Goal: Communication & Community: Answer question/provide support

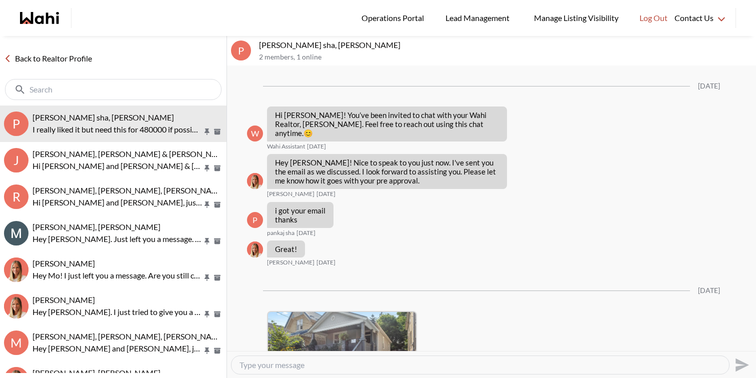
scroll to position [1136, 0]
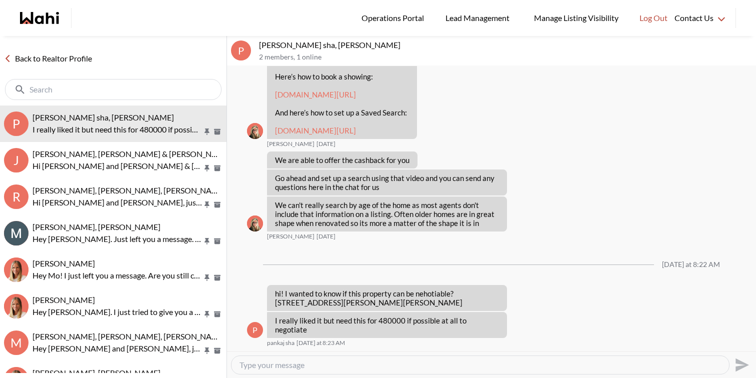
click at [352, 365] on textarea "Type your message" at bounding box center [479, 365] width 481 height 10
type textarea "Good Morning Pankaj, let me speak to the listing agent and get back to you shor…"
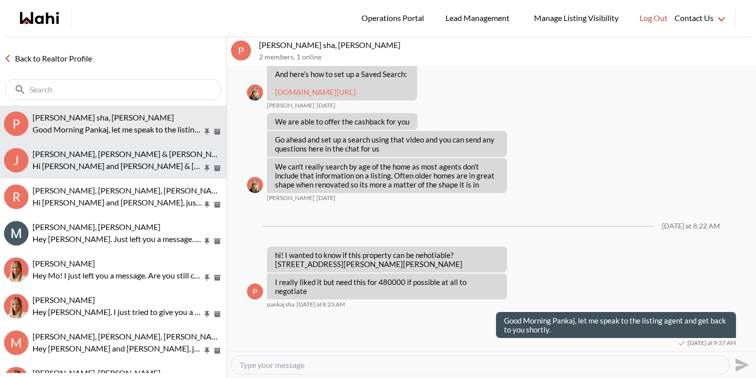
click at [117, 156] on span "Jason Brown, Jason & Lauryn Vaz-Brown, Michelle" at bounding box center [163, 153] width 263 height 9
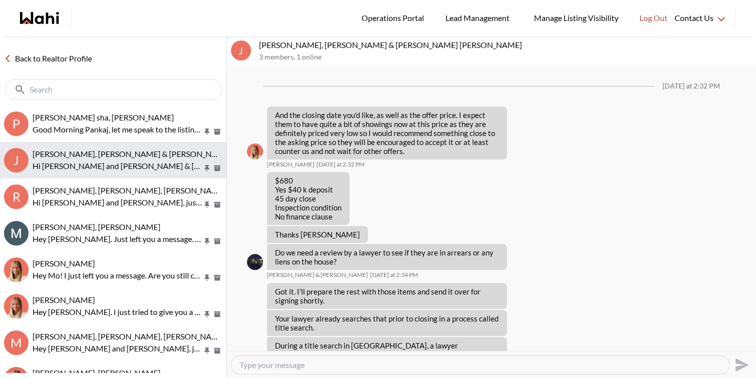
scroll to position [1125, 0]
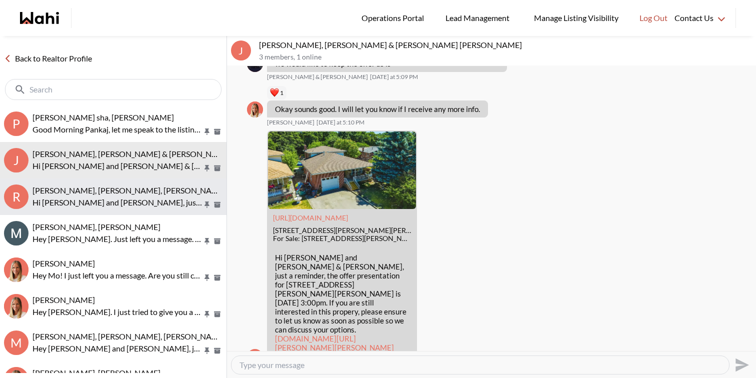
click at [115, 194] on span "Rory Fairweather, Amber F, Michelle" at bounding box center [128, 189] width 193 height 9
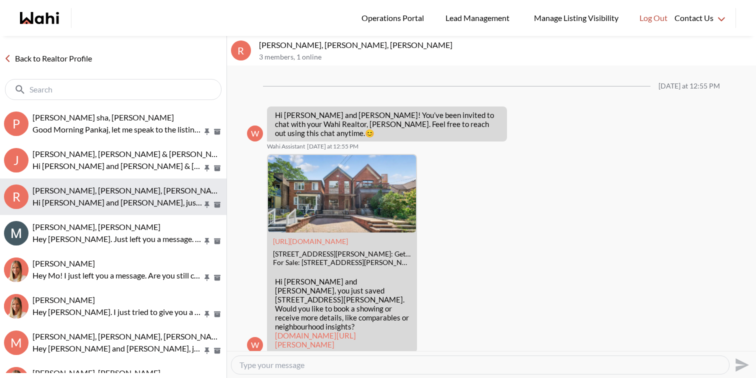
scroll to position [561, 0]
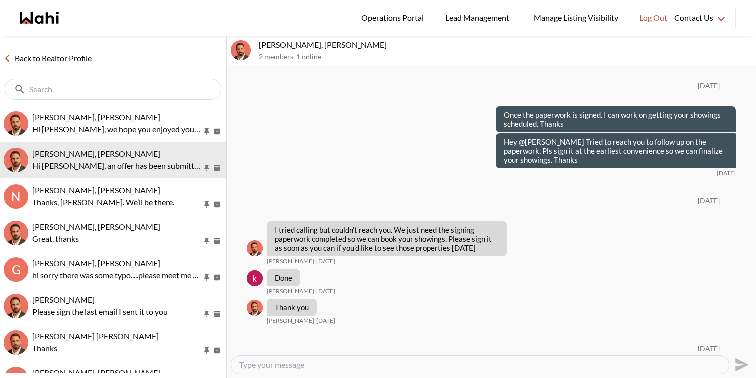
scroll to position [1577, 0]
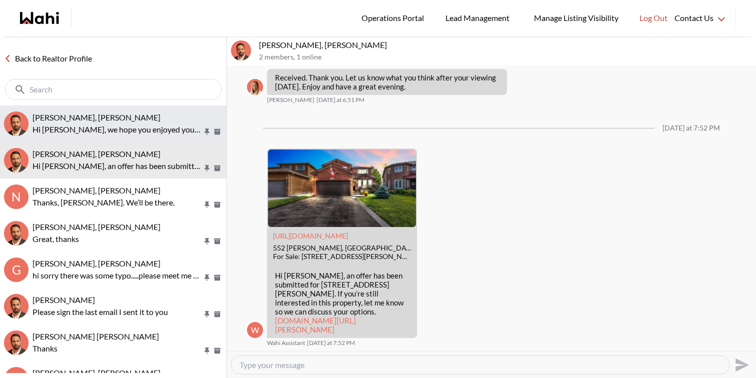
click at [82, 123] on p "Hi Caroline, we hope you enjoyed your showings! Did the properties meet your cr…" at bounding box center [117, 129] width 170 height 12
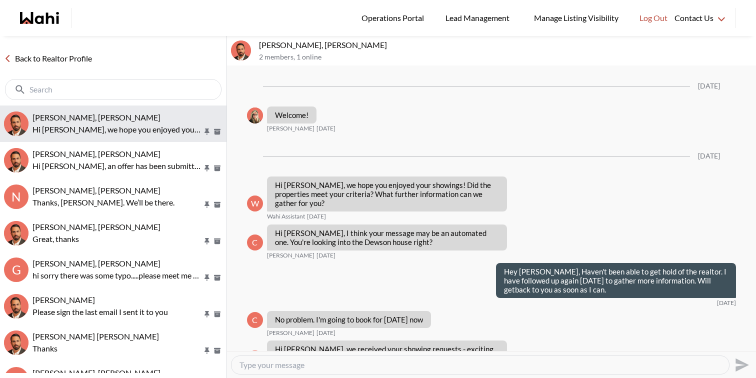
scroll to position [1063, 0]
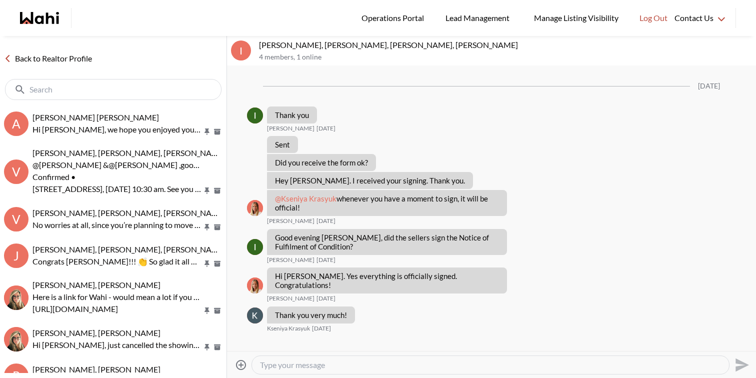
scroll to position [947, 0]
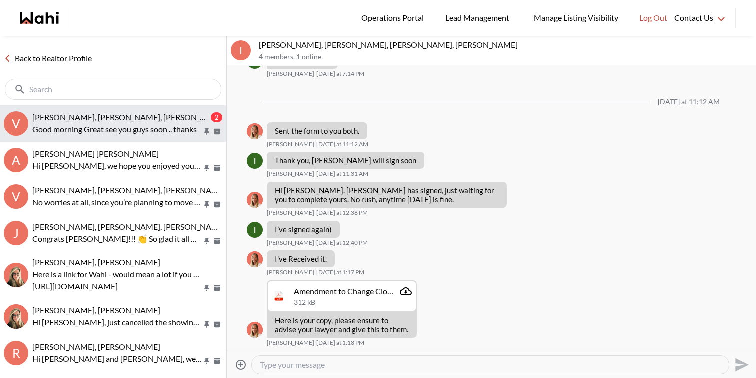
click at [137, 131] on p "Good morning Great see you guys soon .. thanks" at bounding box center [117, 129] width 170 height 12
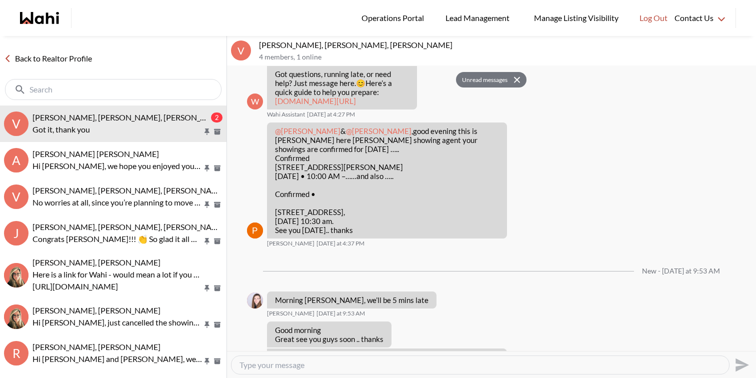
scroll to position [418, 0]
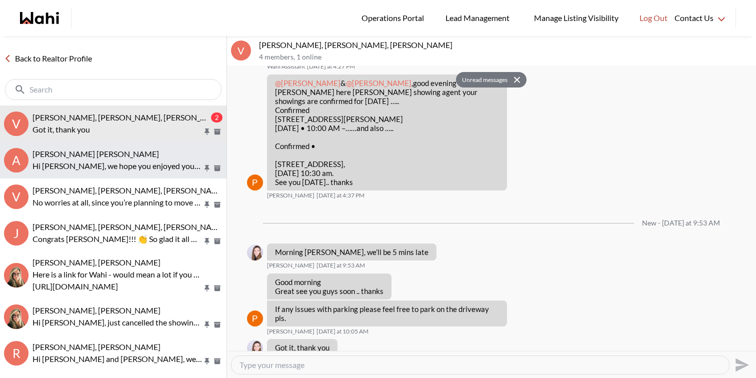
click at [162, 154] on div "Abdul Nafi Sarwari, Barb" at bounding box center [127, 154] width 190 height 10
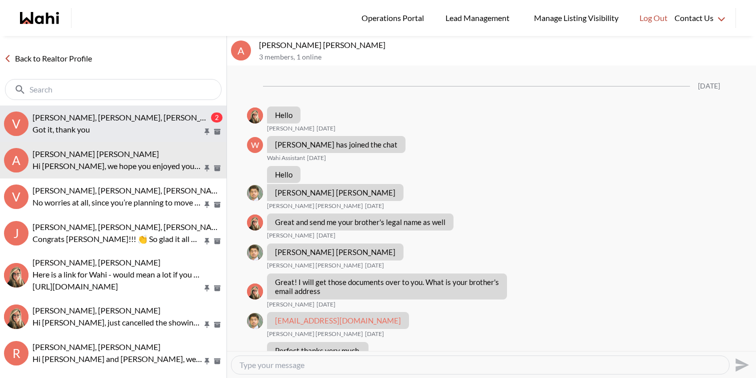
scroll to position [785, 0]
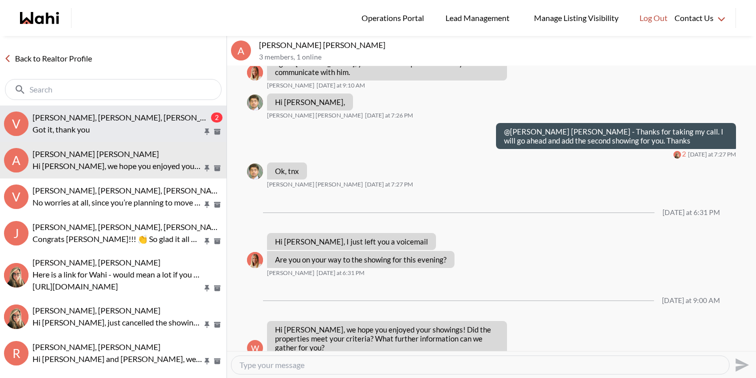
click at [165, 130] on p "Got it, thank you" at bounding box center [117, 129] width 170 height 12
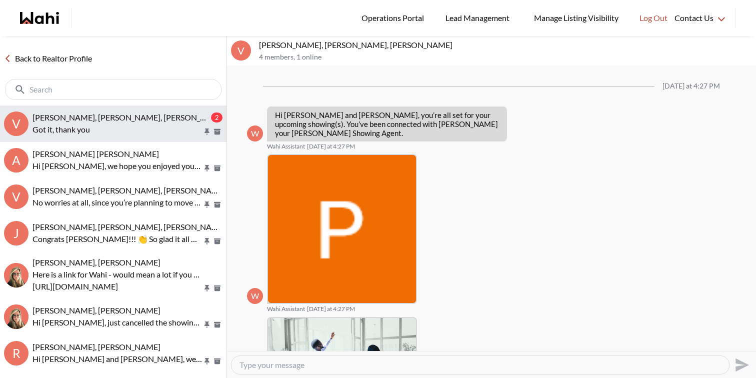
scroll to position [418, 0]
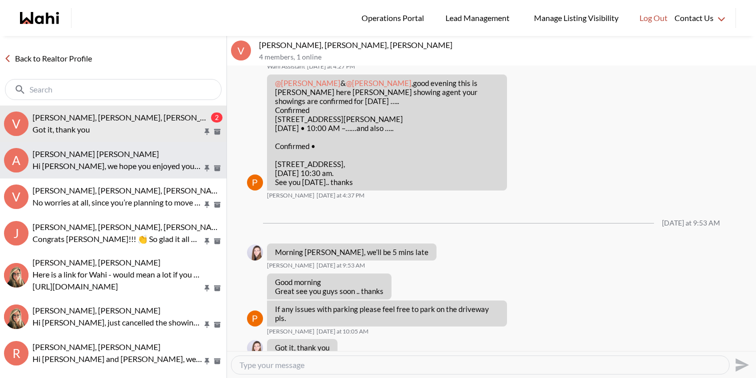
click at [154, 158] on div "Abdul Nafi Sarwari, Barb" at bounding box center [127, 154] width 190 height 10
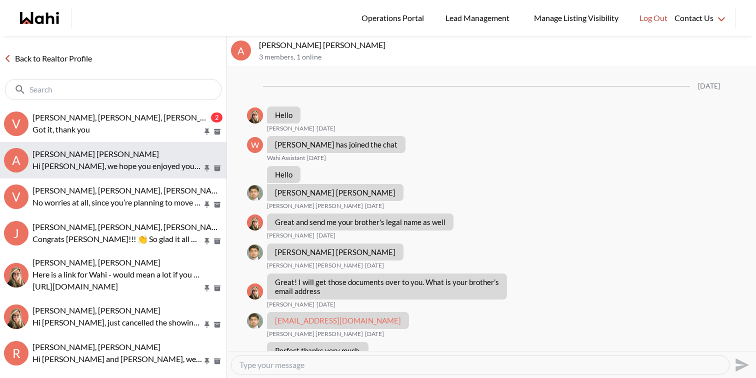
scroll to position [785, 0]
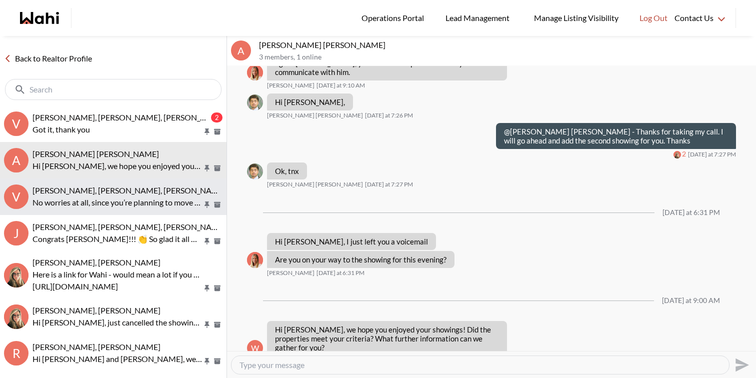
click at [132, 200] on p "No worries at all, since you’re planning to move in yourself, the seller can gi…" at bounding box center [117, 202] width 170 height 12
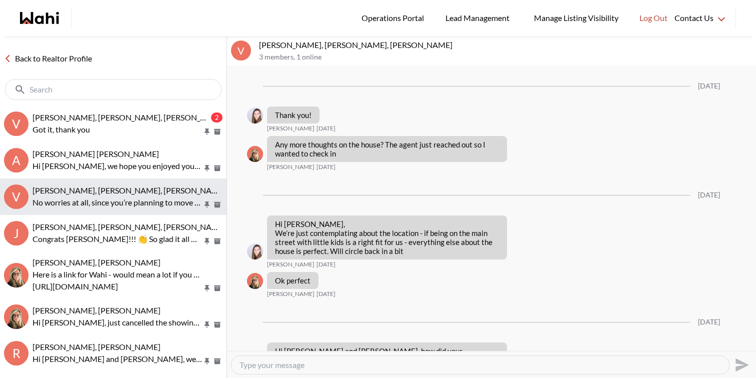
scroll to position [1333, 0]
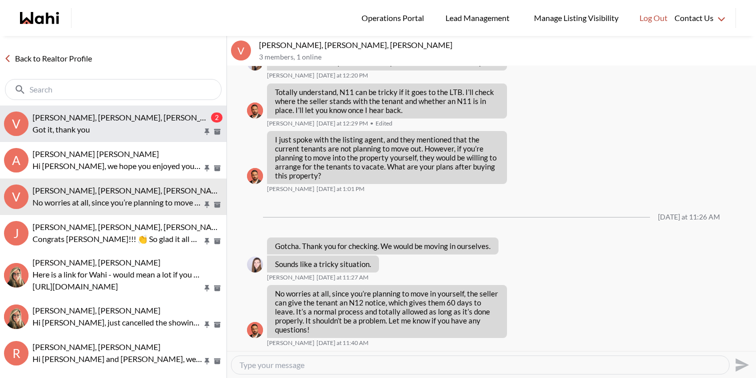
click at [91, 115] on span "Victoria Basova, Dylan Maloney, Paul, Barbara" at bounding box center [128, 116] width 193 height 9
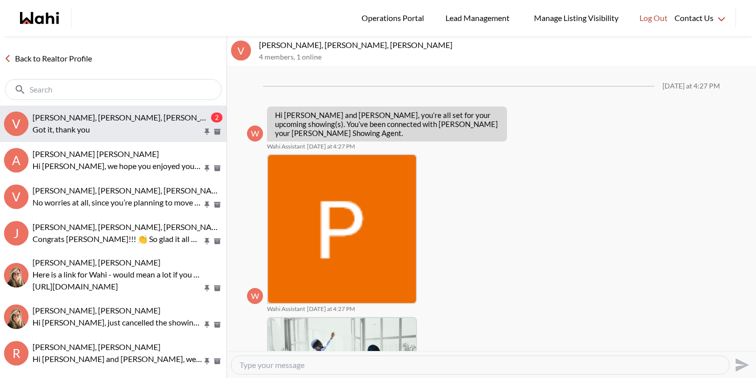
scroll to position [418, 0]
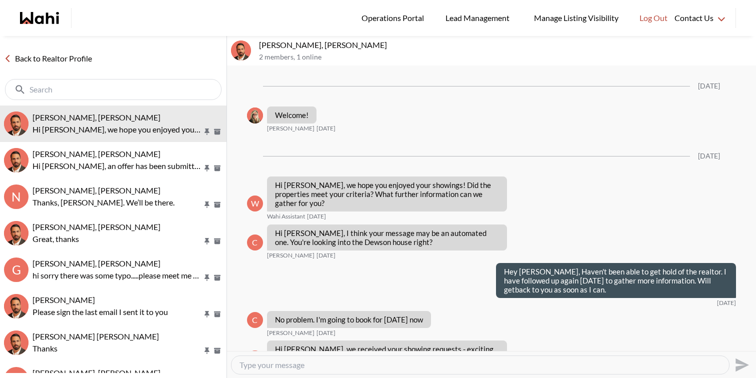
scroll to position [1063, 0]
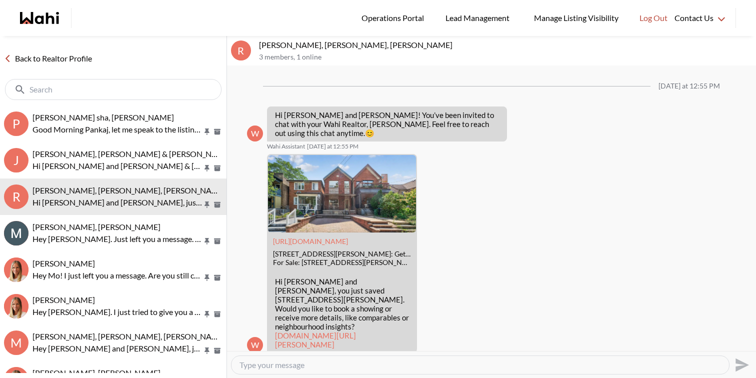
scroll to position [561, 0]
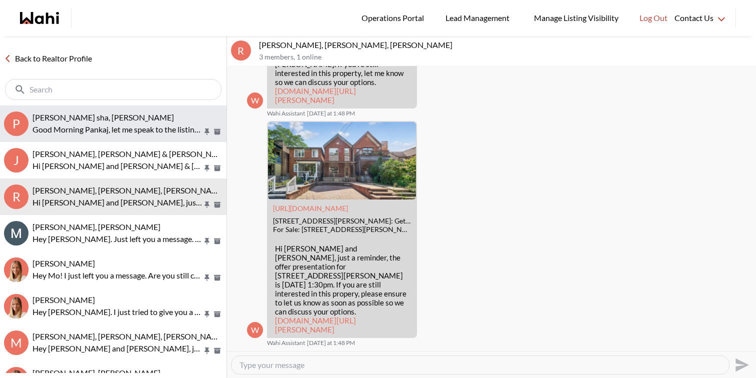
click at [175, 130] on p "Good Morning Pankaj, let me speak to the listing agent and get back to you shor…" at bounding box center [117, 129] width 170 height 12
click at [100, 126] on p "Hi [PERSON_NAME] and [PERSON_NAME] & [PERSON_NAME], an offer has been submitted…" at bounding box center [117, 129] width 170 height 12
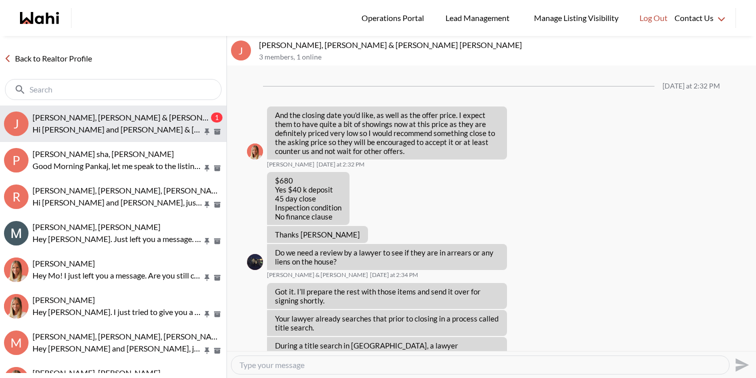
scroll to position [1386, 0]
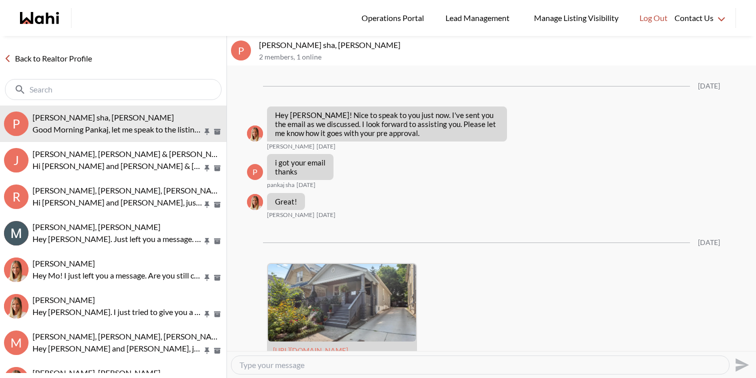
scroll to position [1136, 0]
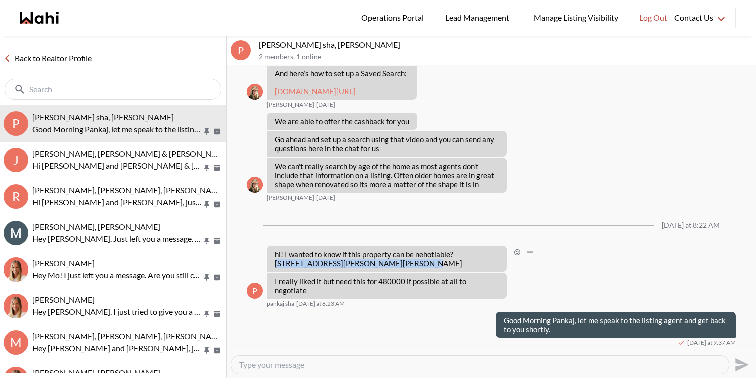
drag, startPoint x: 369, startPoint y: 272, endPoint x: 455, endPoint y: 263, distance: 86.5
click at [455, 263] on p "hi! I wanted to know if this property can be nehotiable? 1 Feltz Dr, Ingersoll,…" at bounding box center [387, 259] width 224 height 18
copy p "1 Feltz Dr, Ingersoll, Ontario N5C 4E9"
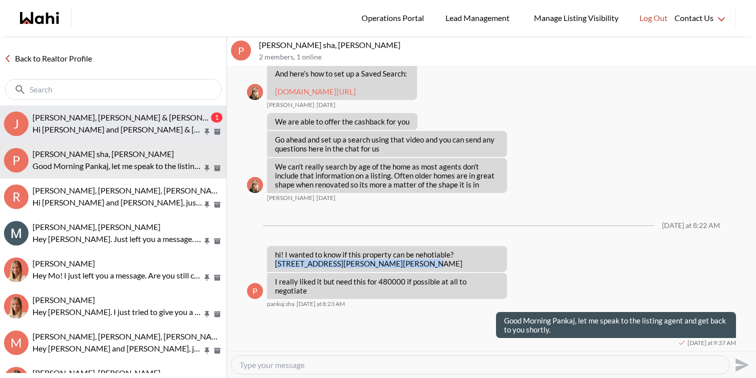
click at [142, 130] on p "Hi Jason and Jason & lauryn, an offer has been submitted for 49 Pinard St, Hami…" at bounding box center [117, 129] width 170 height 12
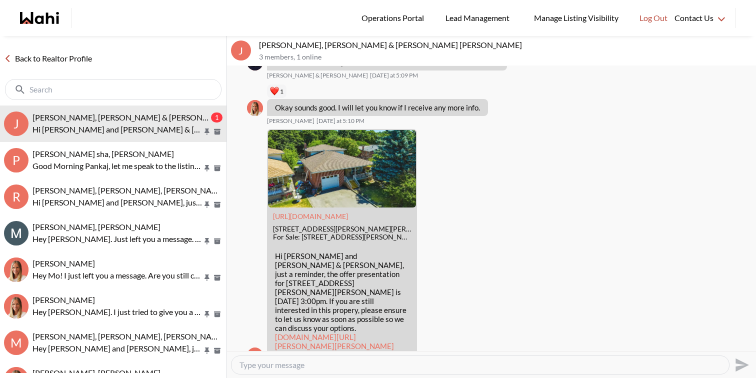
scroll to position [1116, 0]
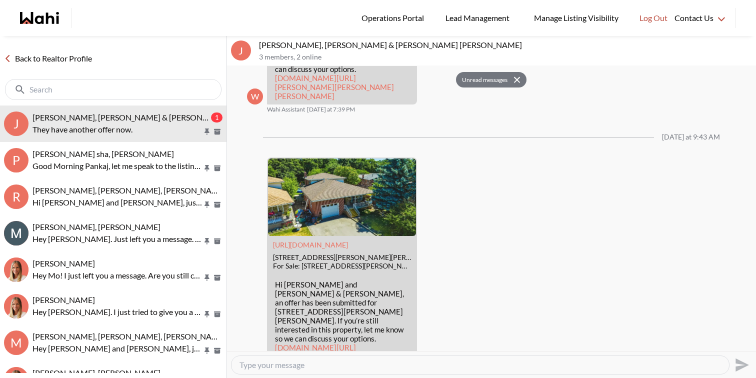
scroll to position [1390, 0]
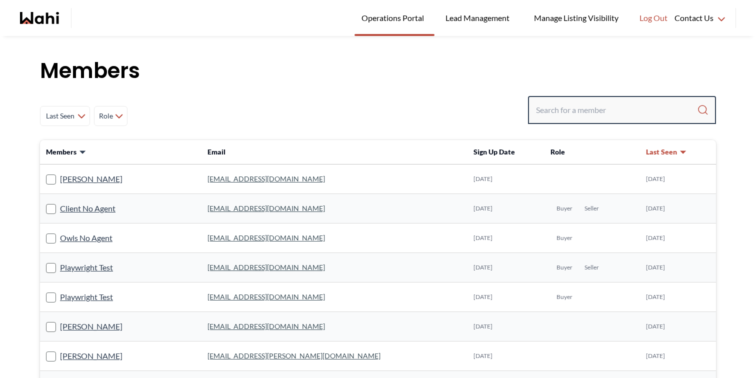
click at [569, 105] on input "Search input" at bounding box center [616, 110] width 161 height 18
type input "faraz azam"
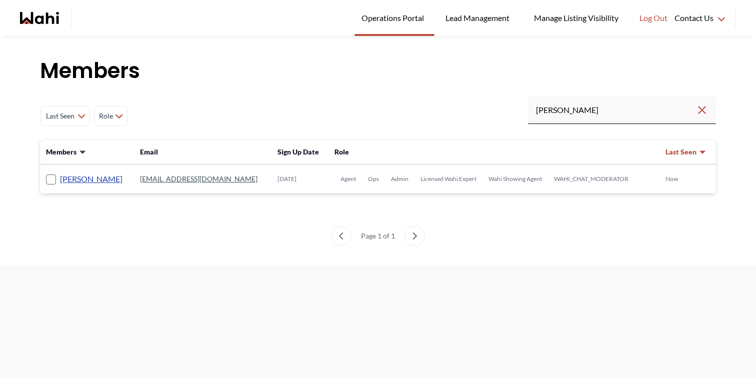
click at [88, 178] on link "Faraz Azam" at bounding box center [91, 178] width 62 height 13
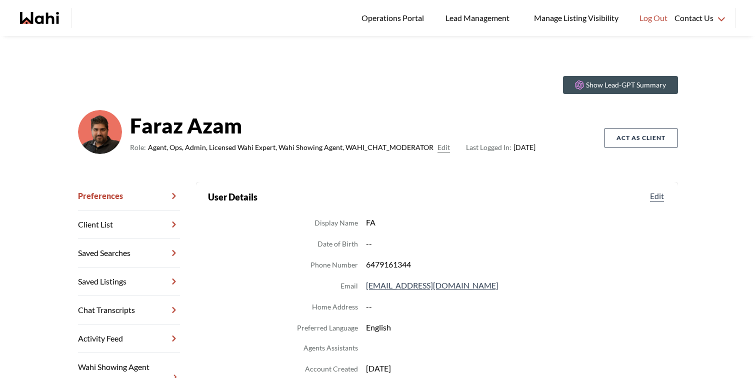
click at [122, 312] on link "Chat Transcripts" at bounding box center [129, 310] width 102 height 28
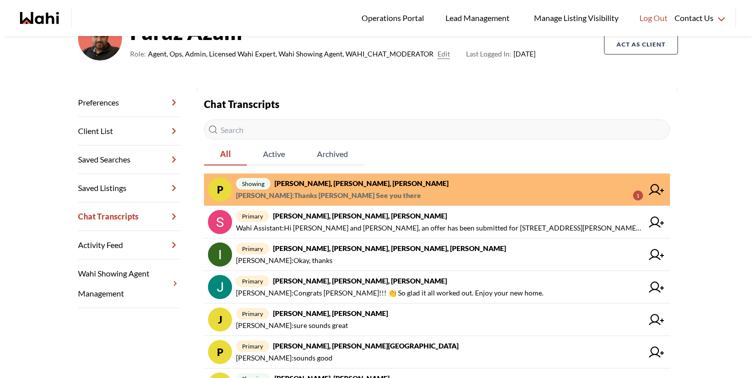
scroll to position [95, 0]
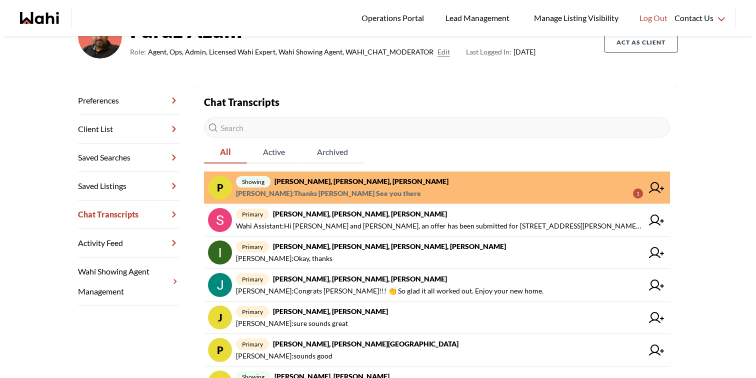
click at [411, 184] on strong "Pradeep Pradhan, Shilpa Pradhan, Paul, Faraz" at bounding box center [361, 181] width 174 height 8
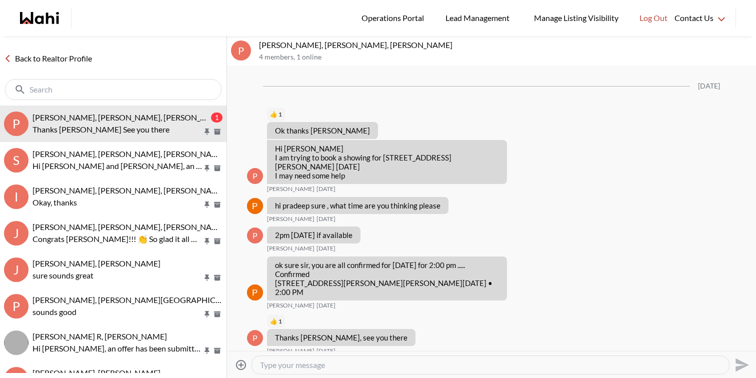
scroll to position [1347, 0]
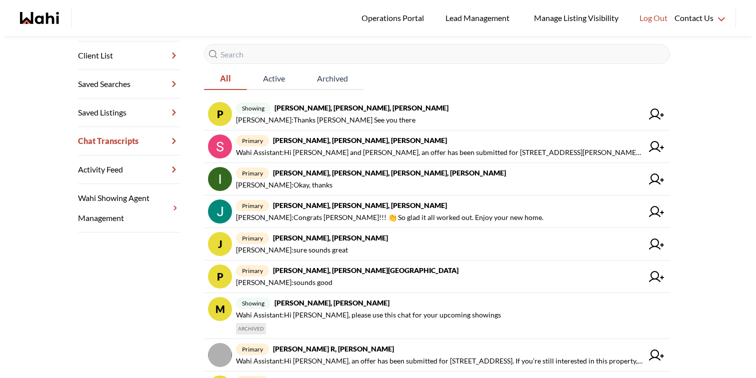
scroll to position [171, 0]
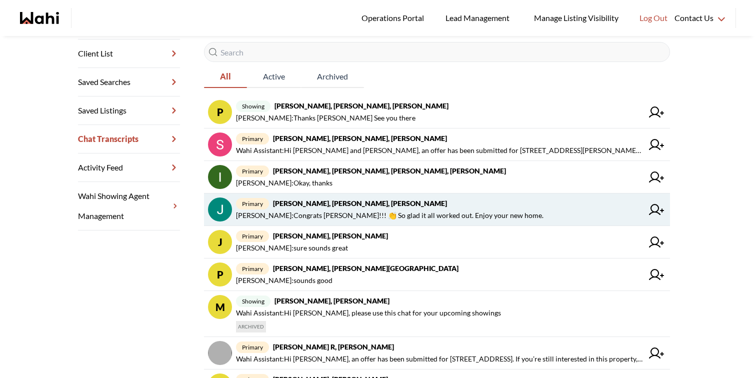
click at [349, 209] on span "primary Jack Burke, Leyla Smith, Faraz, Barbara" at bounding box center [439, 203] width 407 height 12
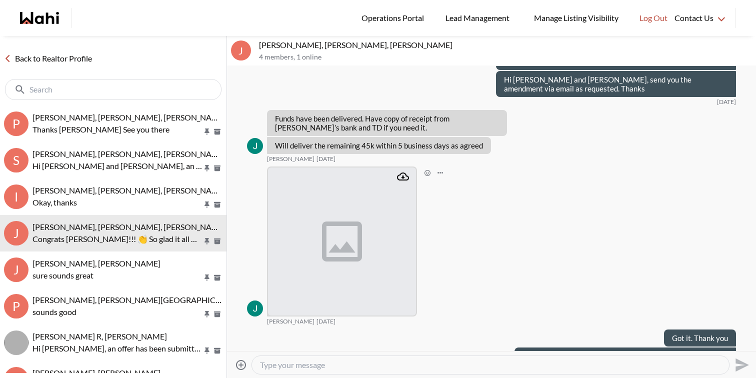
scroll to position [4209, 0]
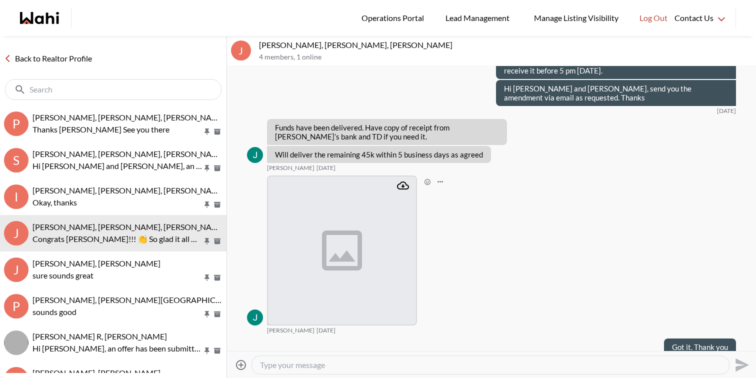
click at [404, 179] on icon "Attachment" at bounding box center [403, 185] width 12 height 12
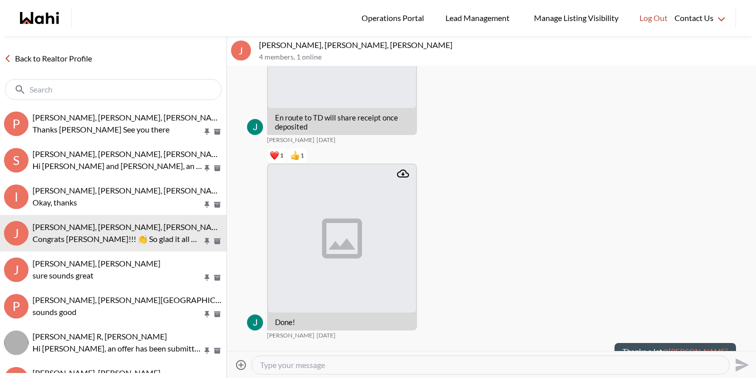
scroll to position [7982, 0]
click at [400, 168] on icon "Attachment" at bounding box center [403, 174] width 12 height 12
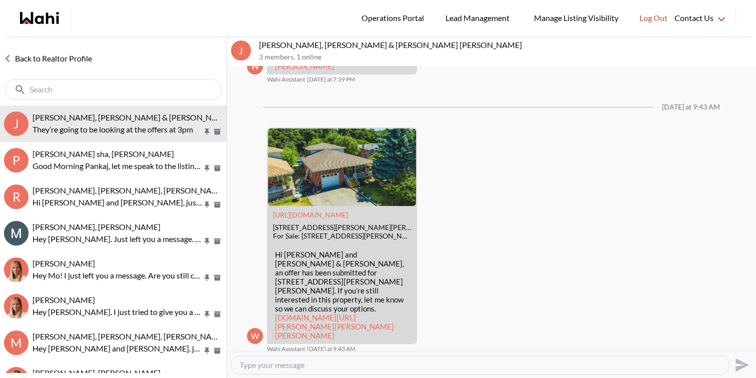
scroll to position [1366, 0]
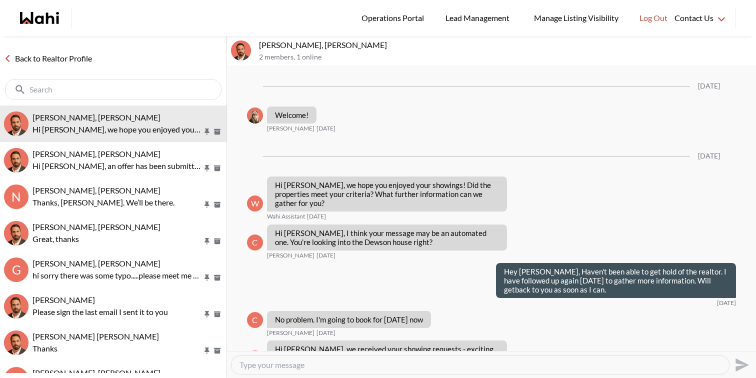
scroll to position [1063, 0]
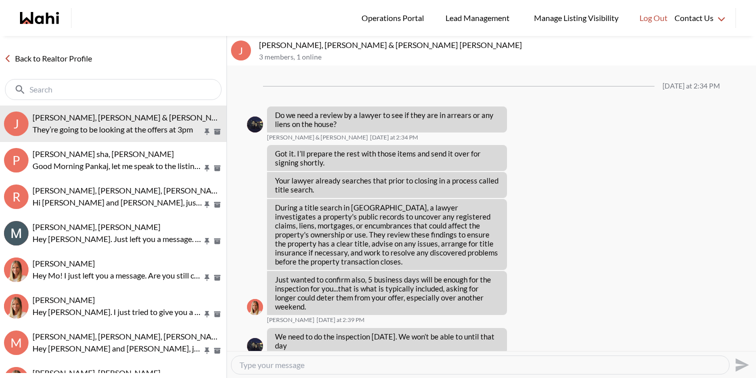
scroll to position [1296, 0]
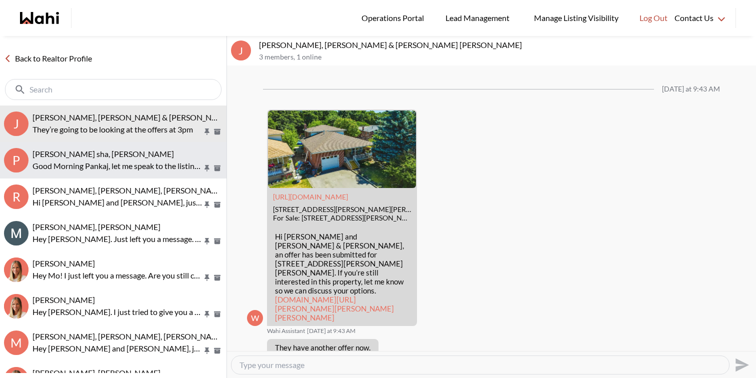
click at [83, 164] on p "Good Morning Pankaj, let me speak to the listing agent and get back to you shor…" at bounding box center [117, 166] width 170 height 12
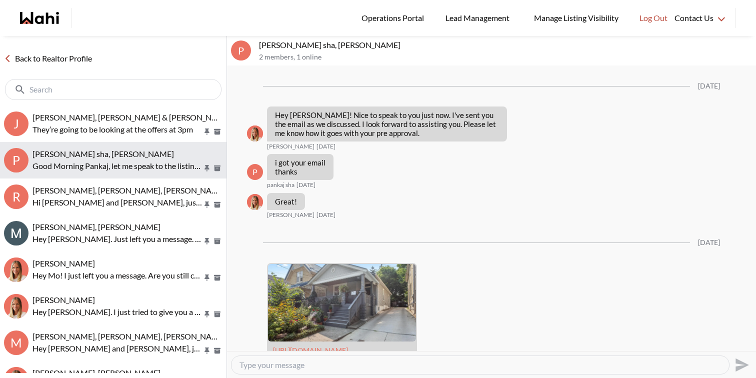
scroll to position [1137, 0]
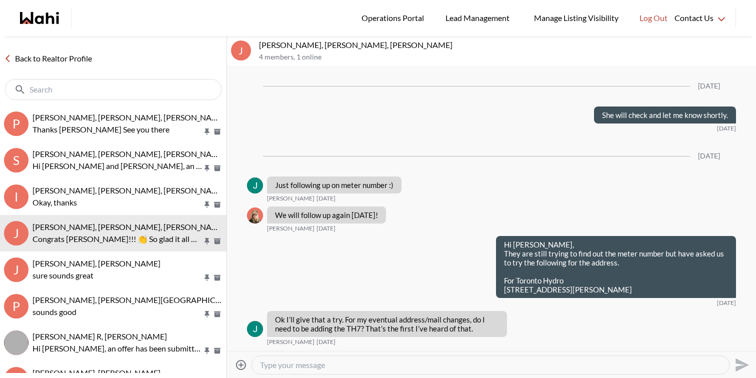
scroll to position [1552, 0]
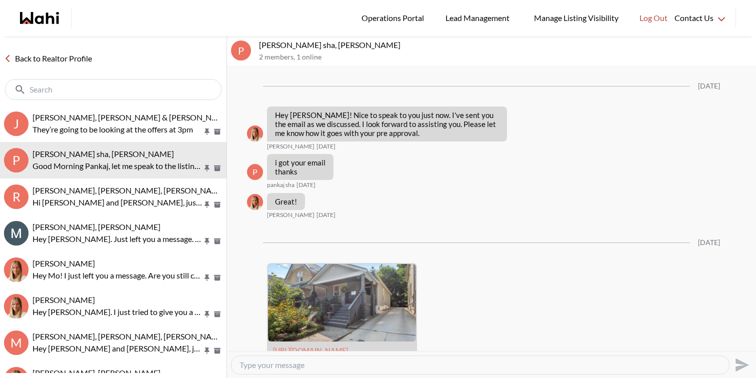
scroll to position [1137, 0]
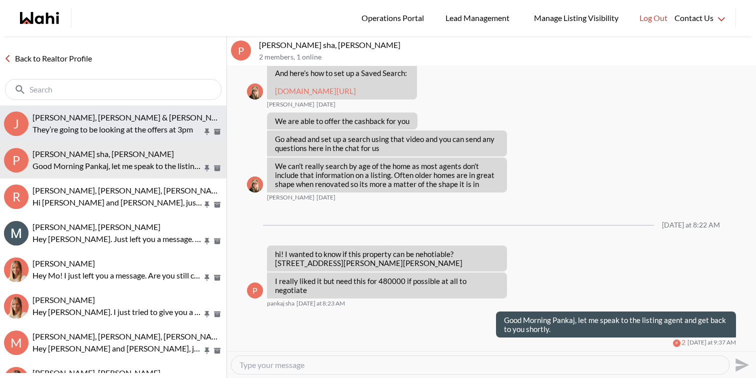
click at [119, 115] on span "Jason Brown, Jason & Lauryn Vaz-Brown, Michelle" at bounding box center [163, 116] width 263 height 9
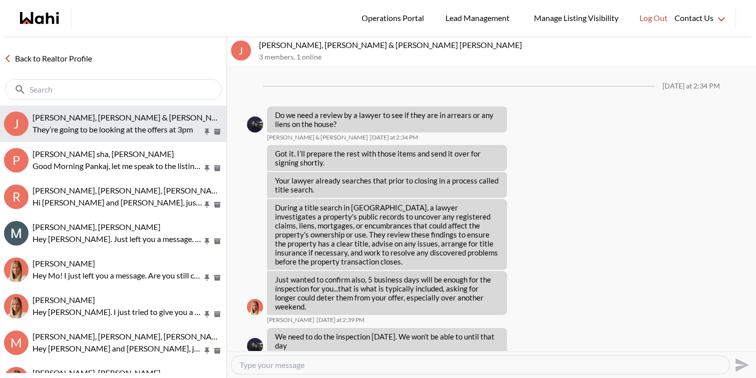
scroll to position [1296, 0]
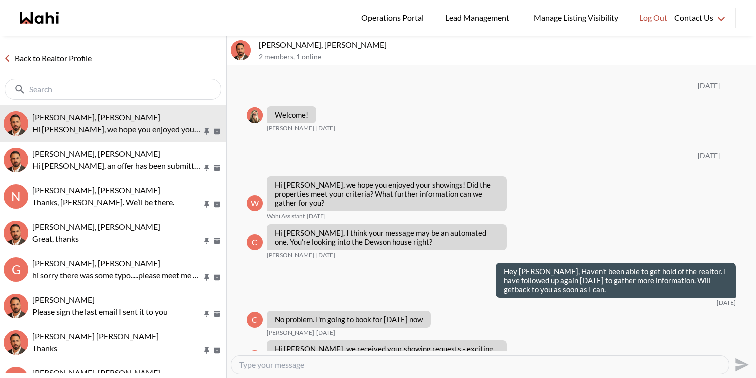
scroll to position [1063, 0]
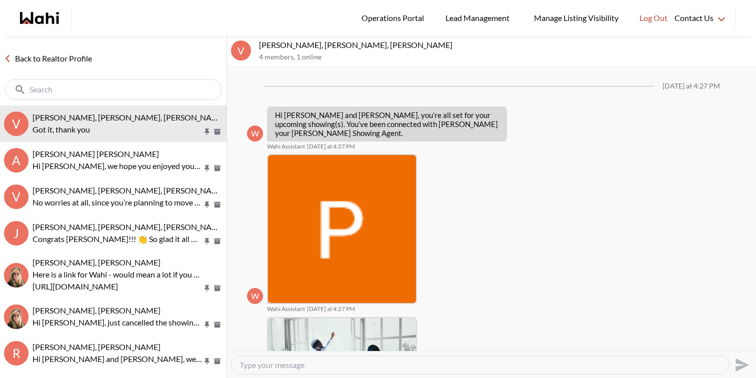
scroll to position [418, 0]
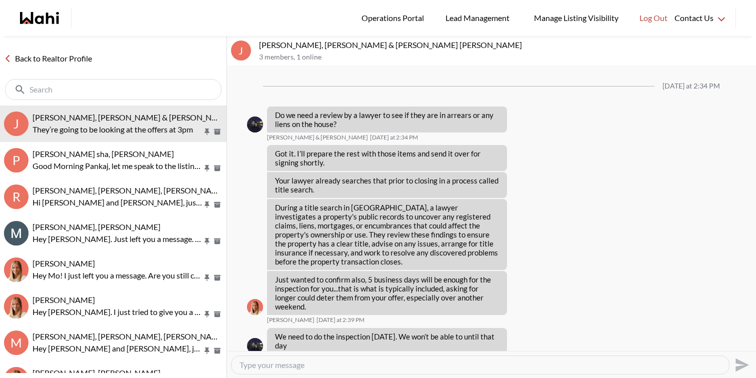
scroll to position [1296, 0]
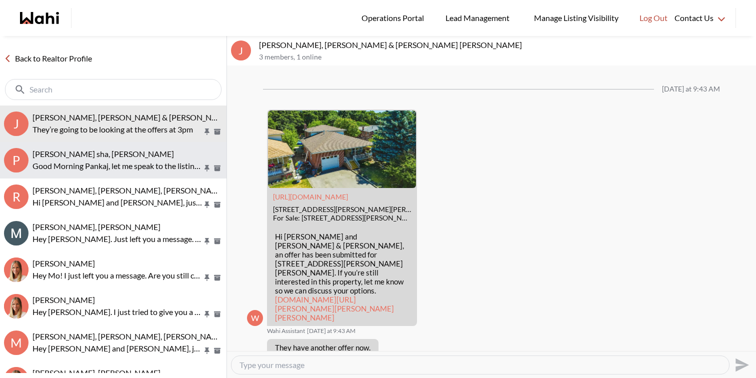
click at [143, 144] on button "p [PERSON_NAME], [PERSON_NAME] Good Morning Pankaj, let me speak to the listing…" at bounding box center [113, 160] width 226 height 36
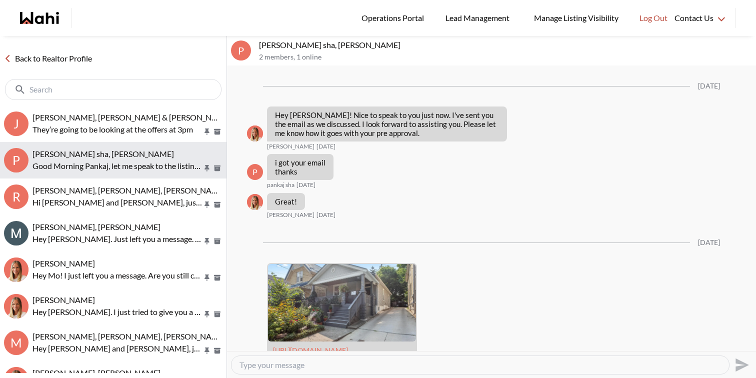
scroll to position [1137, 0]
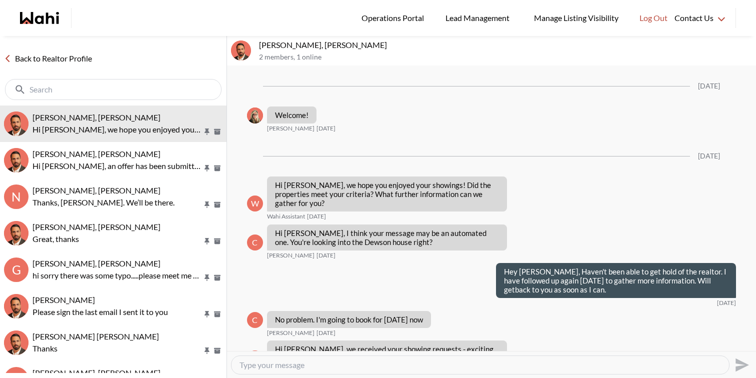
scroll to position [1063, 0]
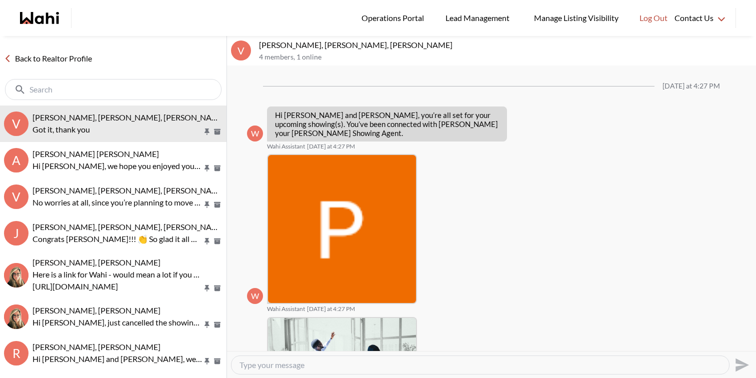
scroll to position [418, 0]
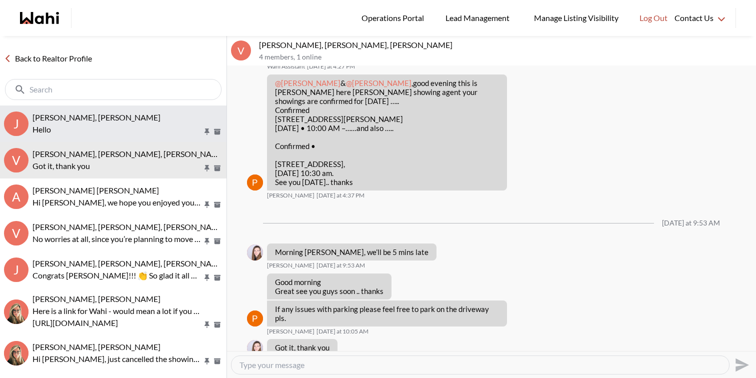
click at [143, 120] on div "[PERSON_NAME], [PERSON_NAME]" at bounding box center [127, 117] width 190 height 10
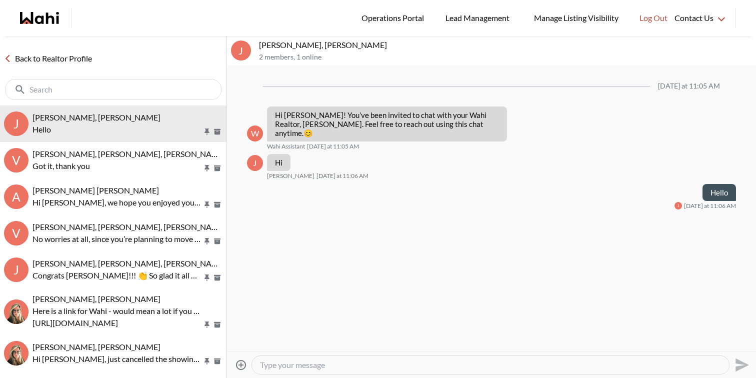
click at [282, 363] on textarea "Type your message" at bounding box center [490, 365] width 461 height 10
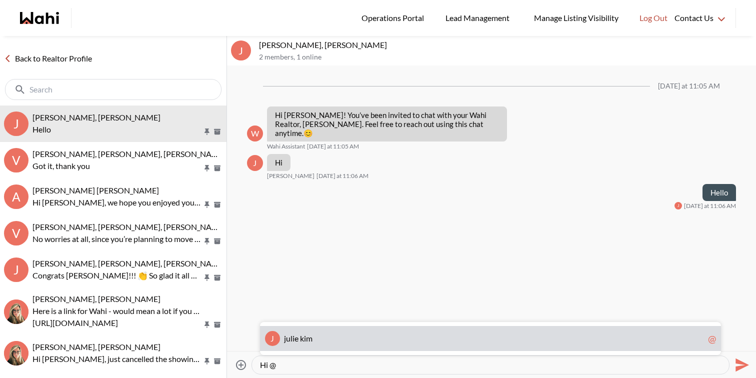
click at [284, 338] on span "j" at bounding box center [285, 337] width 2 height 9
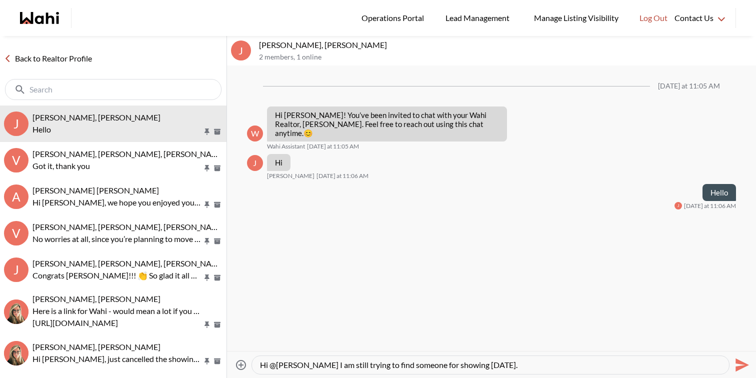
type textarea "Hi @julie kim I am still trying to find someone for showings today."
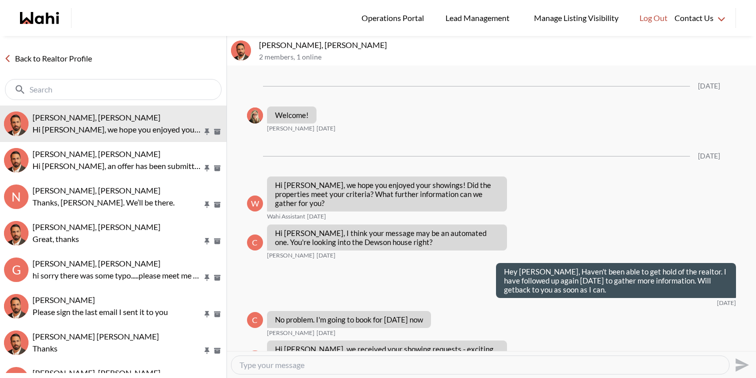
scroll to position [1063, 0]
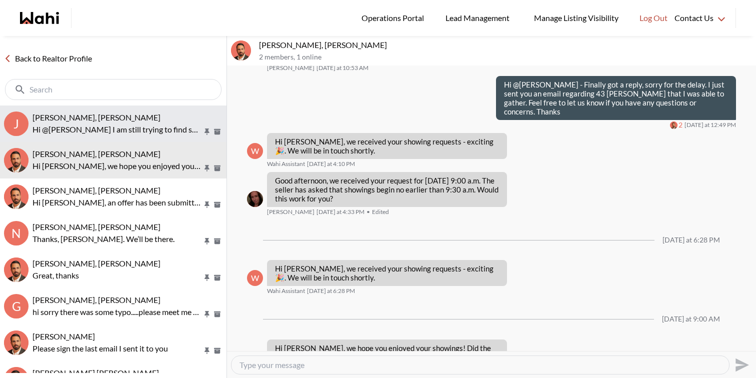
click at [104, 109] on button "[PERSON_NAME], [PERSON_NAME] @[PERSON_NAME] I am still trying to find someone f…" at bounding box center [113, 123] width 226 height 36
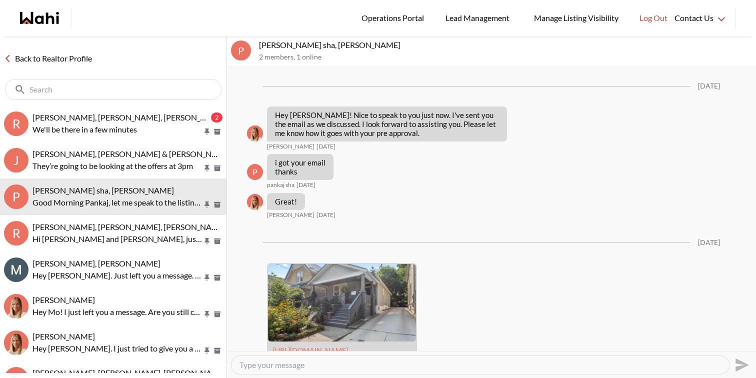
scroll to position [1137, 0]
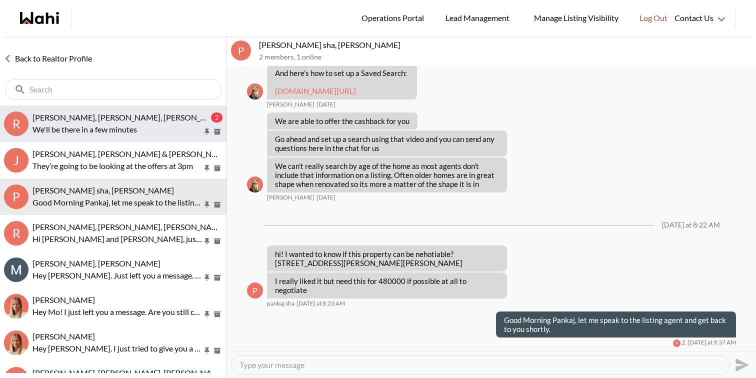
click at [116, 125] on p "We'll be there in a few minutes" at bounding box center [117, 129] width 170 height 12
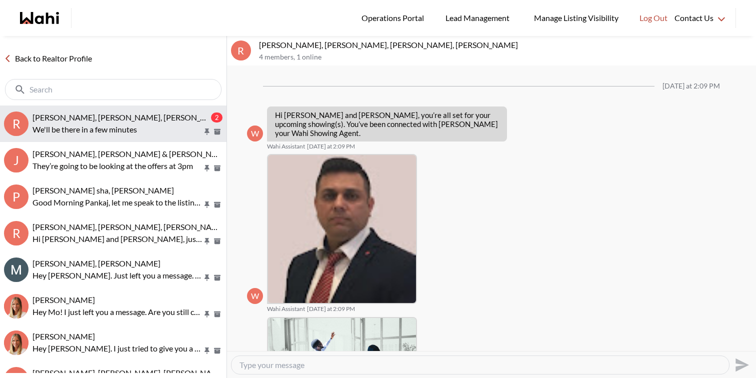
scroll to position [523, 0]
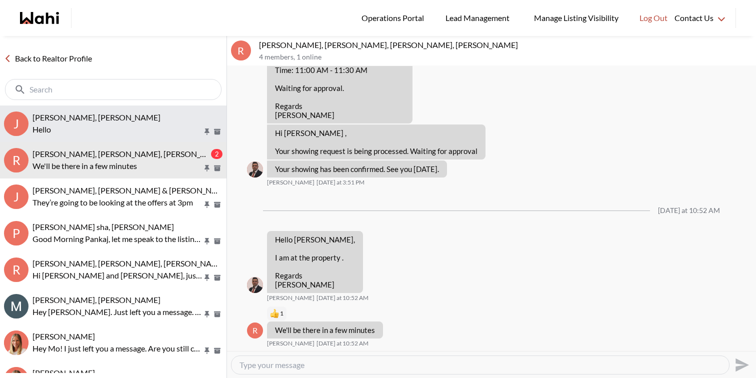
click at [114, 121] on div "[PERSON_NAME], [PERSON_NAME]" at bounding box center [127, 117] width 190 height 10
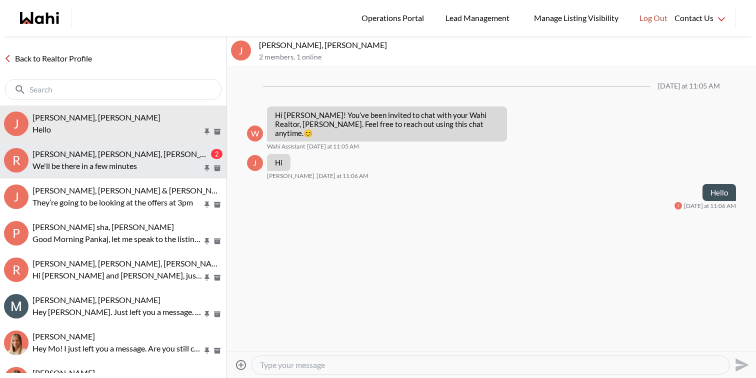
click at [88, 157] on span "[PERSON_NAME], [PERSON_NAME], [PERSON_NAME], [PERSON_NAME]" at bounding box center [161, 153] width 259 height 9
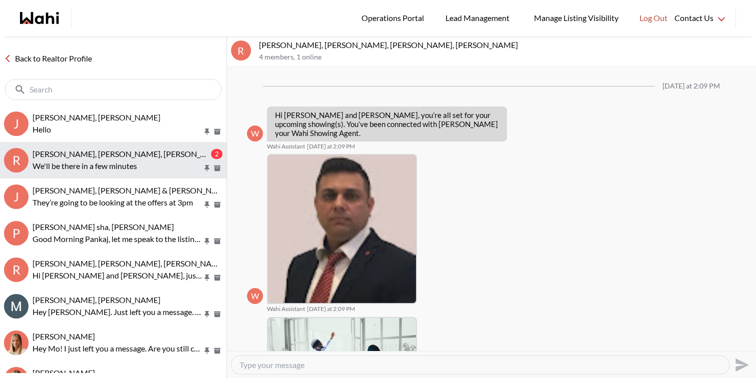
scroll to position [523, 0]
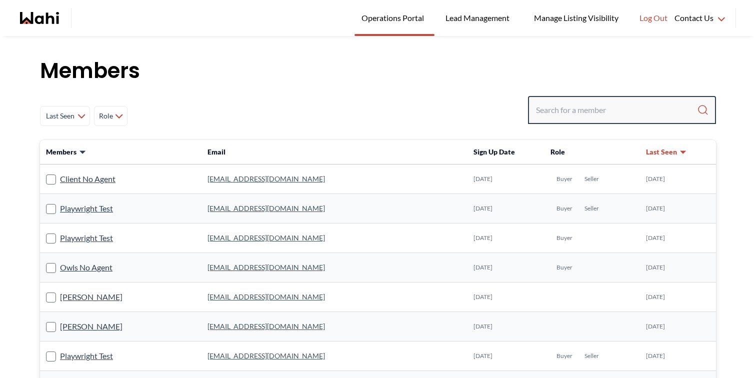
click at [611, 101] on input "Search input" at bounding box center [616, 110] width 161 height 18
paste input "[EMAIL_ADDRESS][DOMAIN_NAME]"
type input "[EMAIL_ADDRESS][DOMAIN_NAME]"
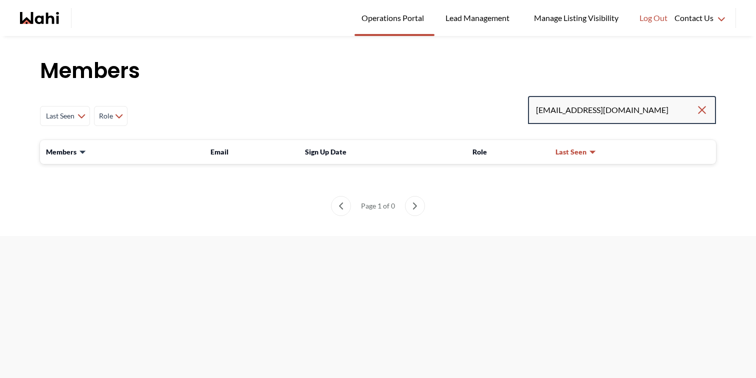
click at [593, 107] on input "[EMAIL_ADDRESS][DOMAIN_NAME]" at bounding box center [616, 110] width 160 height 18
drag, startPoint x: 552, startPoint y: 109, endPoint x: 708, endPoint y: 107, distance: 156.4
click at [708, 107] on div "[EMAIL_ADDRESS][DOMAIN_NAME]" at bounding box center [622, 110] width 188 height 28
type input "[PERSON_NAME]"
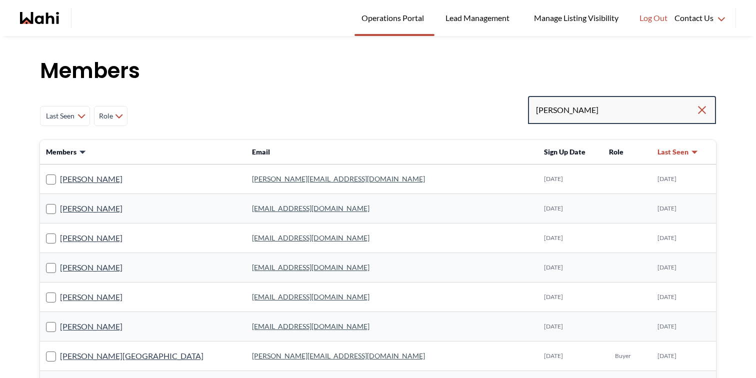
click at [544, 109] on input "[PERSON_NAME]" at bounding box center [616, 110] width 160 height 18
paste input "[EMAIL_ADDRESS][DOMAIN_NAME]"
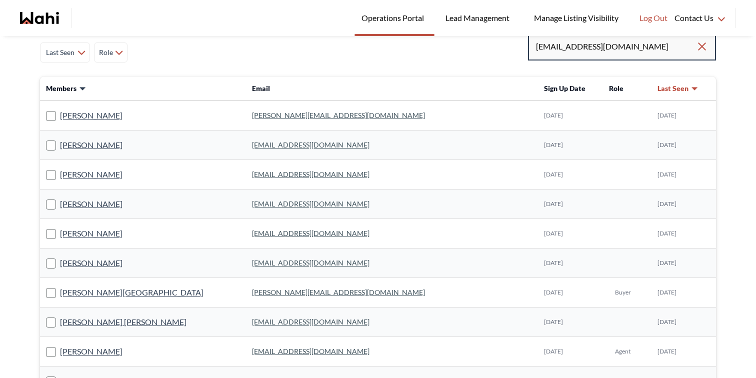
scroll to position [65, 0]
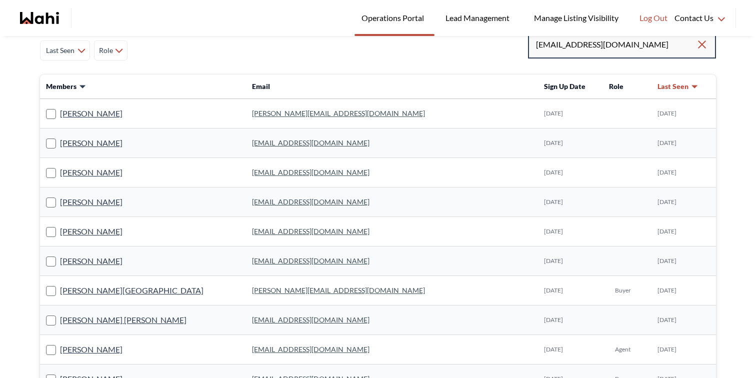
drag, startPoint x: 552, startPoint y: 46, endPoint x: 623, endPoint y: 50, distance: 71.1
click at [623, 50] on input "[EMAIL_ADDRESS][DOMAIN_NAME]" at bounding box center [616, 44] width 160 height 18
type input "[PERSON_NAME]"
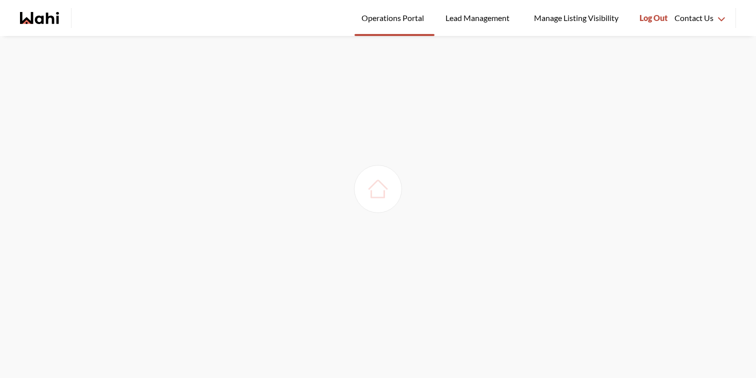
scroll to position [0, 0]
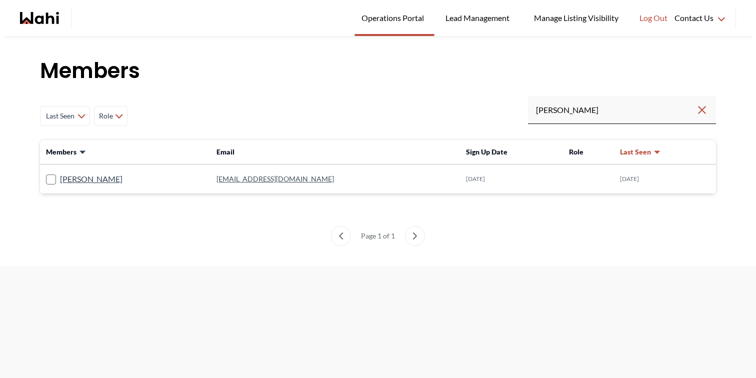
click at [51, 11] on div "main navigation" at bounding box center [51, 18] width 63 height 20
click at [51, 15] on icon "Wahi homepage" at bounding box center [47, 18] width 24 height 12
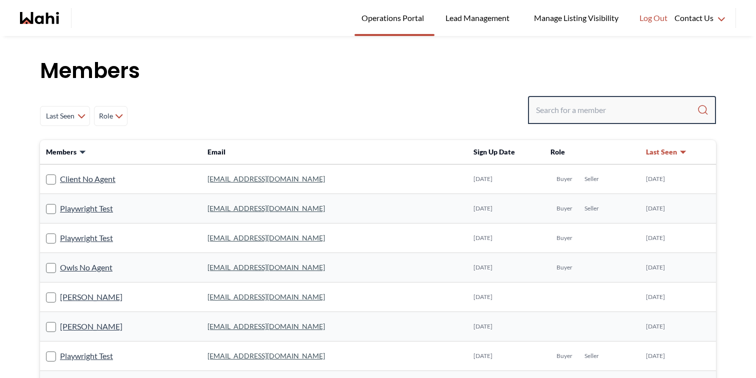
click at [567, 101] on input "Search input" at bounding box center [616, 110] width 161 height 18
paste input "[EMAIL_ADDRESS][DOMAIN_NAME]"
type input "[EMAIL_ADDRESS][DOMAIN_NAME]"
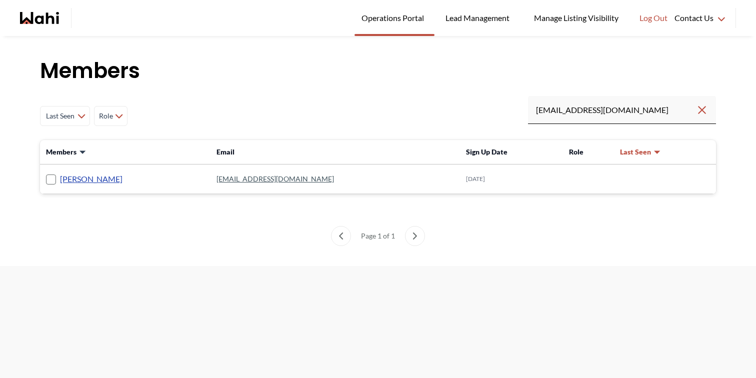
click at [79, 180] on link "julie kim" at bounding box center [91, 178] width 62 height 13
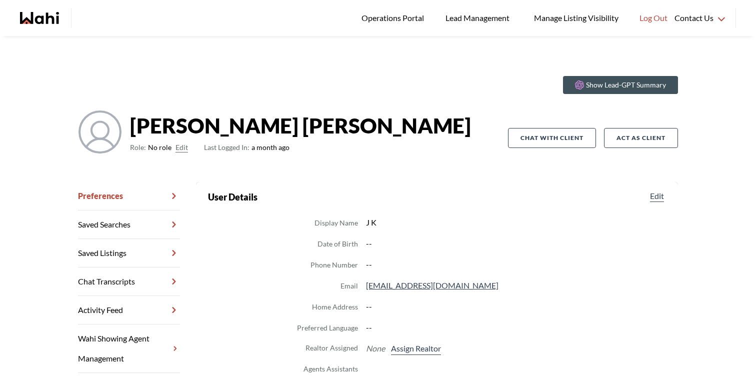
click at [183, 151] on button "Edit" at bounding box center [181, 147] width 12 height 12
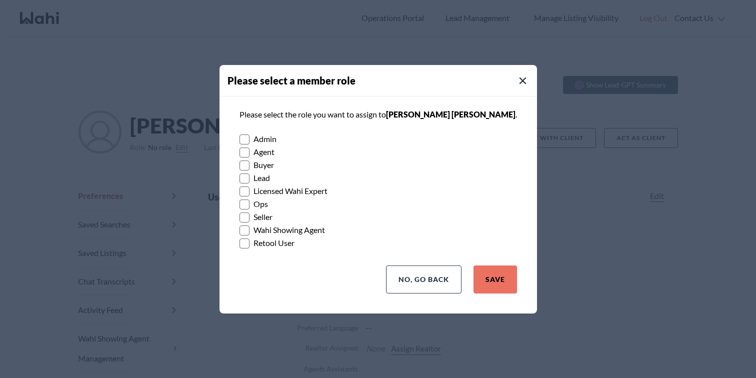
click at [283, 165] on label "Buyer" at bounding box center [377, 164] width 277 height 13
click at [239, 165] on input "Buyer" at bounding box center [239, 161] width 0 height 6
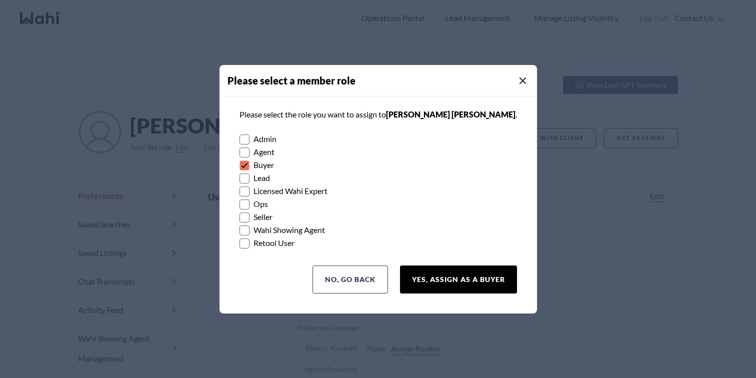
click at [435, 274] on button "Yes, Assign as a Buyer" at bounding box center [458, 279] width 117 height 28
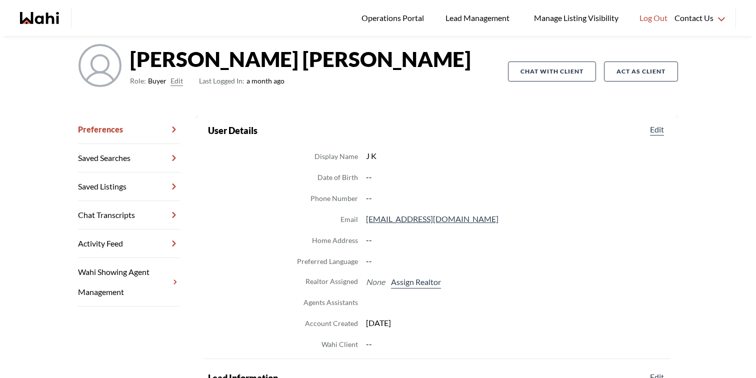
scroll to position [68, 0]
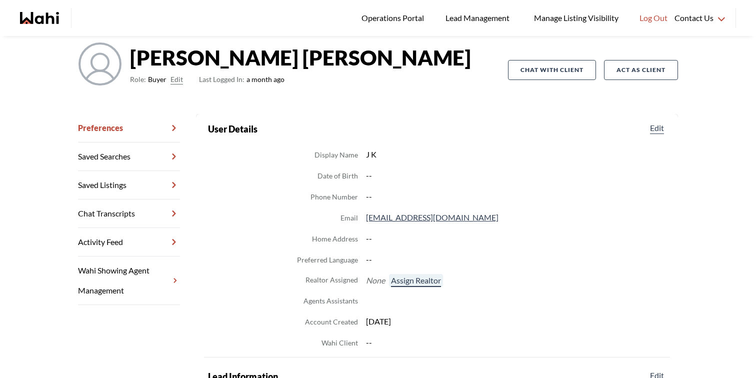
click at [429, 279] on button "Assign Realtor" at bounding box center [416, 280] width 54 height 13
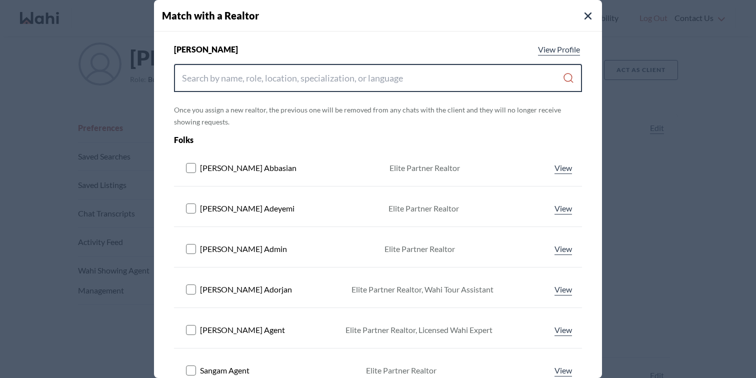
click at [369, 78] on input "Search input" at bounding box center [372, 78] width 380 height 18
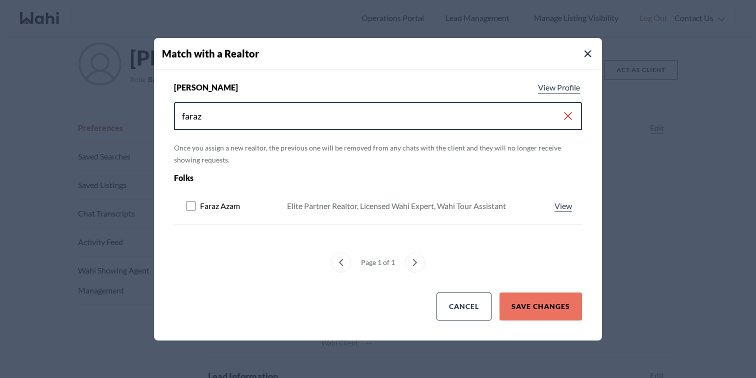
type input "faraz"
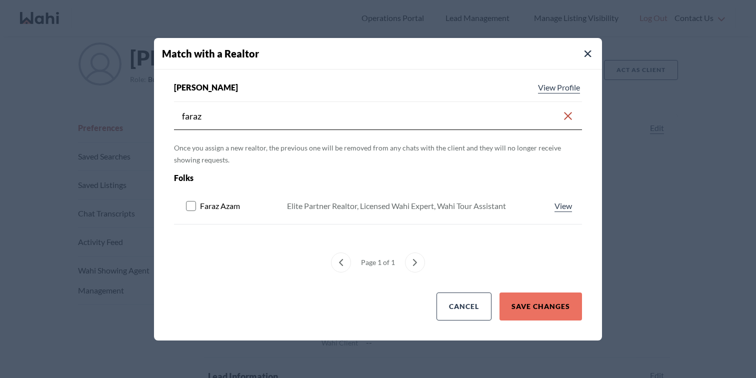
click at [194, 204] on rect at bounding box center [190, 205] width 9 height 9
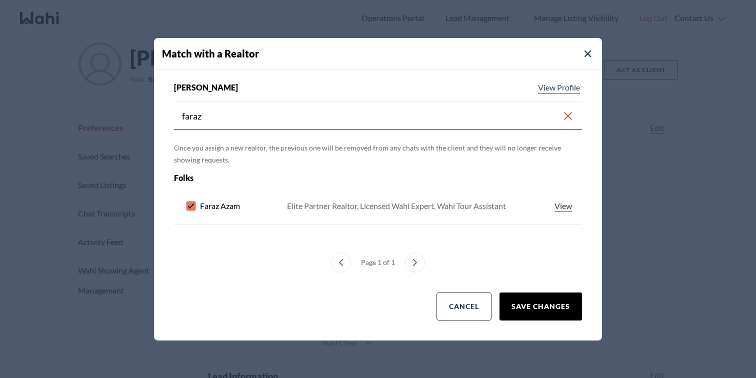
click at [530, 295] on button "Save Changes" at bounding box center [540, 306] width 82 height 28
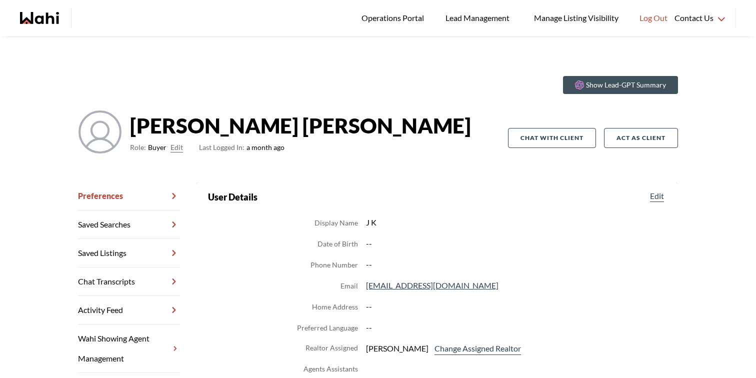
click at [141, 285] on link "Chat Transcripts" at bounding box center [129, 281] width 102 height 28
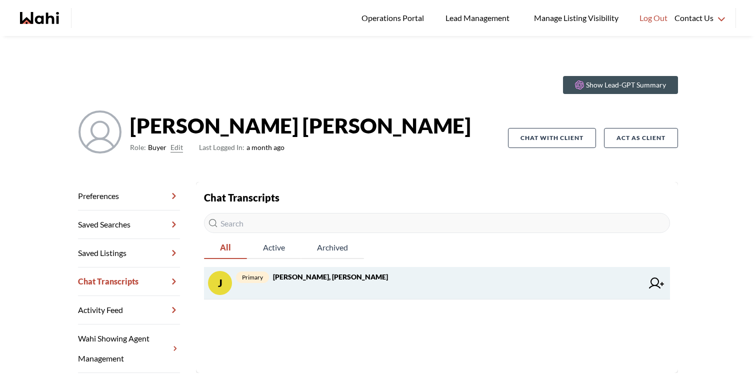
click at [331, 276] on span "primary [PERSON_NAME], [PERSON_NAME]" at bounding box center [439, 277] width 407 height 12
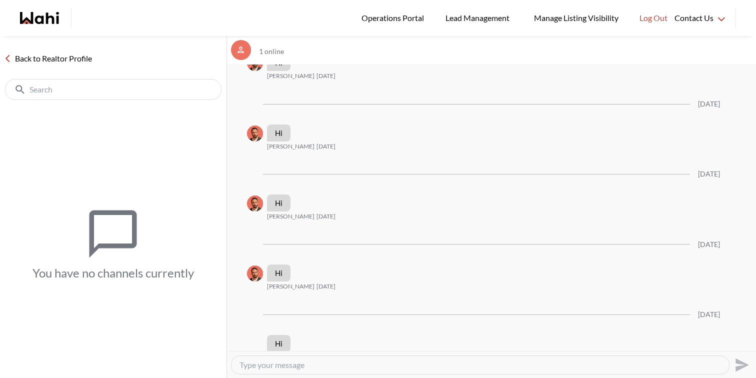
scroll to position [2365, 0]
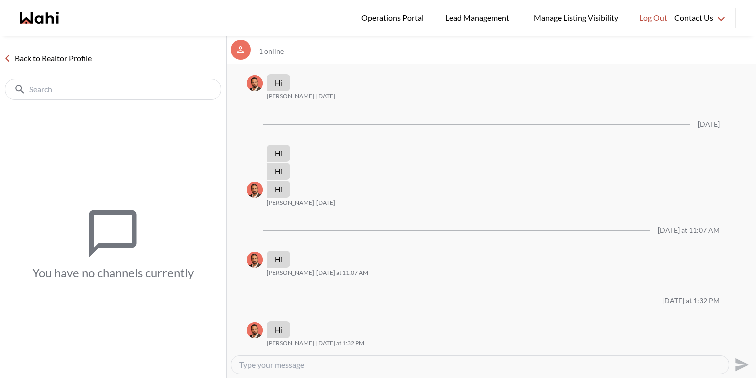
click at [80, 60] on link "Back to Realtor Profile" at bounding box center [48, 58] width 96 height 13
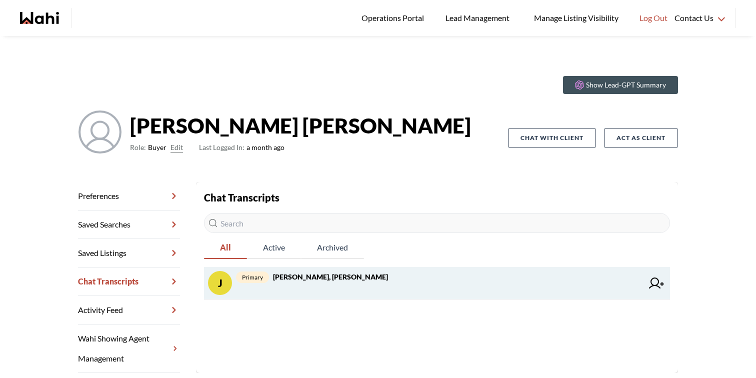
click at [340, 278] on span "primary julie kim, Faraz" at bounding box center [439, 277] width 407 height 12
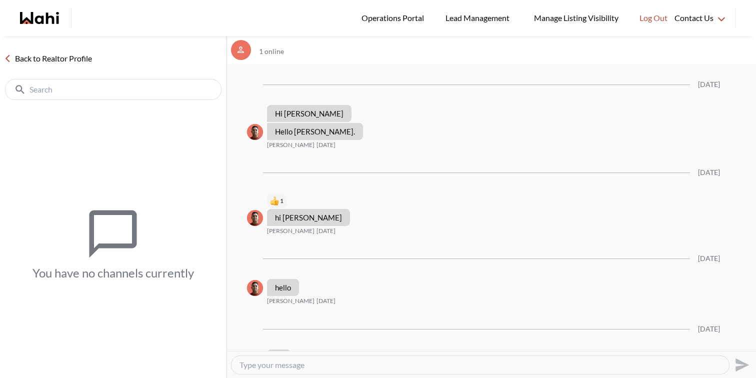
scroll to position [2365, 0]
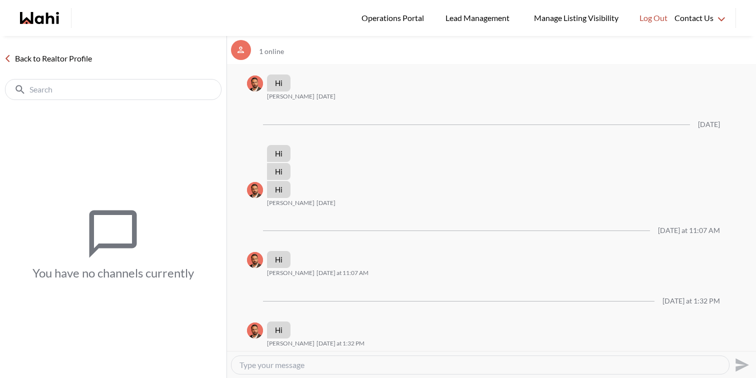
click at [85, 61] on link "Back to Realtor Profile" at bounding box center [48, 58] width 96 height 13
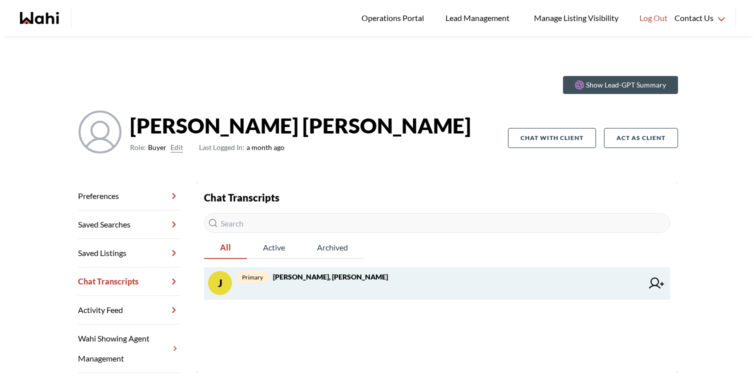
click at [300, 289] on div "primary [PERSON_NAME], [PERSON_NAME]" at bounding box center [439, 283] width 407 height 24
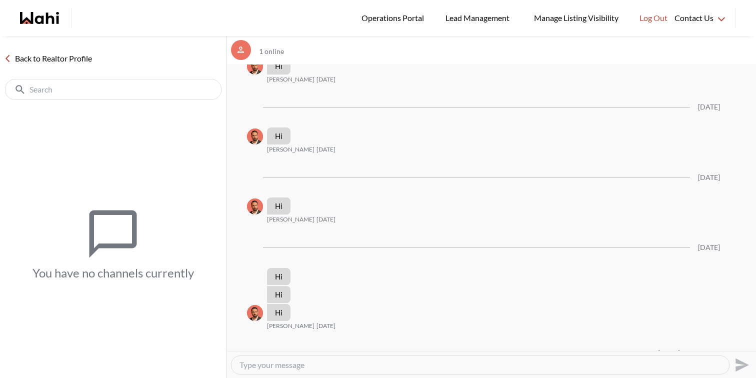
scroll to position [2365, 0]
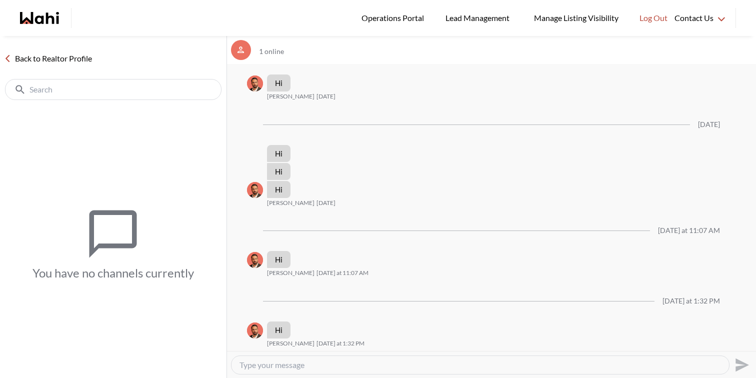
click at [59, 53] on link "Back to Realtor Profile" at bounding box center [48, 58] width 96 height 13
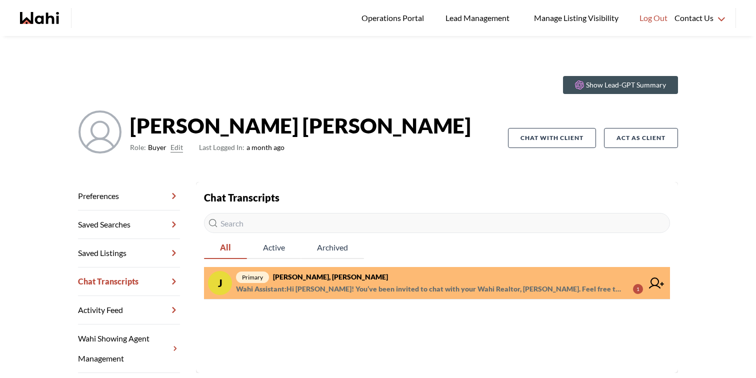
click at [371, 280] on span "primary julie kim, Faraz" at bounding box center [439, 277] width 407 height 12
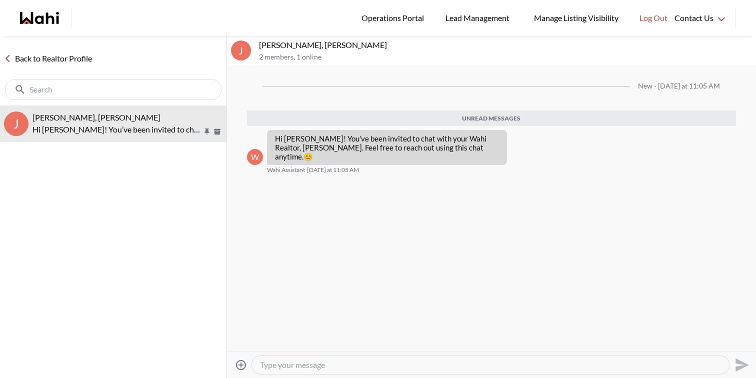
click at [78, 63] on link "Back to Realtor Profile" at bounding box center [48, 58] width 96 height 13
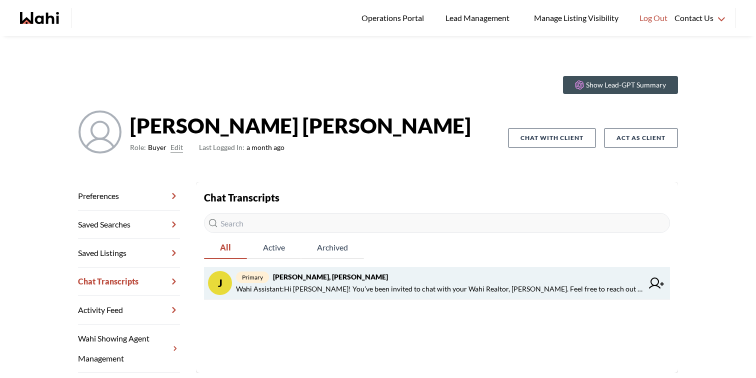
click at [400, 286] on span "Wahi Assistant : Hi [PERSON_NAME]! You’ve been invited to chat with your Wahi R…" at bounding box center [439, 289] width 407 height 12
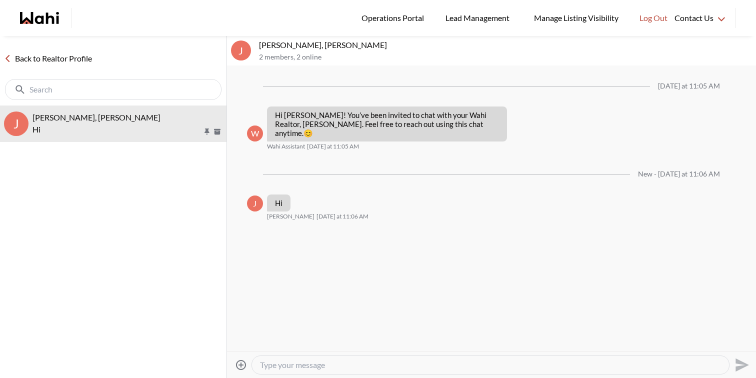
click at [388, 368] on textarea "Type your message" at bounding box center [490, 365] width 461 height 10
type textarea "Hello"
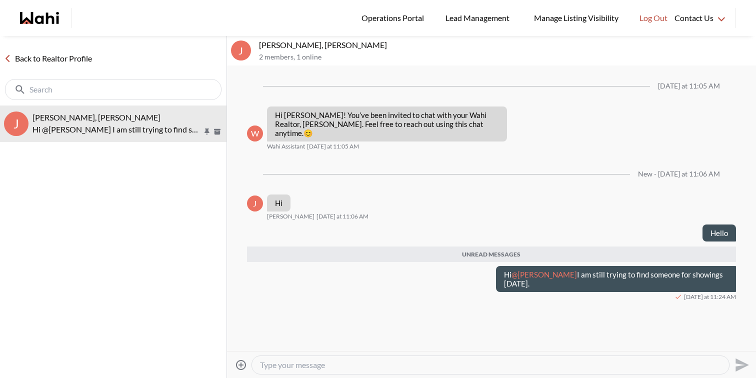
click at [77, 59] on link "Back to Realtor Profile" at bounding box center [48, 58] width 96 height 13
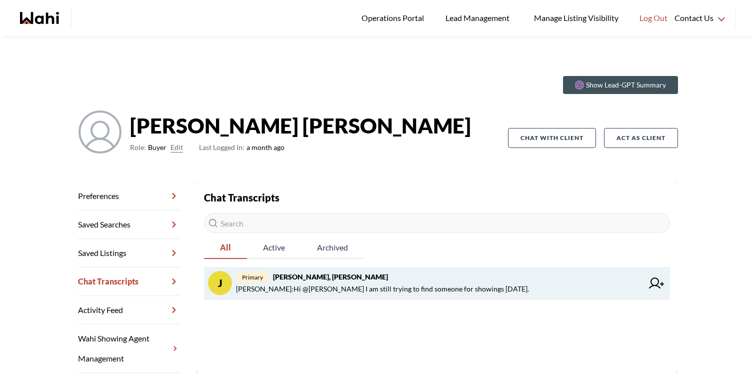
click at [368, 283] on span "[PERSON_NAME] : Hi @[PERSON_NAME] I am still trying to find someone for showing…" at bounding box center [382, 289] width 293 height 12
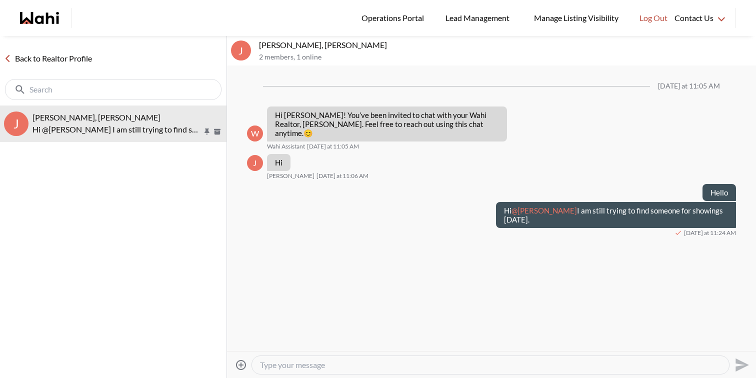
click at [284, 46] on p "[PERSON_NAME], [PERSON_NAME]" at bounding box center [505, 45] width 493 height 10
drag, startPoint x: 288, startPoint y: 45, endPoint x: 257, endPoint y: 43, distance: 31.5
click at [257, 43] on div "[PERSON_NAME], [PERSON_NAME] 2 members , 1 online" at bounding box center [491, 51] width 529 height 30
copy p "[PERSON_NAME]"
click at [80, 64] on link "Back to Realtor Profile" at bounding box center [48, 58] width 96 height 13
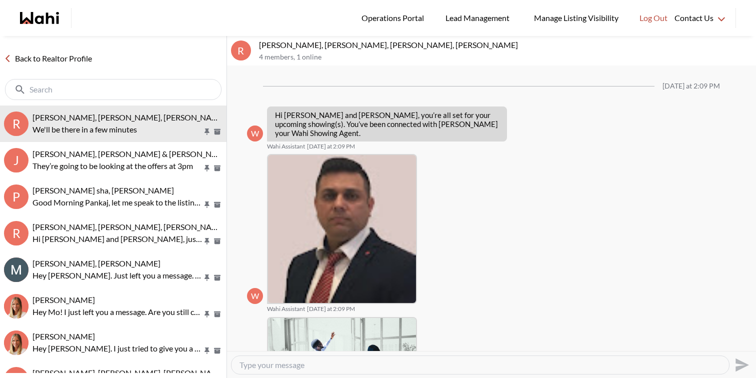
scroll to position [523, 0]
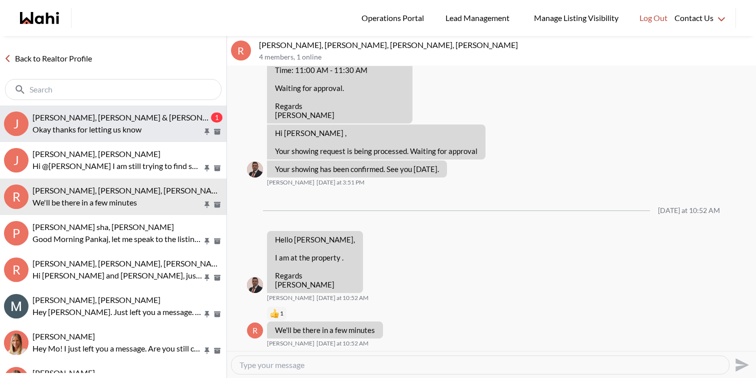
click at [119, 134] on p "Okay thanks for letting us know" at bounding box center [117, 129] width 170 height 12
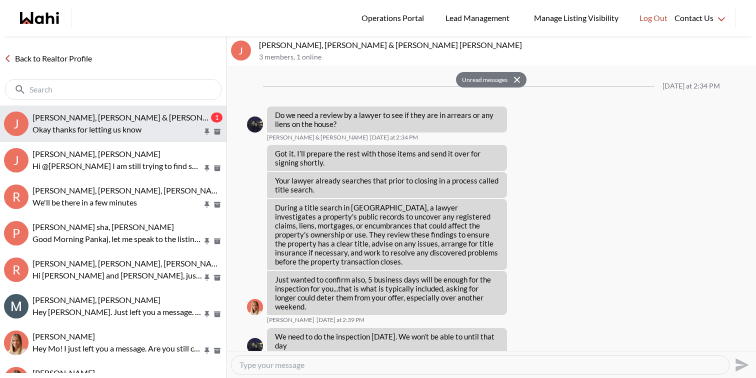
scroll to position [1366, 0]
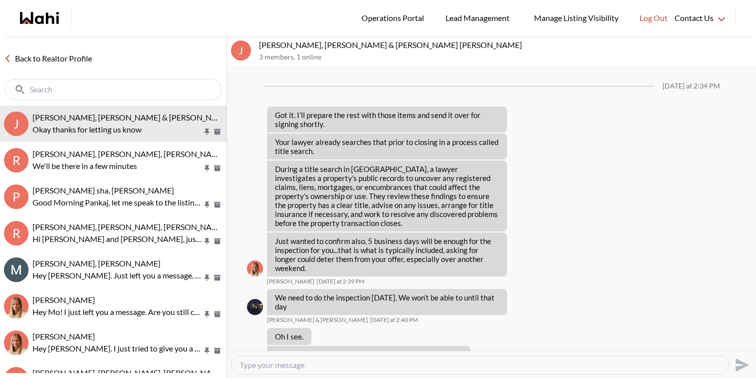
scroll to position [1287, 0]
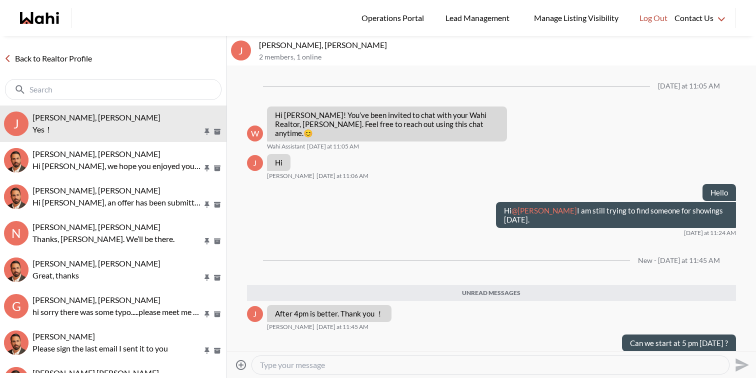
scroll to position [25, 0]
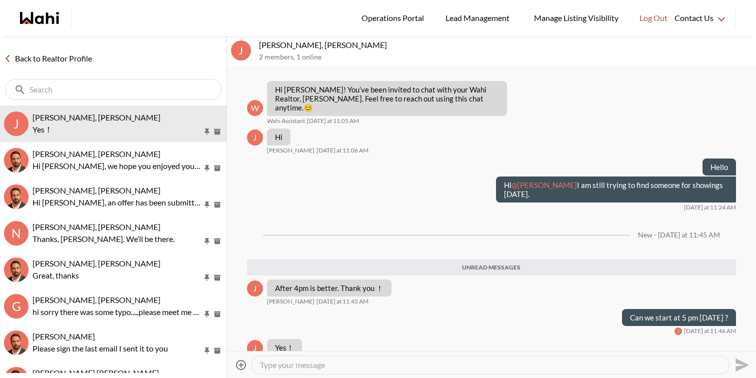
click at [323, 357] on div at bounding box center [490, 365] width 477 height 18
click at [323, 363] on textarea "Type your message" at bounding box center [490, 365] width 461 height 10
type textarea "Ok thanks"
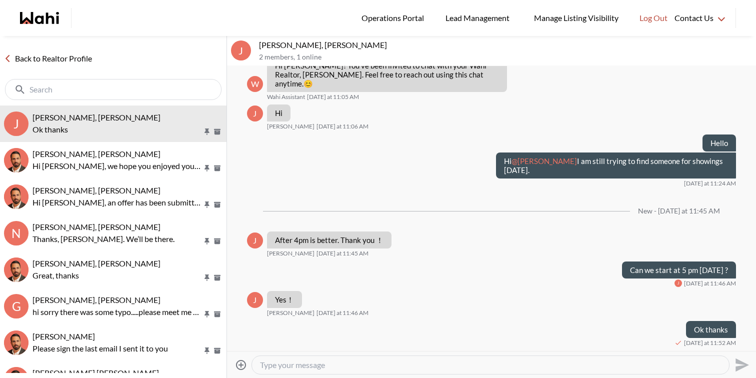
scroll to position [31, 0]
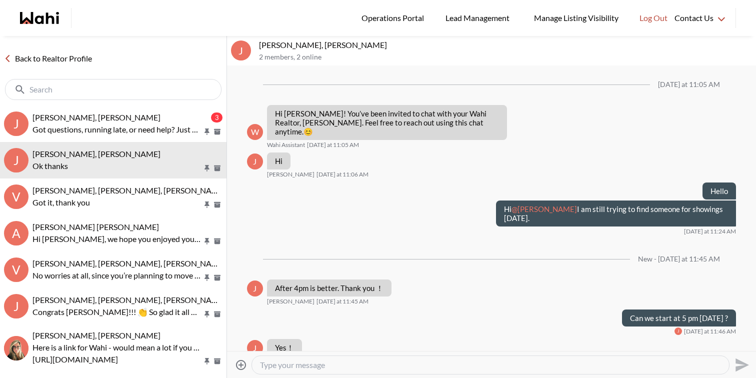
scroll to position [55, 0]
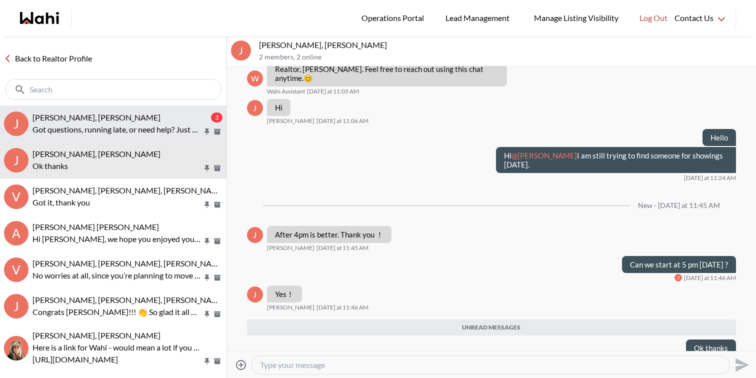
click at [120, 113] on div "[PERSON_NAME], [PERSON_NAME]" at bounding box center [120, 117] width 176 height 10
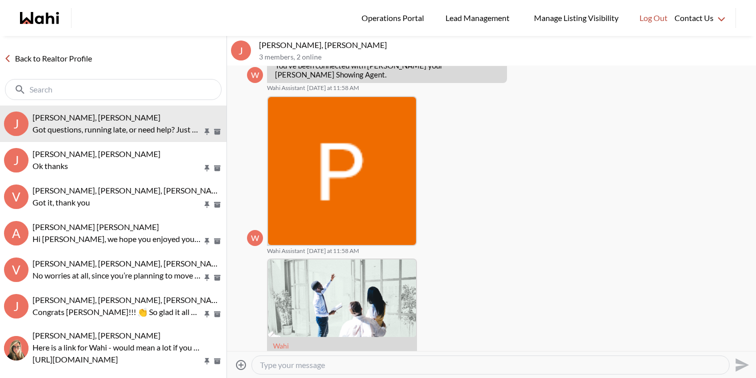
scroll to position [165, 0]
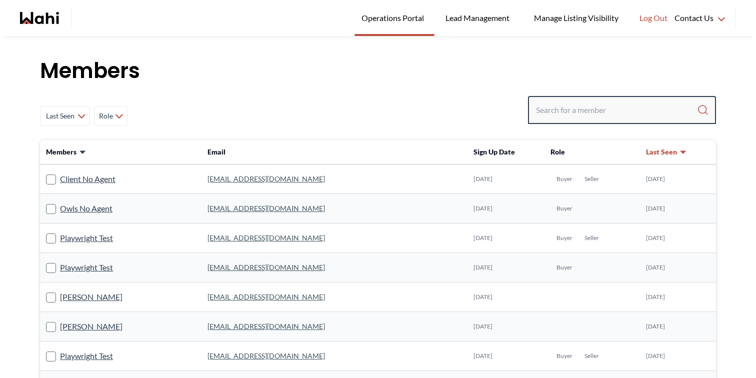
click at [587, 115] on input "Search input" at bounding box center [616, 110] width 161 height 18
type input "[PERSON_NAME]"
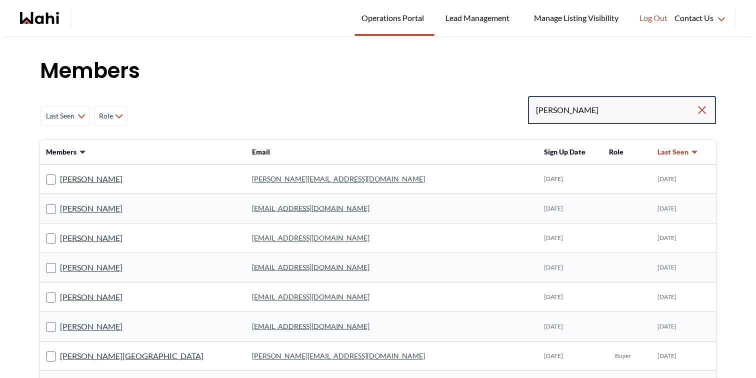
click at [579, 116] on input "[PERSON_NAME]" at bounding box center [616, 110] width 160 height 18
type input "[PERSON_NAME]"
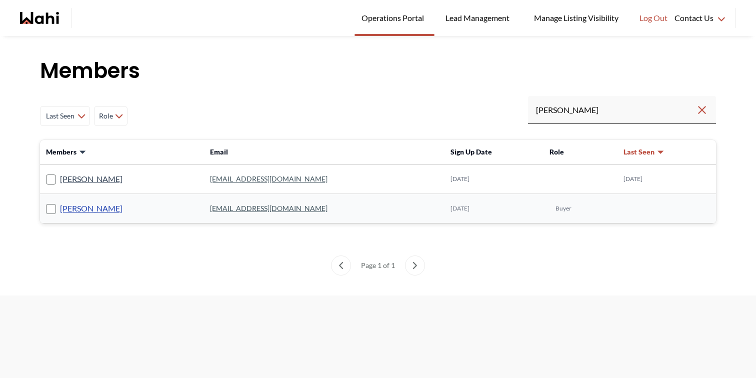
click at [80, 206] on link "[PERSON_NAME]" at bounding box center [91, 208] width 62 height 13
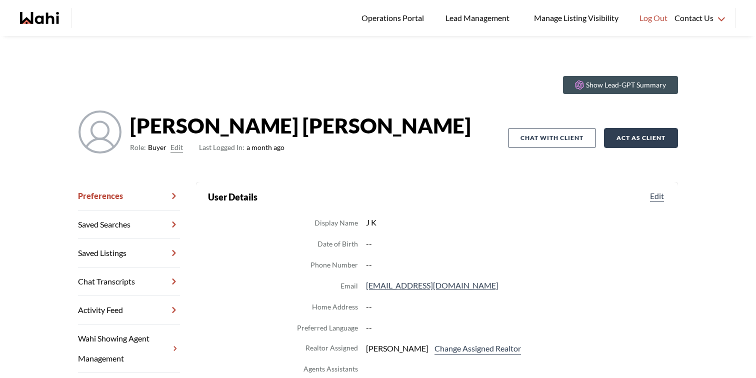
click at [654, 133] on button "Act as Client" at bounding box center [641, 138] width 74 height 20
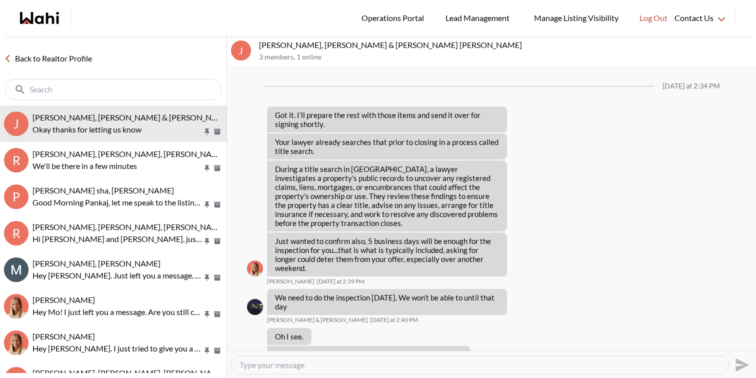
scroll to position [1287, 0]
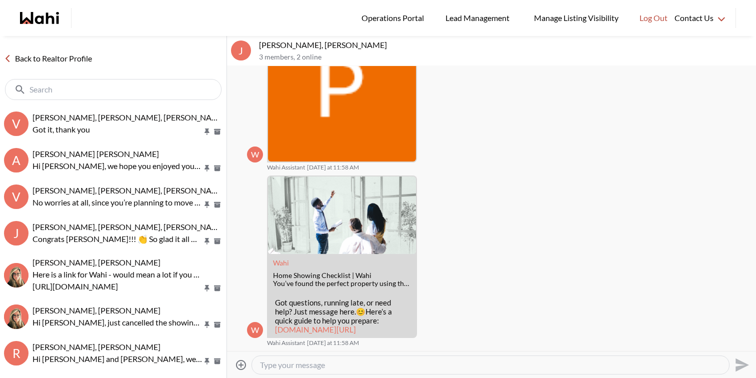
scroll to position [229, 0]
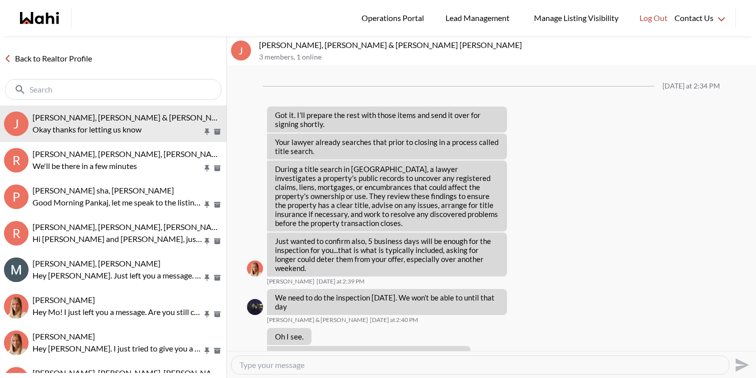
scroll to position [1287, 0]
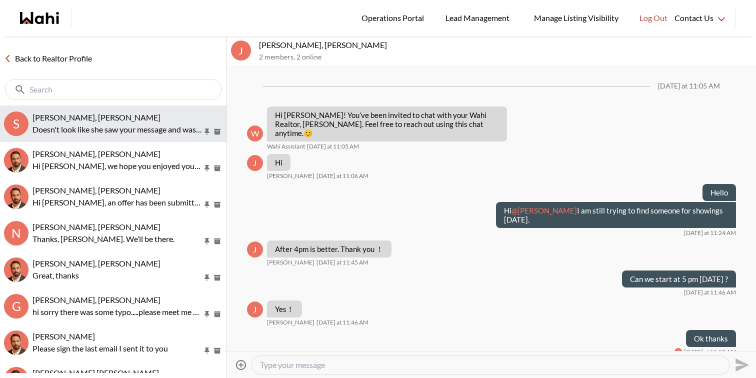
click at [92, 111] on button "S [PERSON_NAME], [PERSON_NAME] Doesn't look like she saw your message and was w…" at bounding box center [113, 123] width 226 height 36
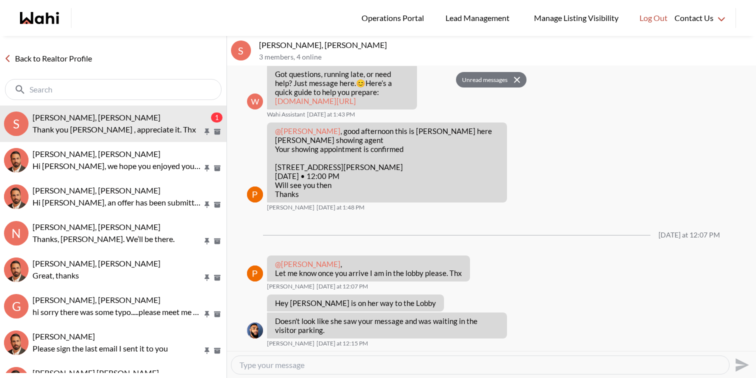
scroll to position [449, 0]
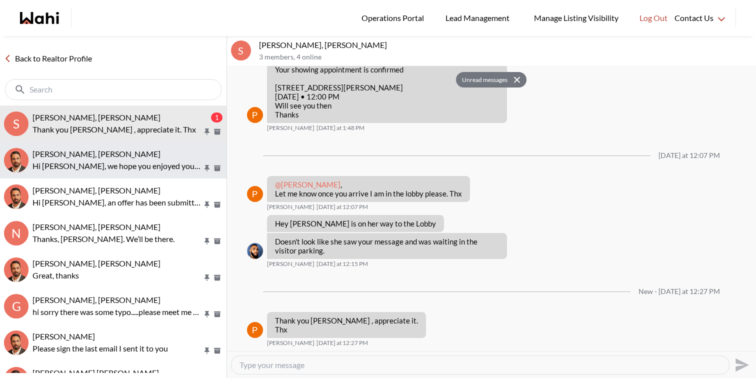
click at [160, 156] on div "[PERSON_NAME], [PERSON_NAME]" at bounding box center [127, 154] width 190 height 10
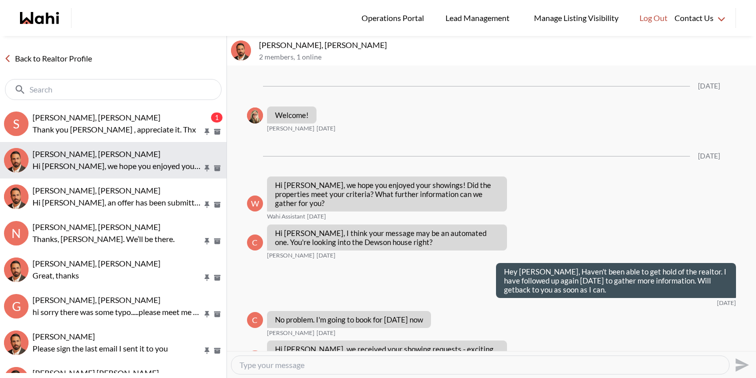
scroll to position [1063, 0]
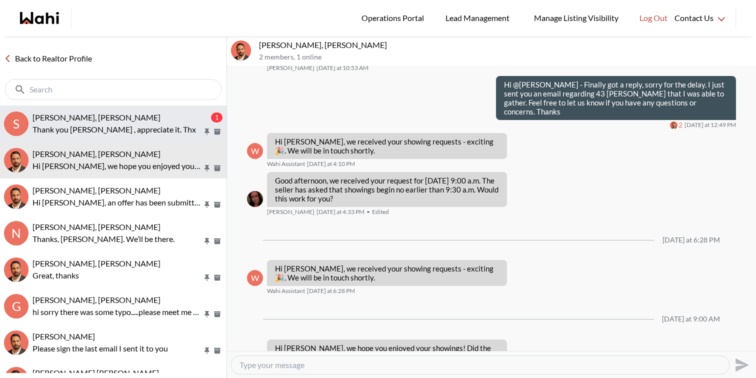
click at [158, 128] on p "Thank you Ibrahim , appreciate it. Thx" at bounding box center [117, 129] width 170 height 12
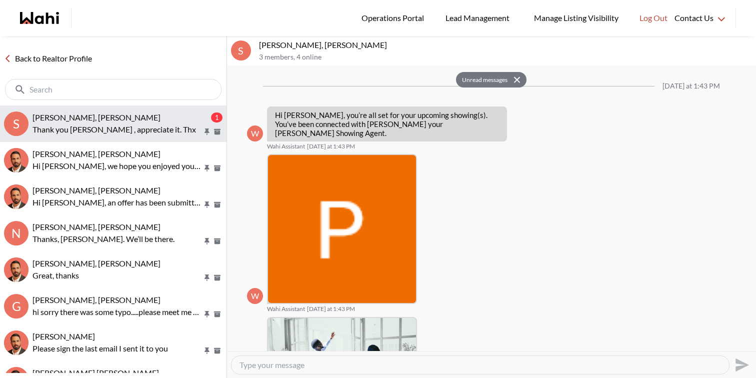
scroll to position [449, 0]
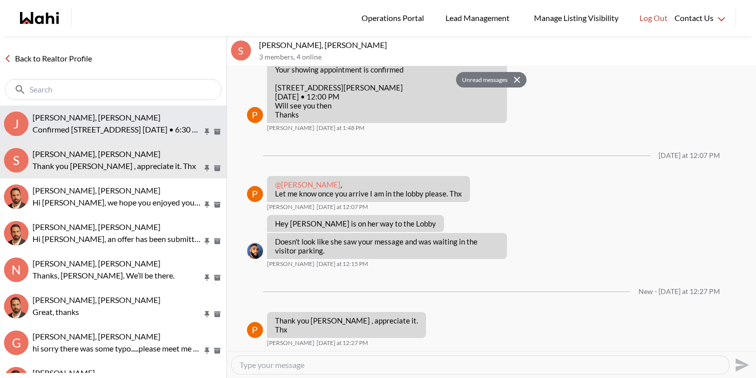
click at [98, 120] on span "julie kim, Paul, Faraz" at bounding box center [96, 116] width 128 height 9
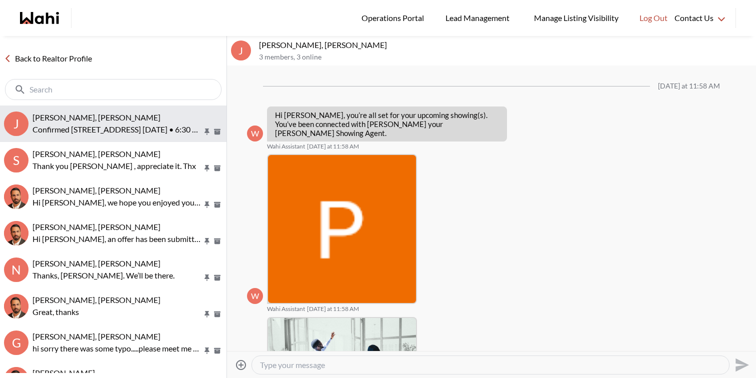
scroll to position [369, 0]
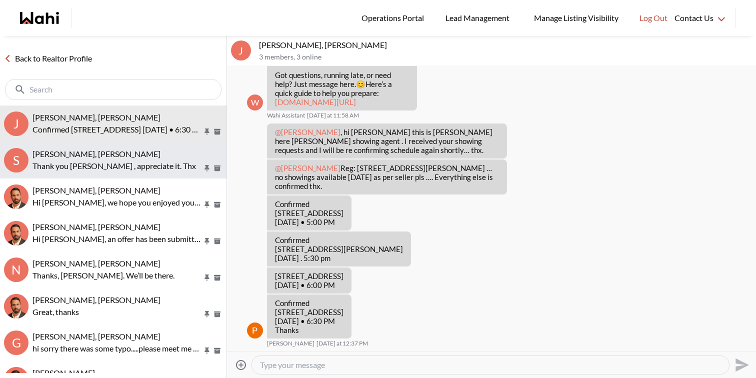
click at [152, 148] on button "S Suzie Persaud, Paul, Behnam Thank you Ibrahim , appreciate it. Thx" at bounding box center [113, 160] width 226 height 36
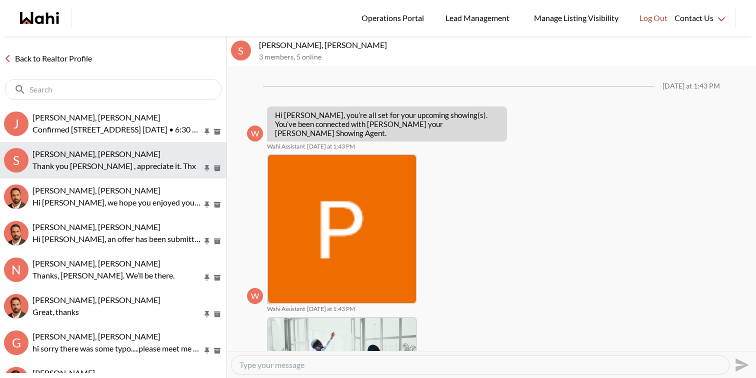
scroll to position [409, 0]
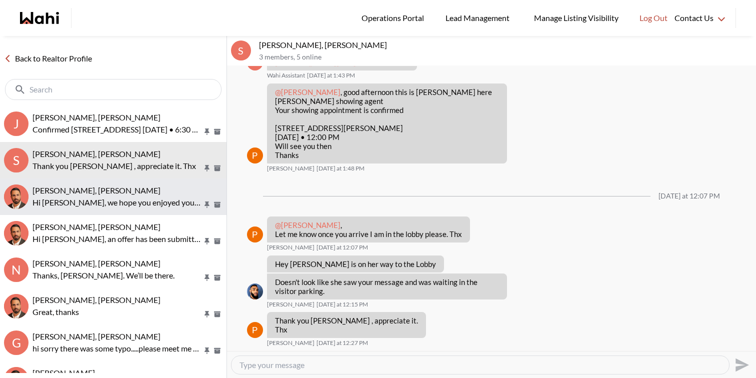
click at [144, 184] on button "Caroline Rouben, Behnam Hi Caroline, we hope you enjoyed your showings! Did the…" at bounding box center [113, 196] width 226 height 36
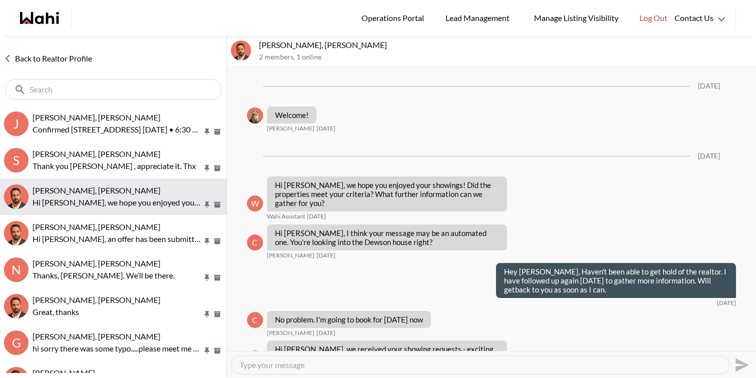
scroll to position [1063, 0]
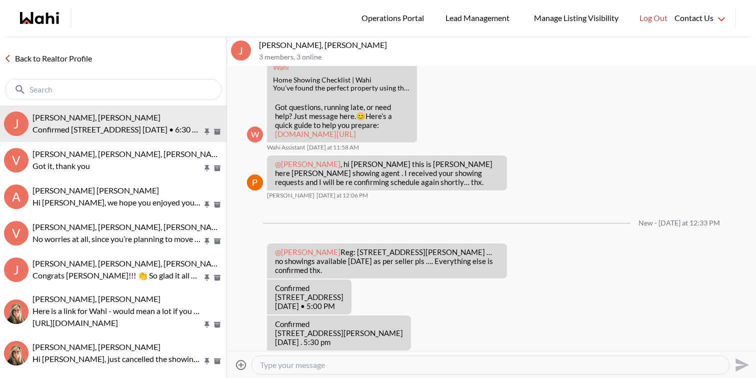
scroll to position [421, 0]
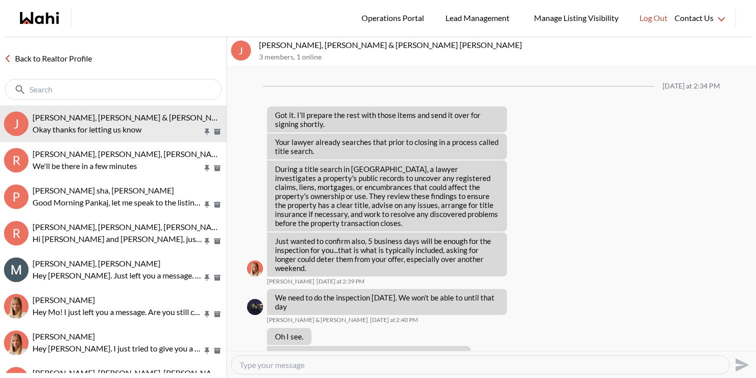
scroll to position [1287, 0]
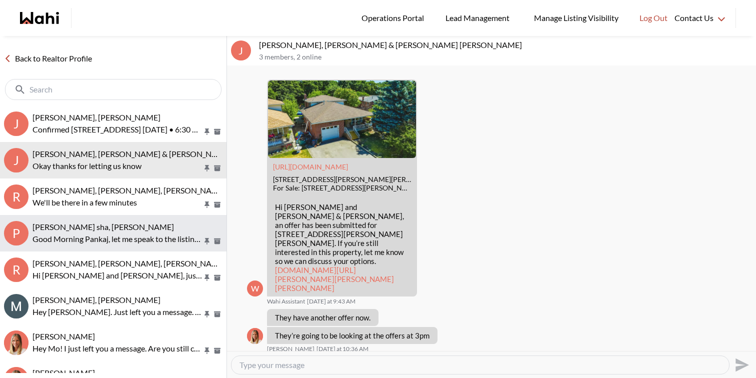
click at [124, 233] on p "Good Morning Pankaj, let me speak to the listing agent and get back to you shor…" at bounding box center [117, 239] width 170 height 12
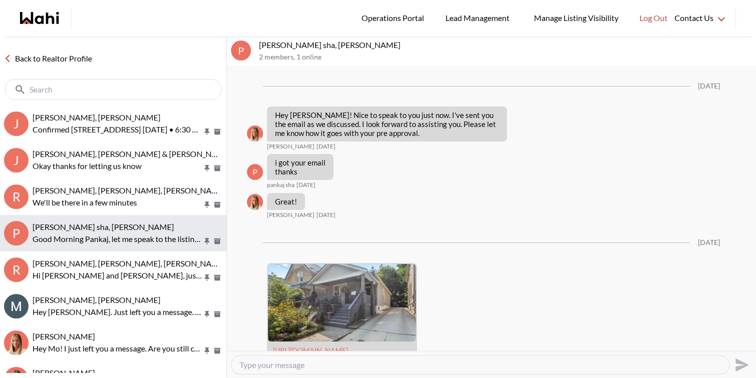
scroll to position [1137, 0]
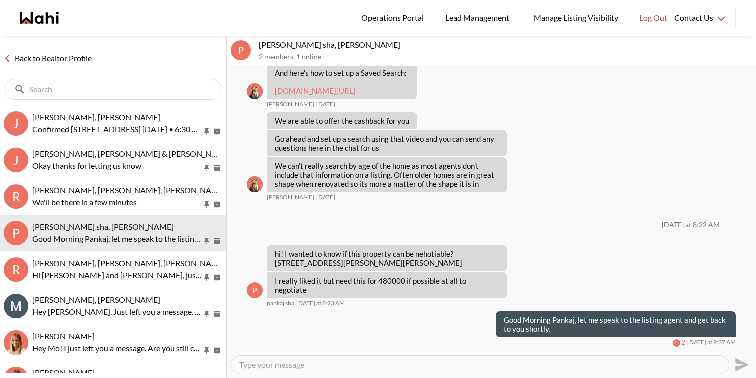
click at [296, 365] on textarea "Type your message" at bounding box center [479, 365] width 481 height 10
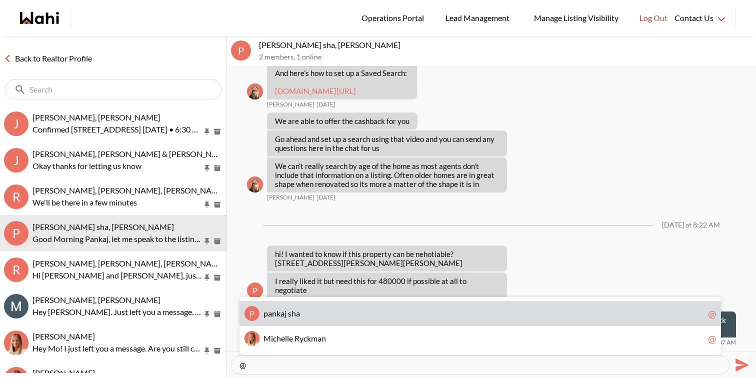
click at [304, 317] on span "p a n k a j s h a" at bounding box center [483, 313] width 440 height 10
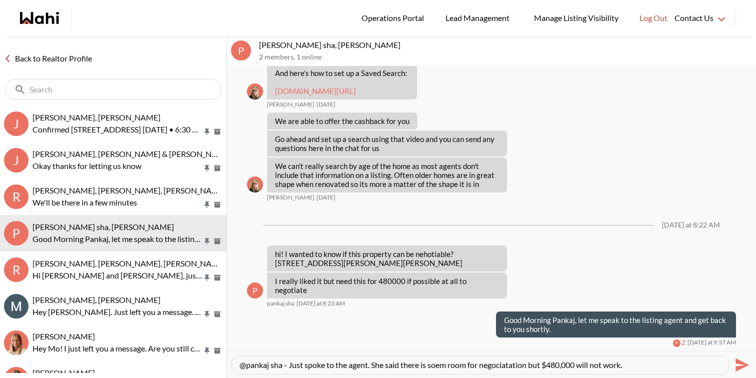
click at [441, 367] on textarea "@pankaj sha - Just spoke to the agent. She said there is soem room for negociat…" at bounding box center [479, 365] width 481 height 10
click at [503, 362] on textarea "@pankaj sha - Just spoke to the agent. She said there is some room for negociat…" at bounding box center [479, 365] width 481 height 10
click at [514, 366] on textarea "@pankaj sha - Just spoke to the agent. She said there is some room for negociat…" at bounding box center [479, 365] width 481 height 10
click at [670, 361] on textarea "@pankaj sha - Just spoke to the agent. She said there is some room for negociat…" at bounding box center [479, 365] width 481 height 10
click at [586, 365] on textarea "@pankaj sha - Just spoke to the agent. She said there is some room for negotiat…" at bounding box center [479, 365] width 481 height 10
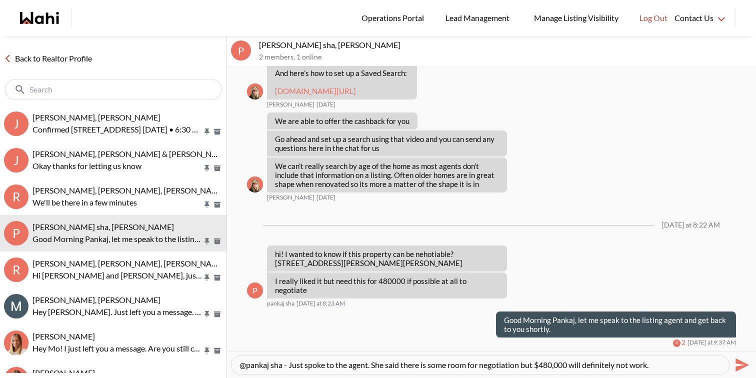
type textarea "@pankaj sha - Just spoke to the agent. She said there is some room for negotiat…"
click at [740, 361] on icon "Send" at bounding box center [741, 364] width 13 height 13
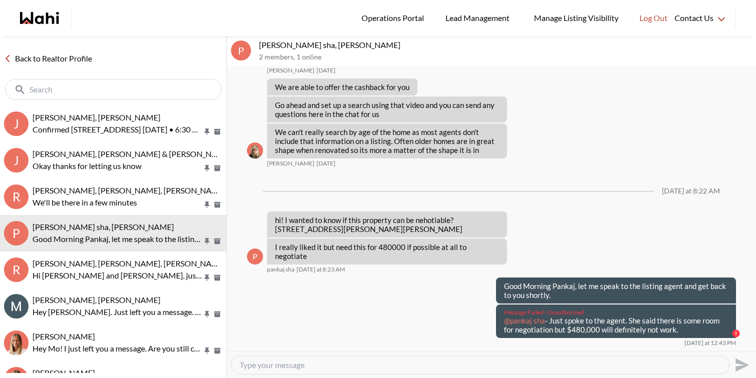
drag, startPoint x: 690, startPoint y: 340, endPoint x: 487, endPoint y: 327, distance: 202.8
click at [487, 327] on div "Message Failed · Unauthorized @pankaj sha - Just spoke to the agent. She said t…" at bounding box center [491, 325] width 489 height 42
copy p "@pankaj sha - Just spoke to the agent. She said there is some room for negotiat…"
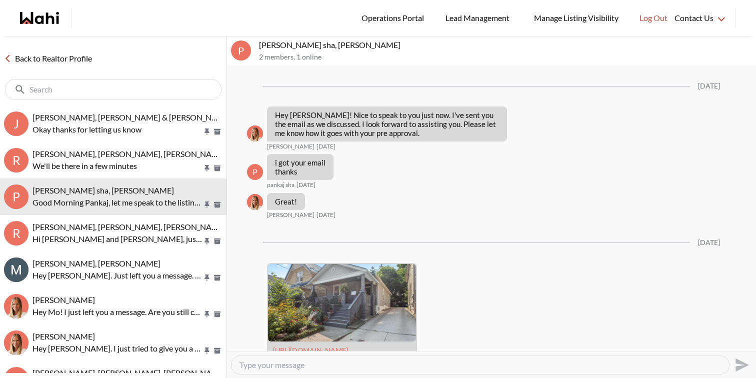
scroll to position [1137, 0]
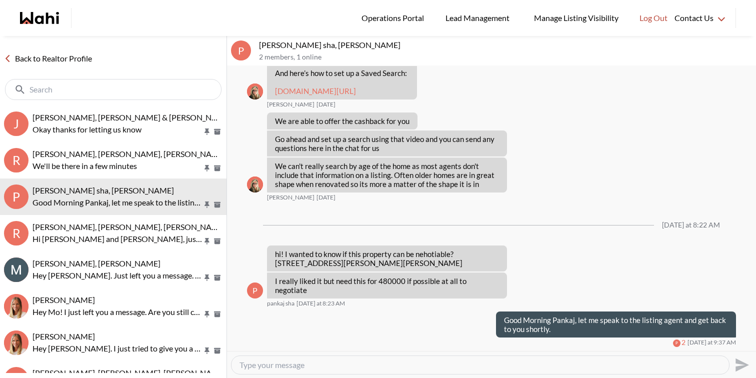
click at [489, 363] on textarea "Type your message" at bounding box center [479, 365] width 481 height 10
paste textarea "@pankaj sha - Just spoke to the agent. She said there is some room for negotiat…"
type textarea "@pankaj sha - Just spoke to the agent. She said there is some room for negotiat…"
click at [738, 362] on icon "Send" at bounding box center [741, 364] width 13 height 13
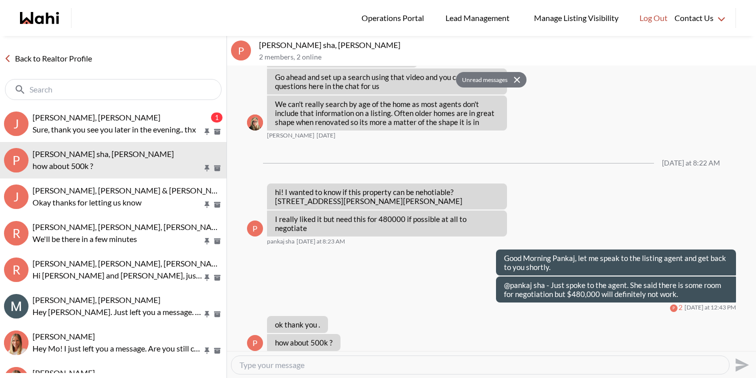
scroll to position [1211, 0]
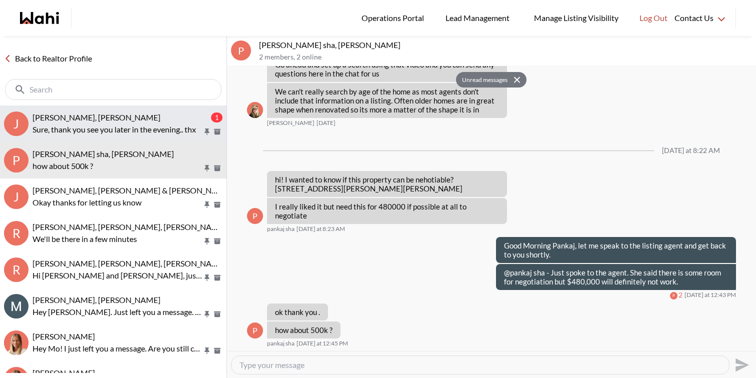
click at [128, 126] on p "Sure, thank you see you later in the evening.. thx" at bounding box center [117, 129] width 170 height 12
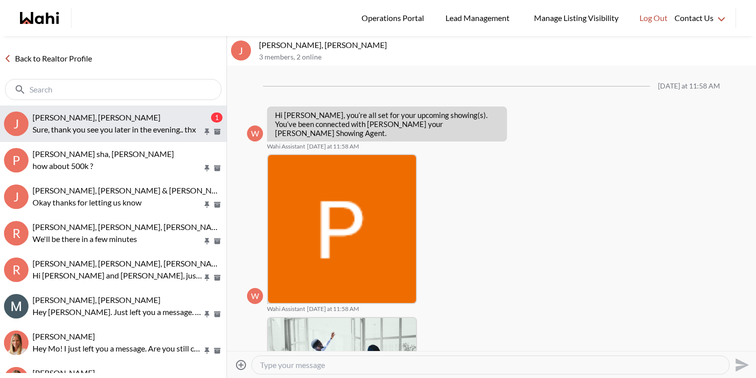
scroll to position [523, 0]
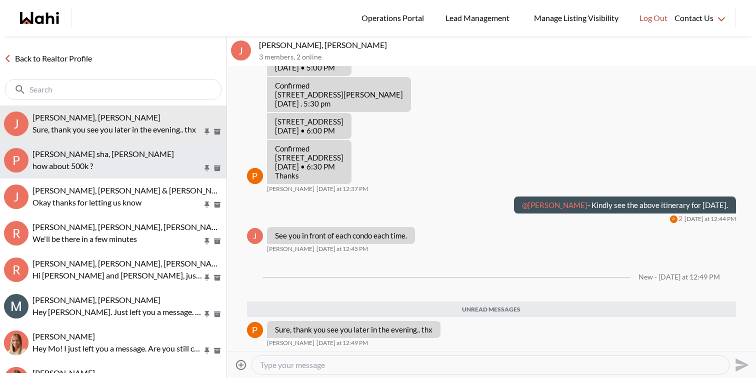
click at [113, 148] on button "p pankaj sha, Michelle how about 500k ?" at bounding box center [113, 160] width 226 height 36
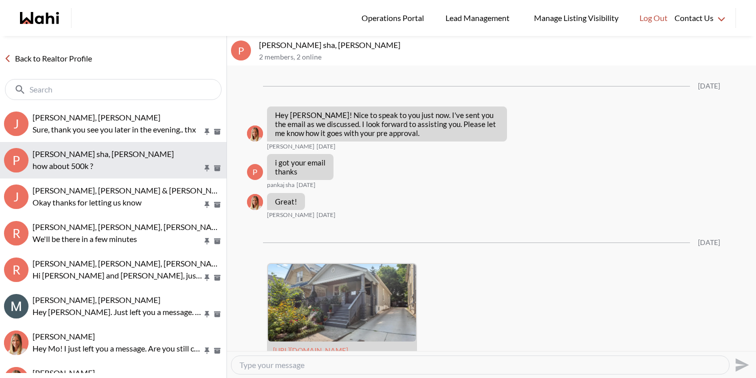
scroll to position [1212, 0]
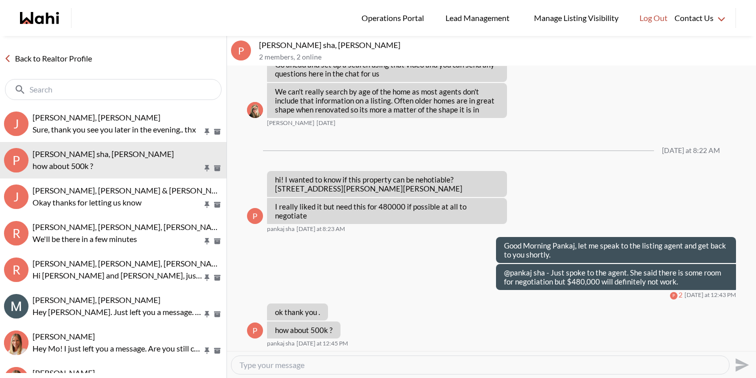
click at [354, 363] on textarea "Type your message" at bounding box center [479, 365] width 481 height 10
type textarea "H"
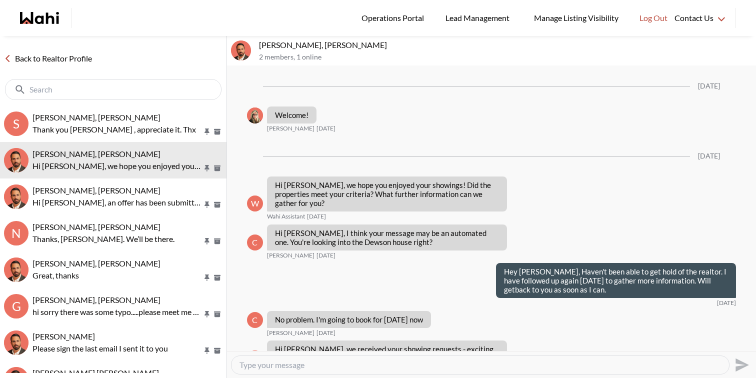
scroll to position [1063, 0]
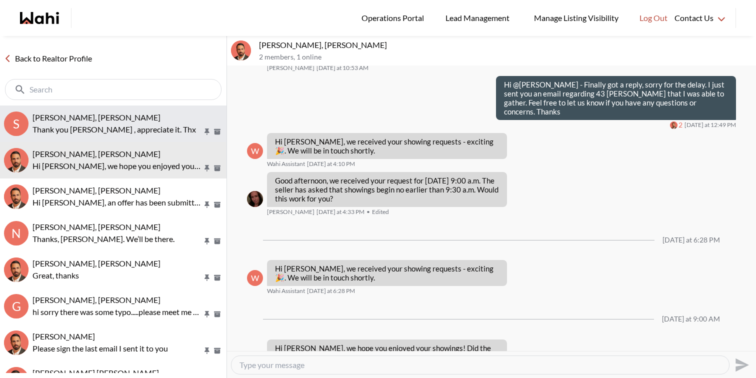
click at [131, 114] on span "[PERSON_NAME], [PERSON_NAME]" at bounding box center [96, 116] width 128 height 9
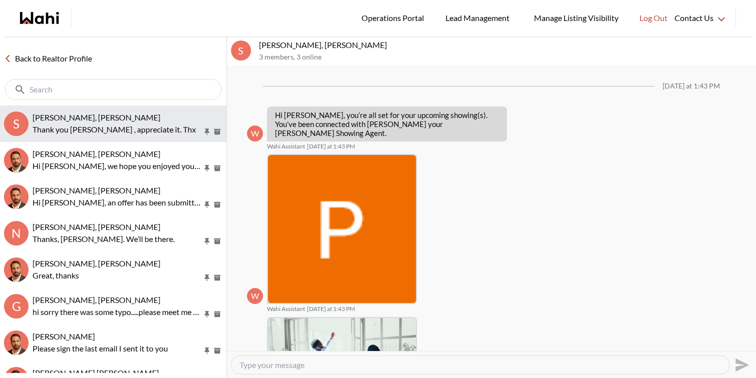
scroll to position [409, 0]
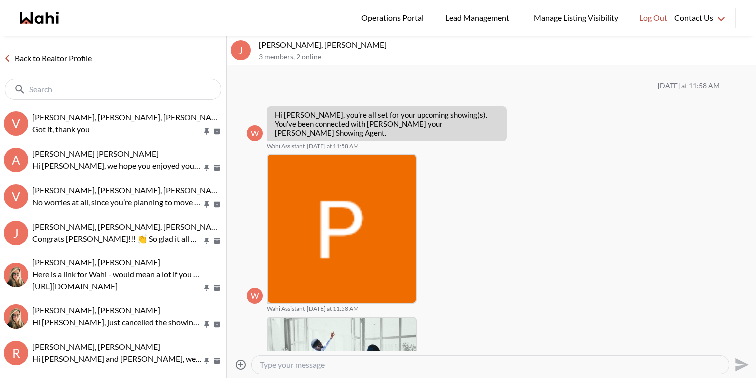
scroll to position [369, 0]
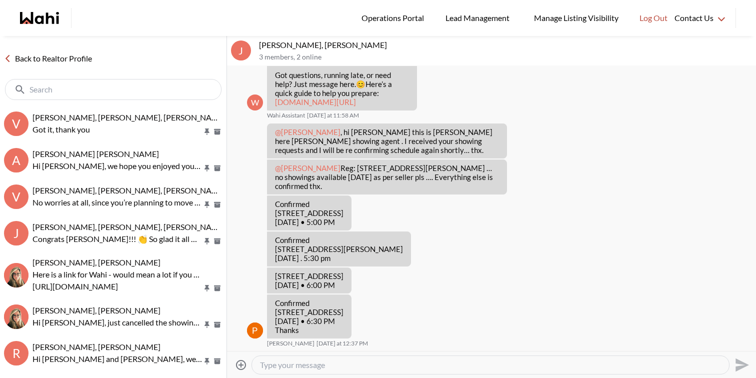
click at [292, 360] on textarea "Type your message" at bounding box center [490, 365] width 461 height 10
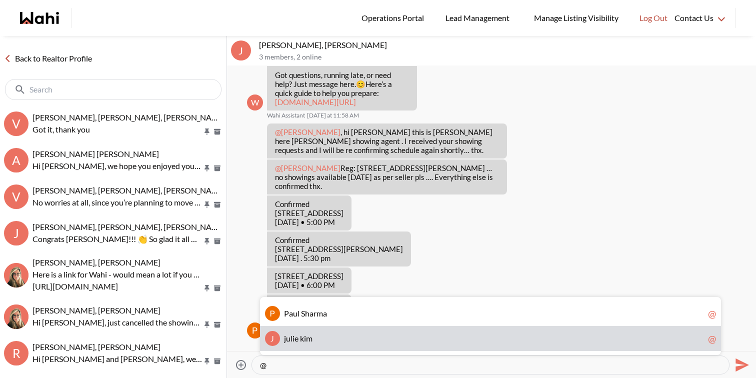
click at [300, 340] on span "k" at bounding box center [302, 337] width 4 height 9
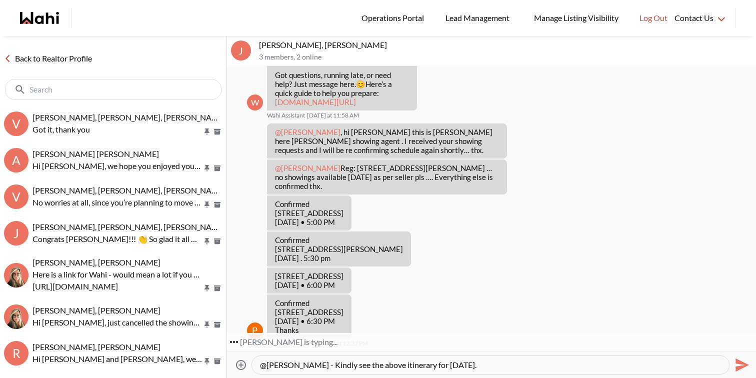
type textarea "@julie kim - Kindly see the above itinerary for today."
click at [740, 360] on icon "Send" at bounding box center [741, 365] width 16 height 16
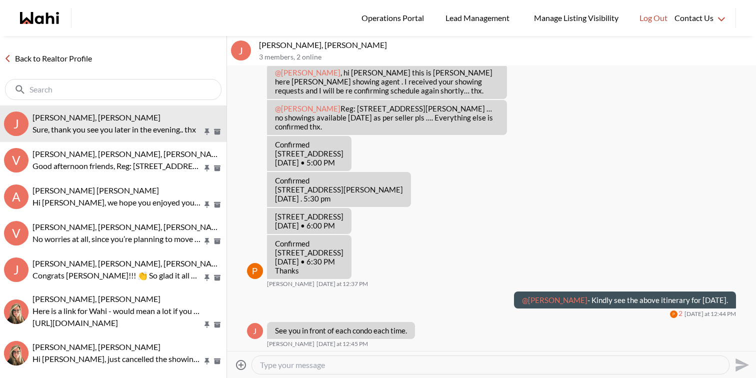
scroll to position [459, 0]
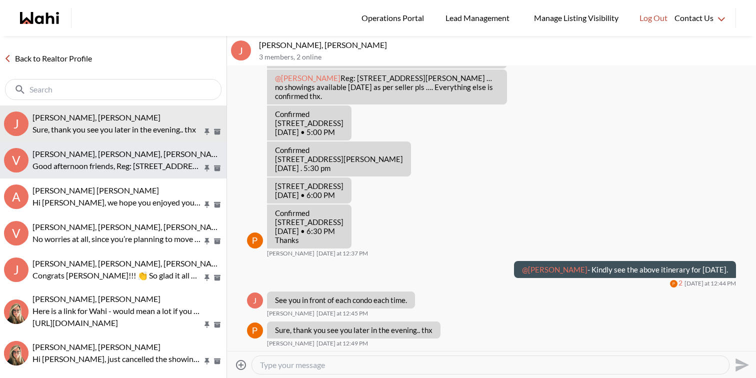
click at [142, 172] on button "V Victoria Basova, Dylan Maloney, Paul, Barbara Good afternoon friends, Reg: 50…" at bounding box center [113, 160] width 226 height 36
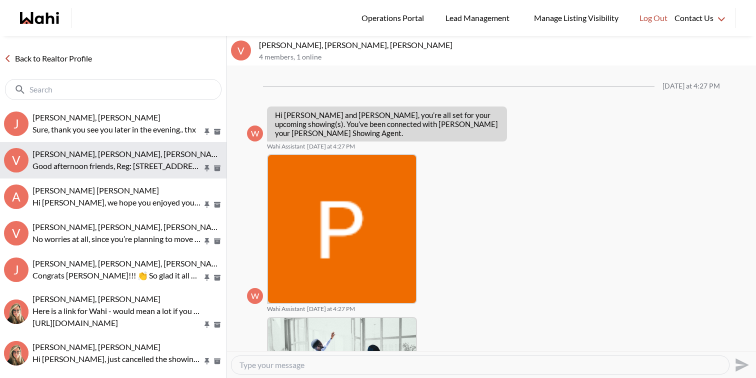
scroll to position [465, 0]
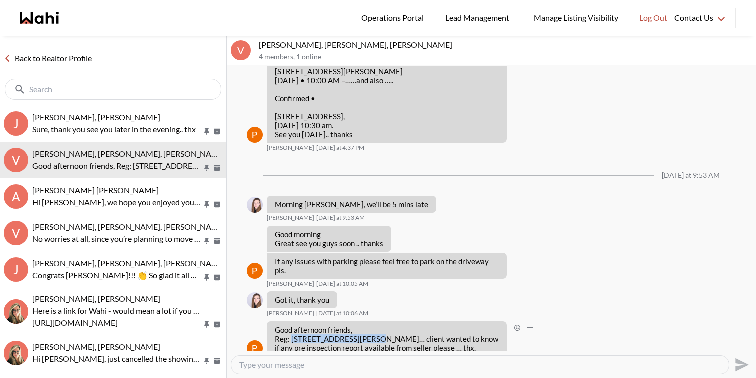
drag, startPoint x: 369, startPoint y: 320, endPoint x: 291, endPoint y: 317, distance: 78.0
click at [291, 325] on p "Good afternoon friends, Reg: 50 Watson Ave, Toronto… client wanted to know if a…" at bounding box center [387, 338] width 224 height 27
copy p "50 Watson Ave, Toronto"
click at [292, 367] on textarea "Type your message" at bounding box center [479, 365] width 481 height 10
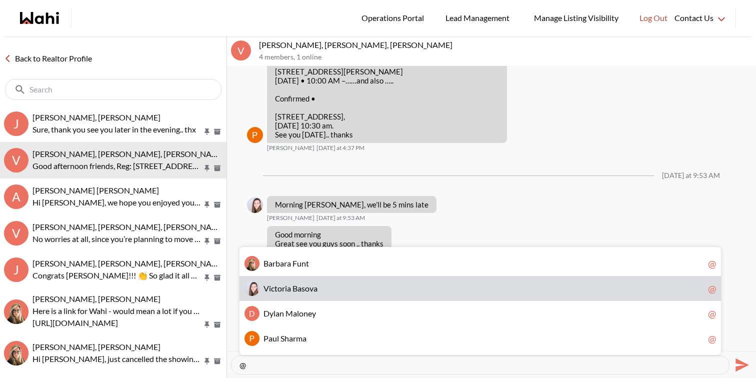
click at [313, 293] on div "V i c t o r i a B a s o v a @" at bounding box center [479, 288] width 481 height 25
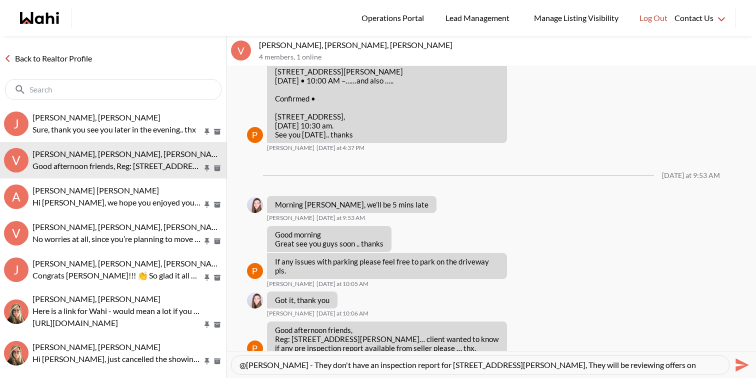
click at [505, 365] on textarea "@Victoria Basova - They don't have an inspection report for 50 Watson Ave, They…" at bounding box center [479, 365] width 481 height 10
click at [623, 366] on textarea "@Victoria Basova - They don't have an inspection report for 50 Watson Ave, they…" at bounding box center [479, 365] width 481 height 10
paste textarea "Wednesday September 17th at 5PM"
type textarea "@Victoria Basova - They don't have an inspection report for 50 Watson Ave, they…"
click at [738, 362] on icon "Send" at bounding box center [741, 364] width 13 height 13
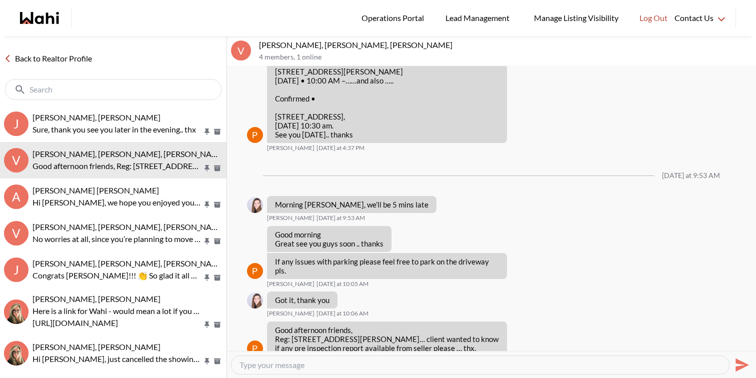
scroll to position [513, 0]
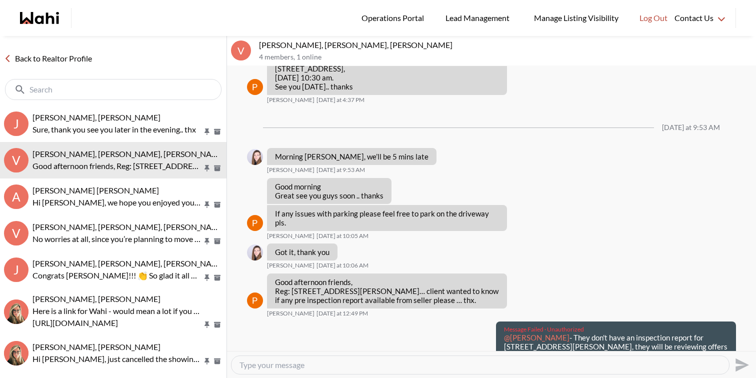
drag, startPoint x: 552, startPoint y: 341, endPoint x: 503, endPoint y: 321, distance: 52.9
click at [503, 321] on div "Message Failed · Unauthorized @Victoria Basova - They don't have an inspection …" at bounding box center [616, 342] width 240 height 43
copy p "@Victoria Basova - They don't have an inspection report for 50 Watson Ave, they…"
click at [440, 368] on textarea "Type your message" at bounding box center [479, 365] width 481 height 10
paste textarea "@[PERSON_NAME] - They don't have an inspection report for [STREET_ADDRESS][PERS…"
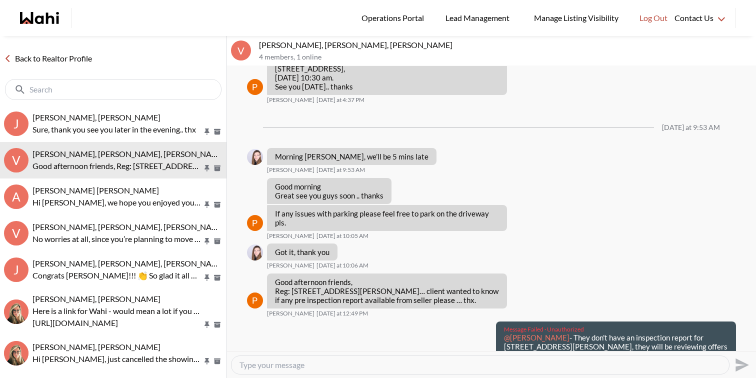
type textarea "@[PERSON_NAME] - They don't have an inspection report for [STREET_ADDRESS][PERS…"
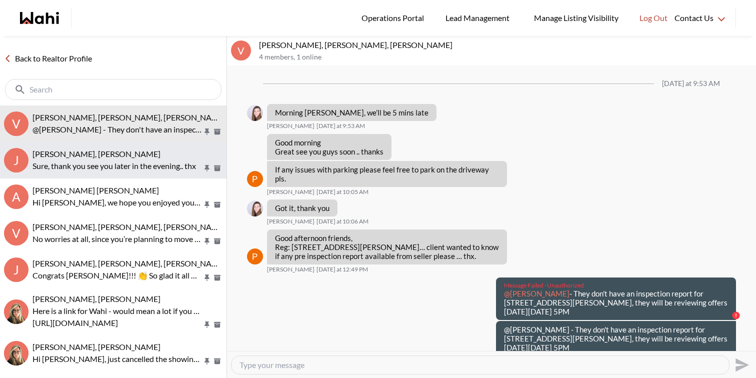
click at [146, 168] on p "Sure, thank you see you later in the evening.. thx" at bounding box center [117, 166] width 170 height 12
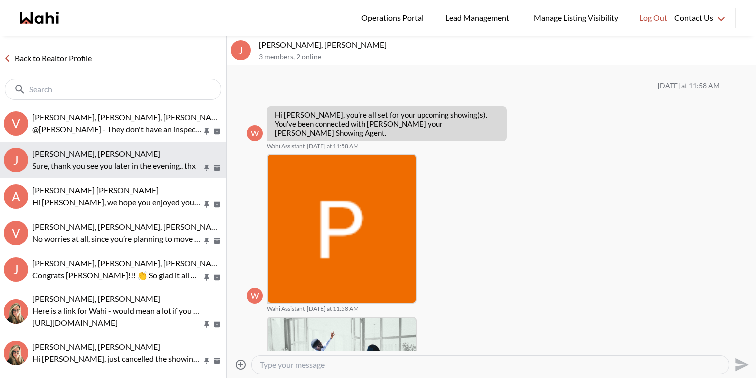
scroll to position [459, 0]
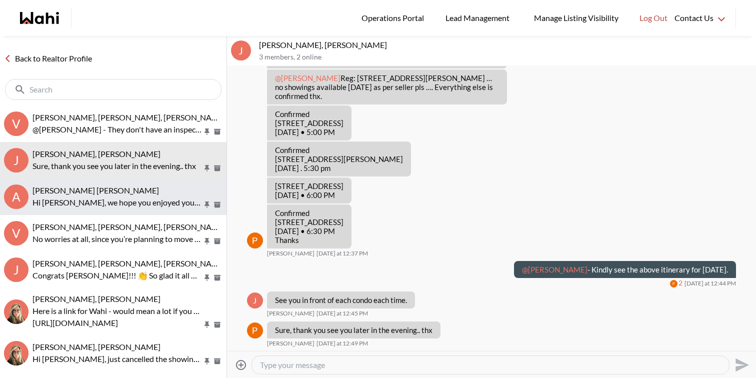
click at [146, 191] on div "[PERSON_NAME] [PERSON_NAME]" at bounding box center [127, 190] width 190 height 10
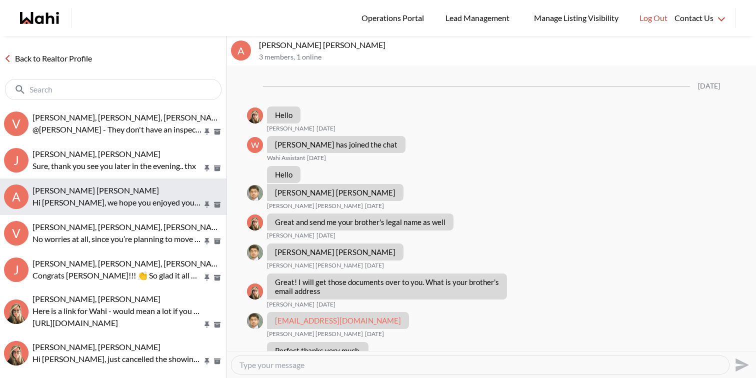
scroll to position [785, 0]
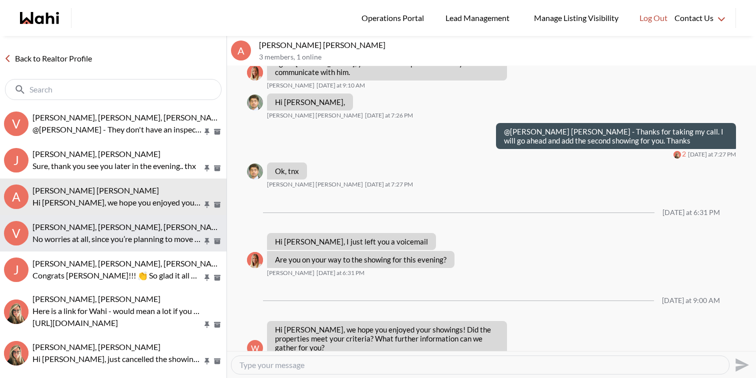
click at [152, 221] on button "V Victoria Basova, Dylan Maloney, Barbara No worries at all, since you’re plann…" at bounding box center [113, 233] width 226 height 36
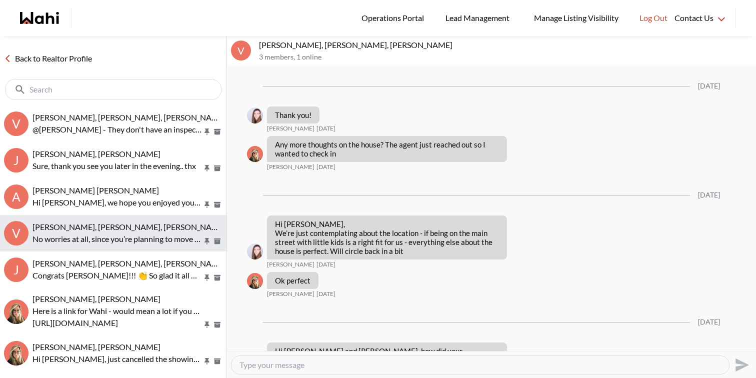
scroll to position [1333, 0]
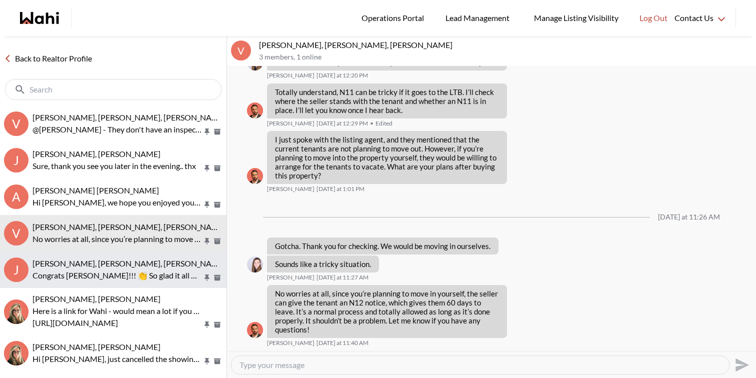
click at [154, 260] on span "[PERSON_NAME], [PERSON_NAME], [PERSON_NAME]" at bounding box center [128, 262] width 193 height 9
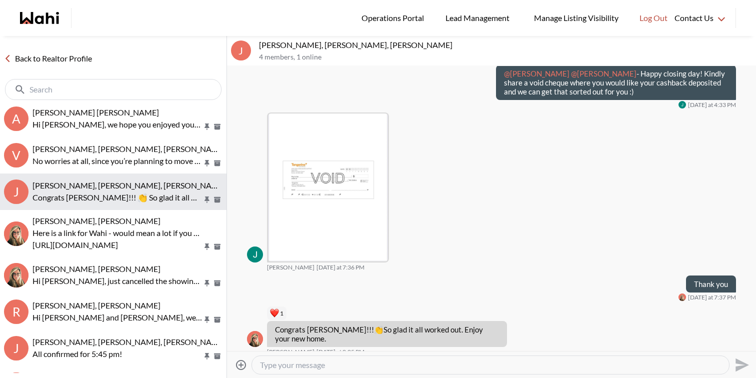
scroll to position [87, 0]
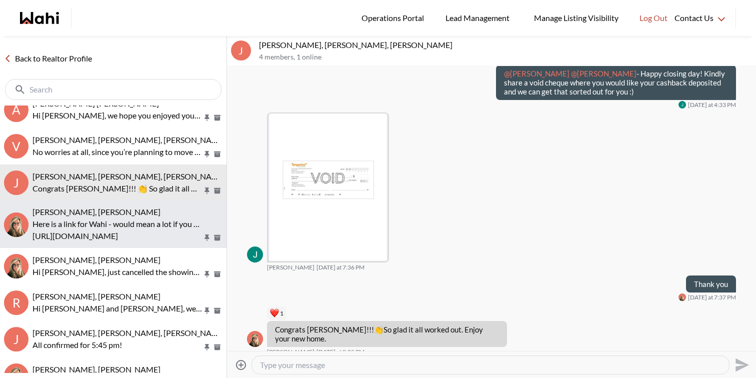
click at [153, 230] on p "[URL][DOMAIN_NAME]" at bounding box center [117, 236] width 170 height 12
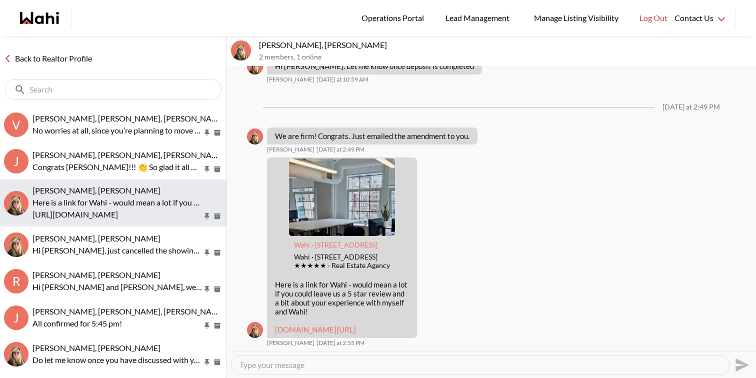
scroll to position [110, 0]
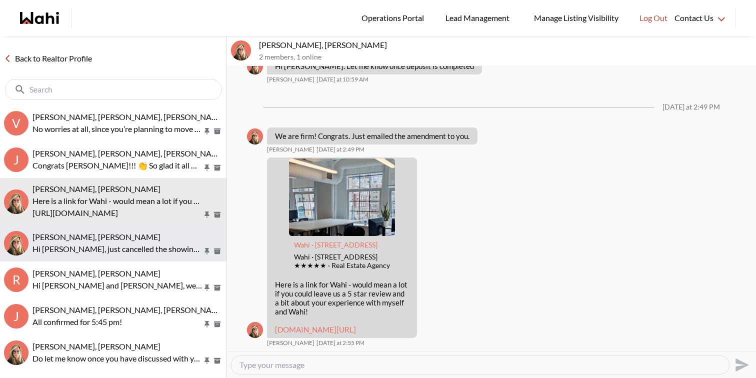
click at [151, 253] on p "Hi [PERSON_NAME], just cancelled the showing for [DATE] as requested. Totally u…" at bounding box center [117, 249] width 170 height 12
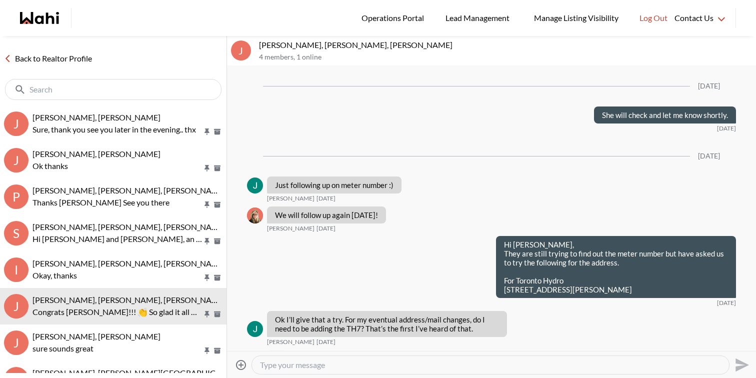
scroll to position [1552, 0]
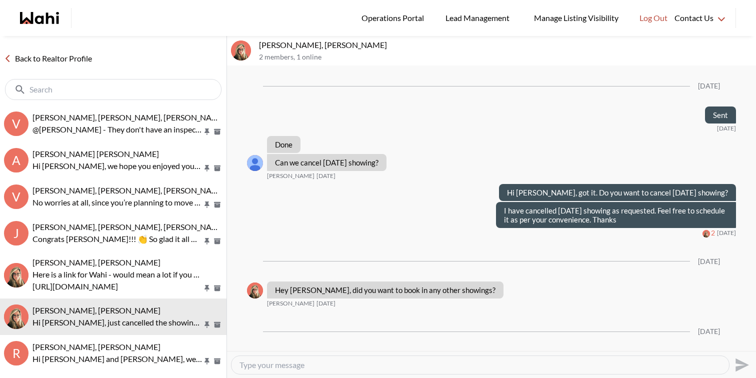
scroll to position [1542, 0]
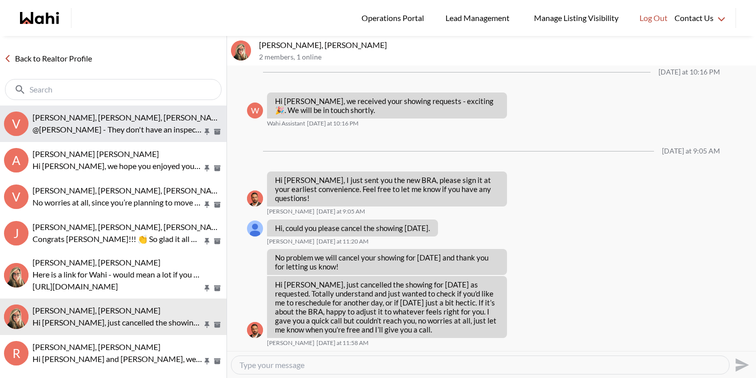
click at [100, 113] on span "[PERSON_NAME], [PERSON_NAME], [PERSON_NAME]" at bounding box center [128, 116] width 193 height 9
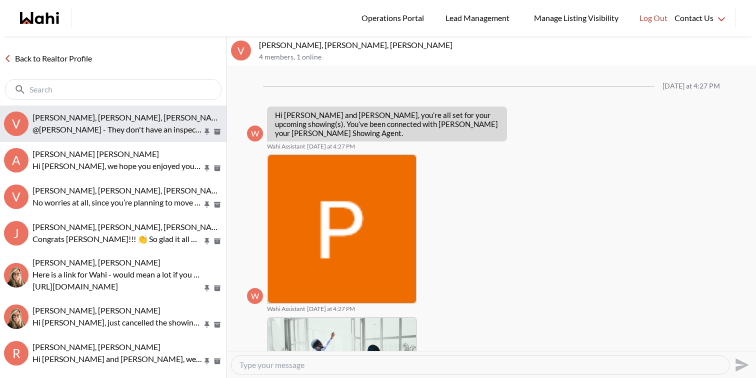
scroll to position [513, 0]
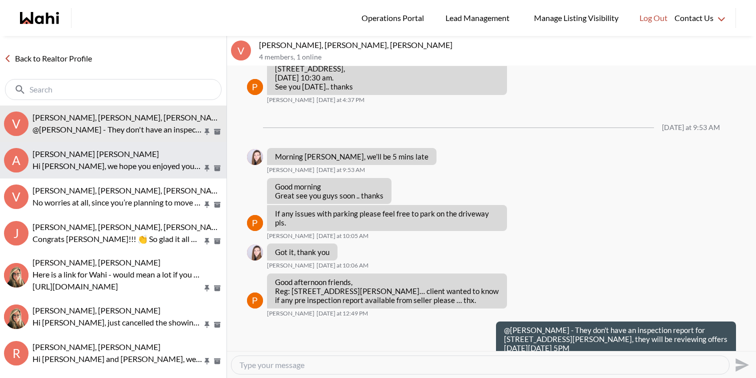
click at [129, 156] on div "[PERSON_NAME] [PERSON_NAME]" at bounding box center [127, 154] width 190 height 10
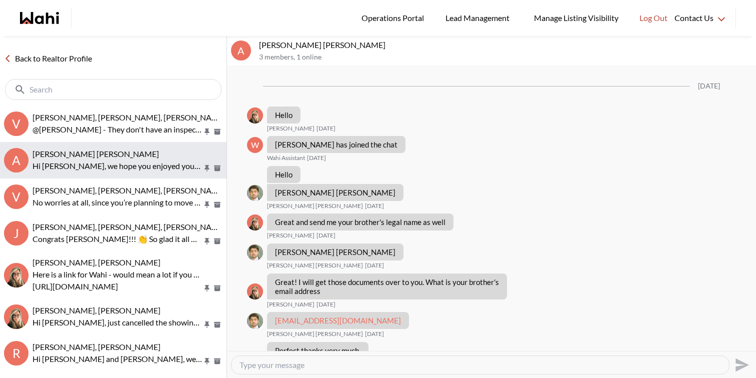
scroll to position [785, 0]
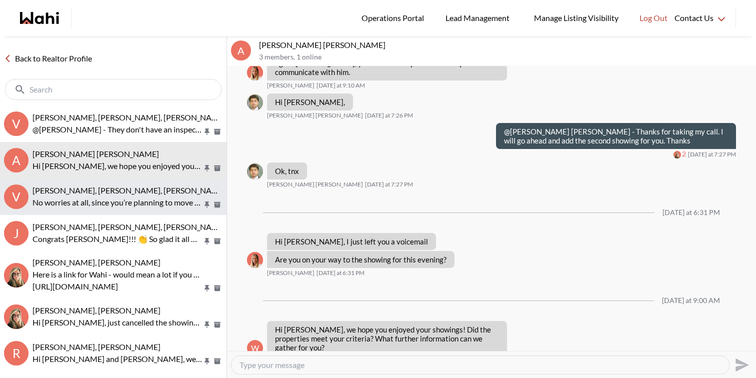
click at [129, 198] on p "No worries at all, since you’re planning to move in yourself, the seller can gi…" at bounding box center [117, 202] width 170 height 12
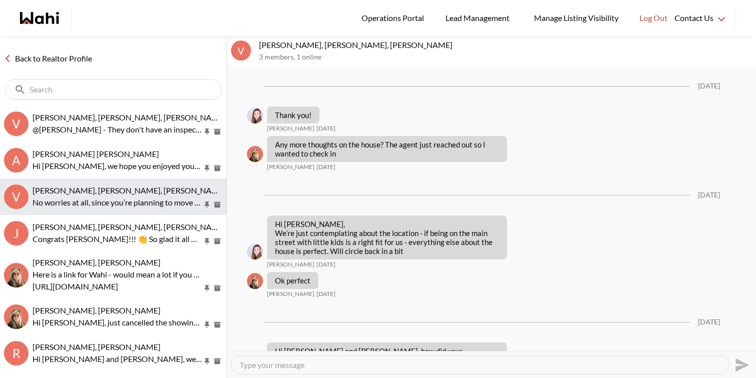
scroll to position [1333, 0]
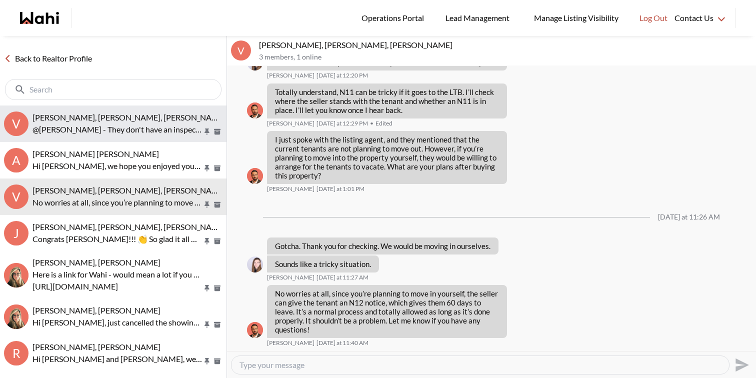
click at [126, 127] on p "@[PERSON_NAME] - They don't have an inspection report for [STREET_ADDRESS][PERS…" at bounding box center [117, 129] width 170 height 12
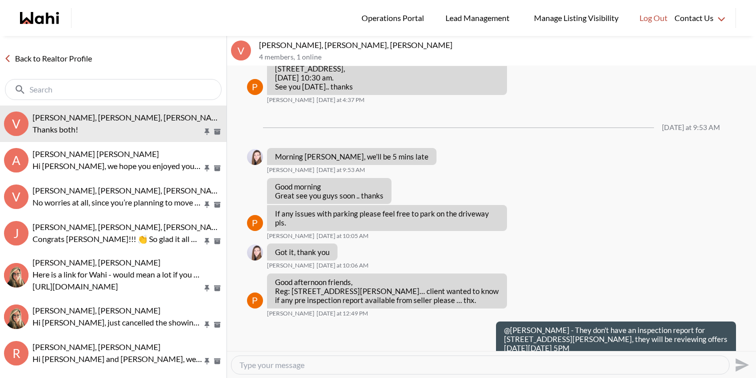
scroll to position [584, 0]
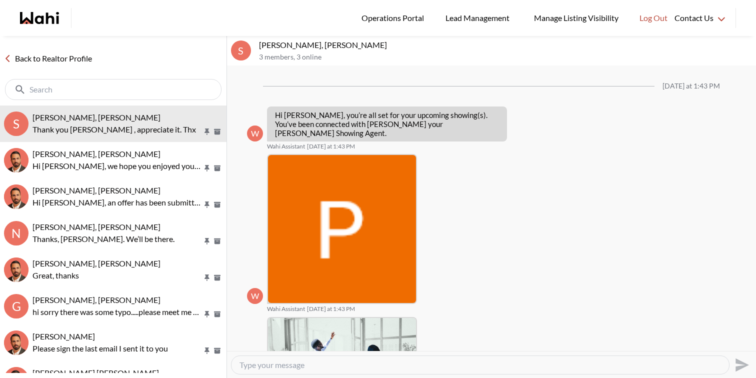
scroll to position [409, 0]
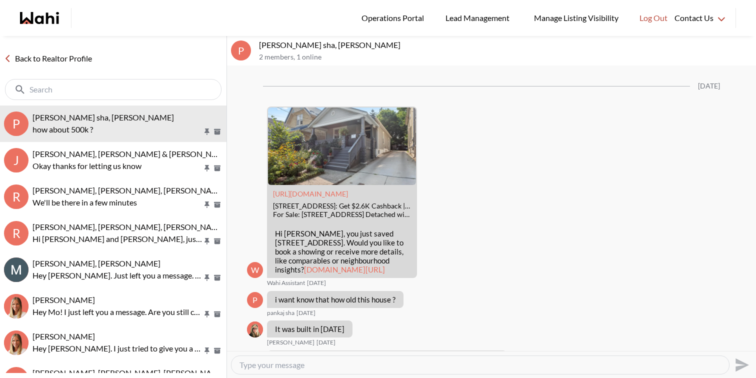
scroll to position [1055, 0]
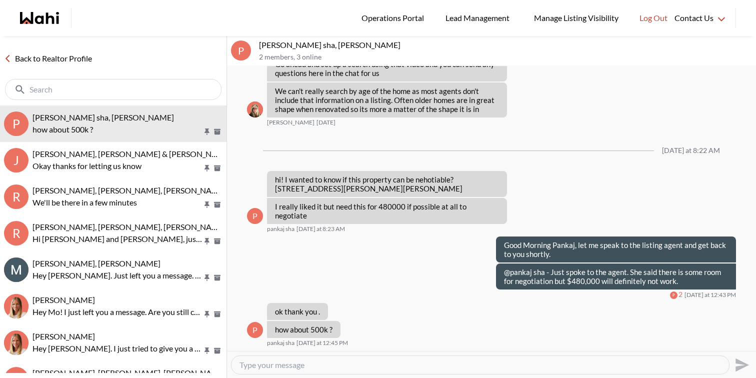
scroll to position [1125, 0]
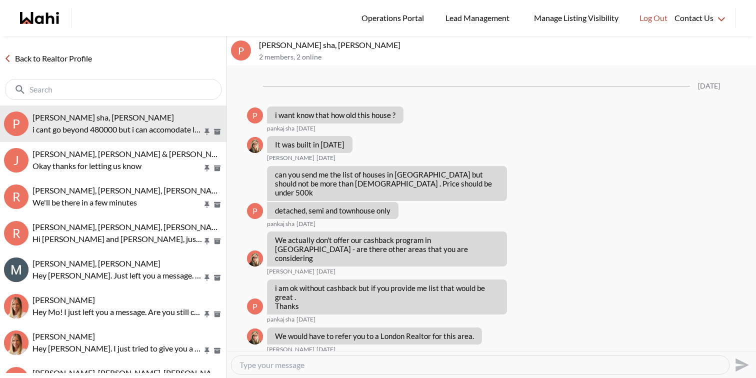
scroll to position [871, 0]
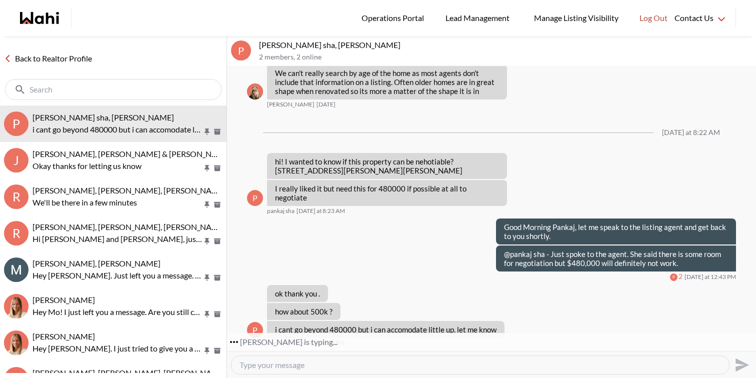
click at [312, 364] on textarea "Type your message" at bounding box center [479, 365] width 481 height 10
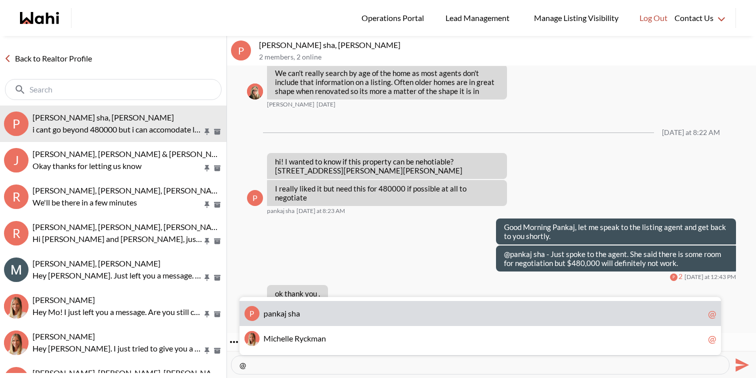
click at [319, 311] on span "p a n k a j s h a" at bounding box center [483, 313] width 440 height 10
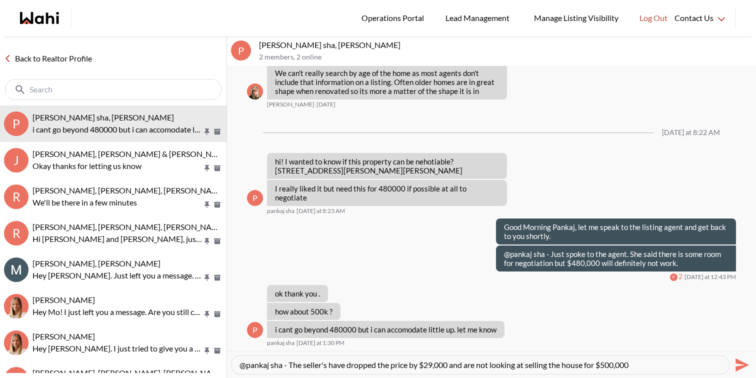
click at [642, 360] on textarea "@pankaj sha - The seller's have dropped the price by $29,000 and are not lookin…" at bounding box center [479, 365] width 481 height 10
click at [327, 367] on textarea "@pankaj sha - The seller's have dropped the price by $29,000 and are not lookin…" at bounding box center [479, 365] width 481 height 10
drag, startPoint x: 289, startPoint y: 365, endPoint x: 653, endPoint y: 368, distance: 363.3
click at [653, 368] on textarea "@pankaj sha - The seller's have dropped the price by $29,000 and are not lookin…" at bounding box center [479, 365] width 481 height 10
drag, startPoint x: 715, startPoint y: 364, endPoint x: 289, endPoint y: 363, distance: 426.3
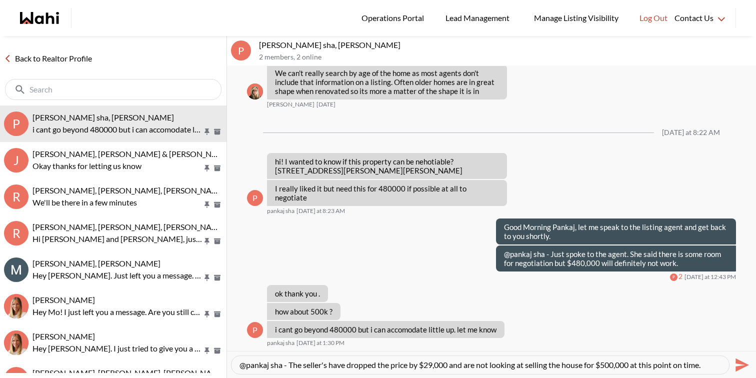
click at [289, 363] on textarea "@pankaj sha - The seller's have dropped the price by $29,000 and are not lookin…" at bounding box center [479, 365] width 481 height 10
paste textarea "s have reduced the price by $29,000, but they are not willing to sell the house…"
type textarea "@pankaj sha - The sellers have reduced the price by $29,000, but they are not w…"
click at [739, 368] on icon "Send" at bounding box center [741, 364] width 13 height 13
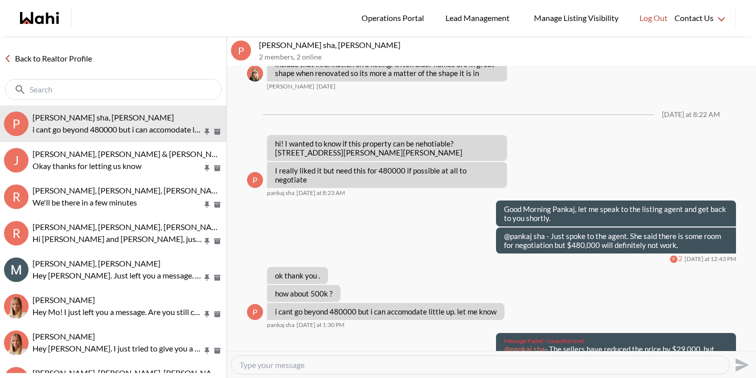
scroll to position [910, 0]
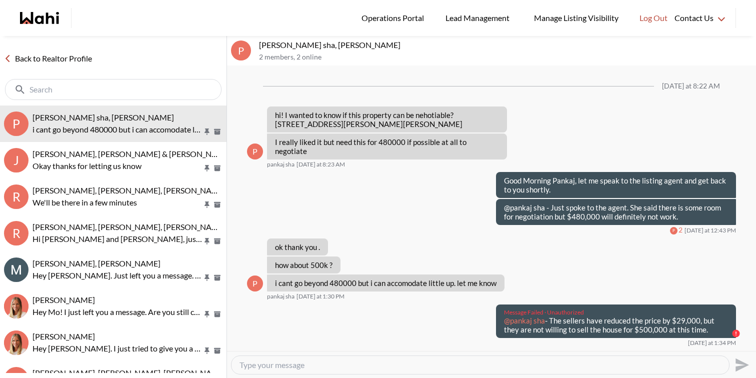
drag, startPoint x: 711, startPoint y: 337, endPoint x: 504, endPoint y: 327, distance: 207.1
click at [504, 327] on p "@pankaj sha - The sellers have reduced the price by $29,000, but they are not w…" at bounding box center [616, 325] width 224 height 18
copy p "@pankaj sha - The sellers have reduced the price by $29,000, but they are not w…"
click at [523, 366] on textarea "Type your message" at bounding box center [479, 365] width 481 height 10
paste textarea "@pankaj sha - The sellers have reduced the price by $29,000, but they are not w…"
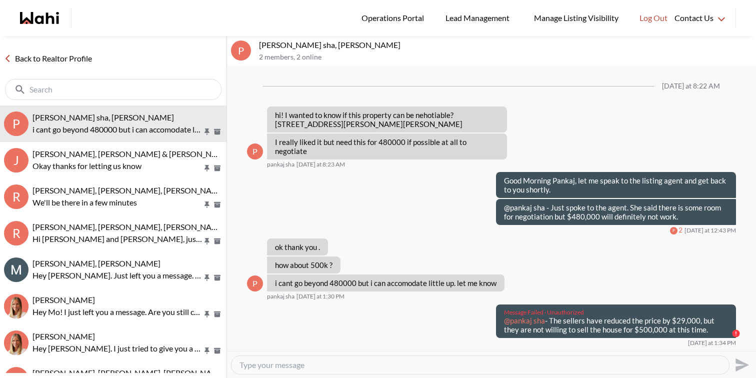
type textarea "@pankaj sha - The sellers have reduced the price by $29,000, but they are not w…"
click at [737, 365] on icon "Send" at bounding box center [741, 365] width 16 height 16
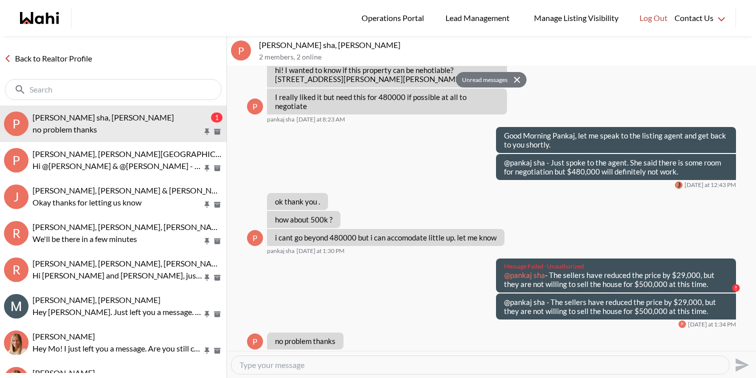
scroll to position [974, 0]
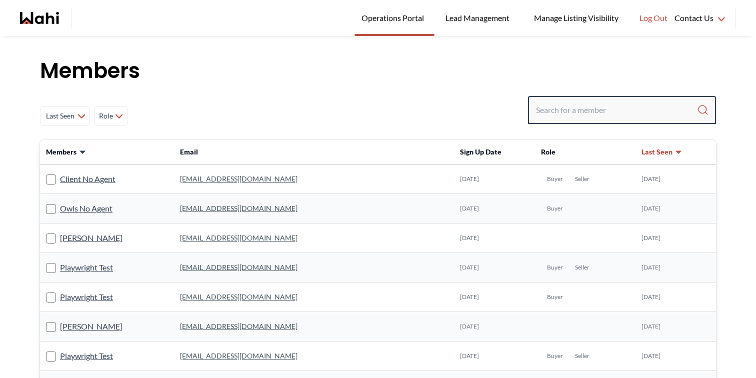
click at [621, 117] on input "Search input" at bounding box center [616, 110] width 161 height 18
type input "faraz"
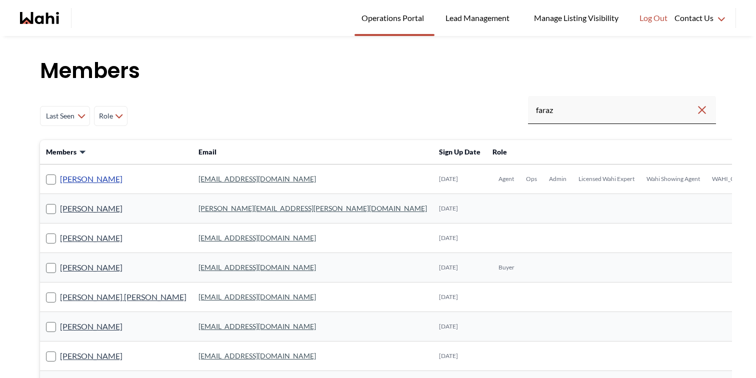
click at [94, 177] on link "[PERSON_NAME]" at bounding box center [91, 178] width 62 height 13
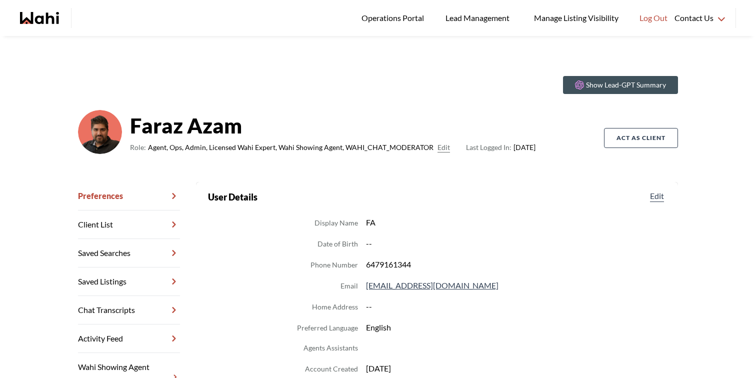
click at [111, 308] on link "Chat Transcripts" at bounding box center [129, 310] width 102 height 28
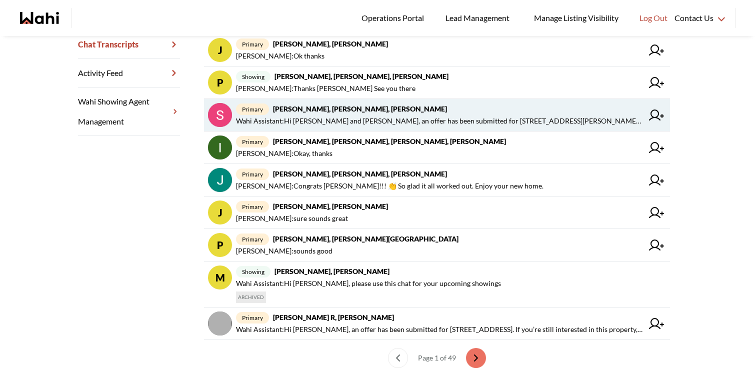
scroll to position [268, 0]
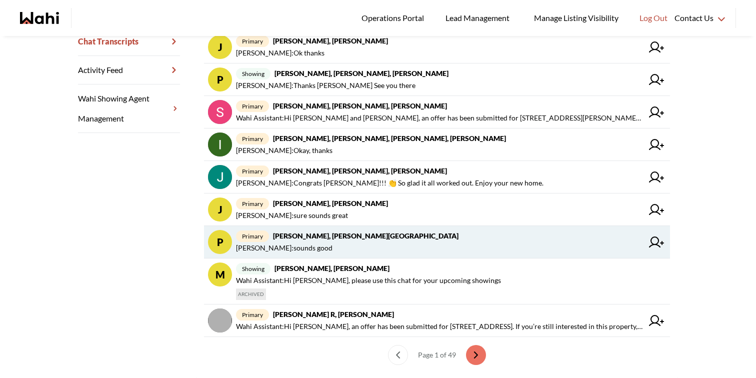
click at [364, 240] on span "primary [PERSON_NAME], [PERSON_NAME][GEOGRAPHIC_DATA]" at bounding box center [439, 236] width 407 height 12
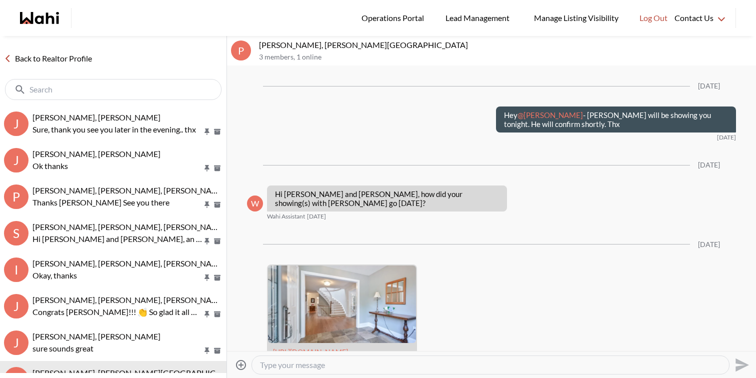
scroll to position [1289, 0]
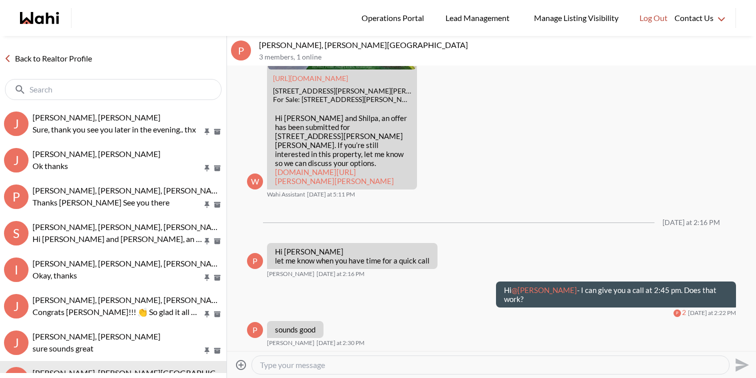
click at [324, 368] on textarea "Type your message" at bounding box center [490, 365] width 461 height 10
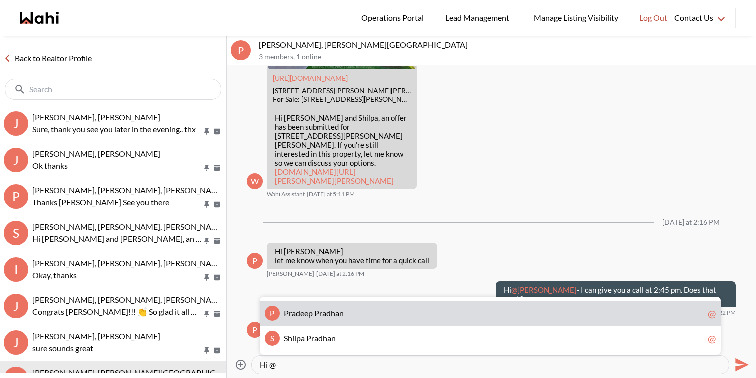
click at [321, 315] on span "r" at bounding box center [320, 312] width 3 height 9
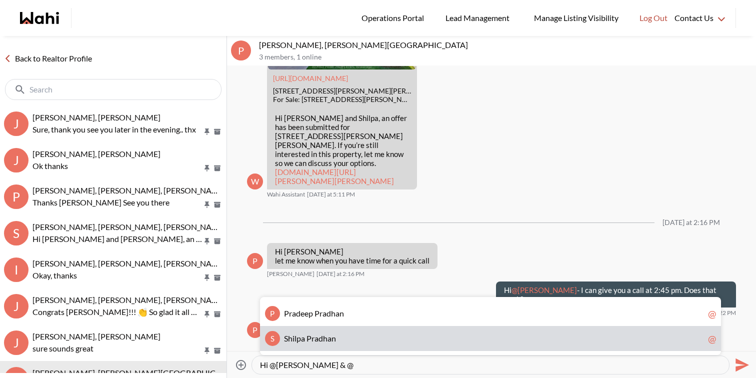
click at [336, 336] on span "S [PERSON_NAME]" at bounding box center [494, 338] width 420 height 10
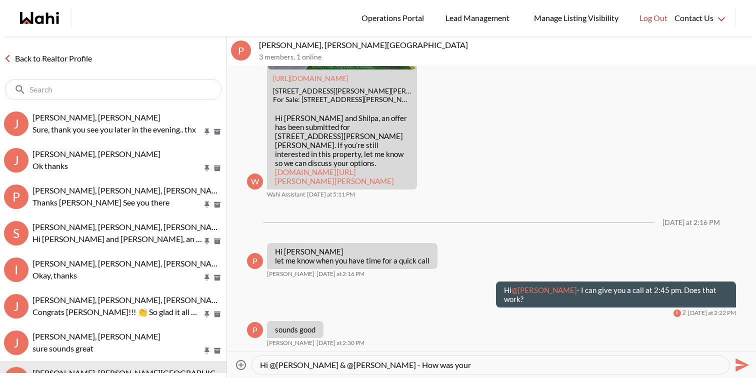
click at [462, 360] on textarea "Hi @[PERSON_NAME] & @[PERSON_NAME] - How was your" at bounding box center [490, 365] width 461 height 10
type textarea "Hi @[PERSON_NAME] & @[PERSON_NAME] - How was your showing [DATE]?"
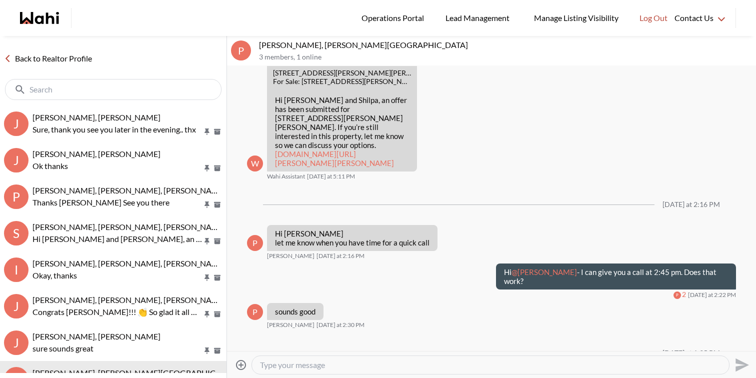
scroll to position [1368, 0]
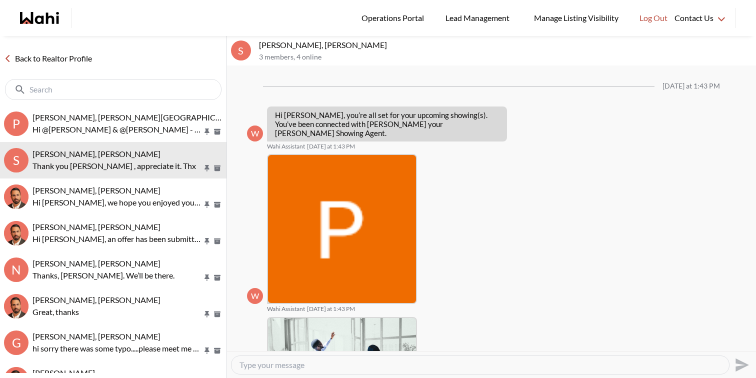
scroll to position [409, 0]
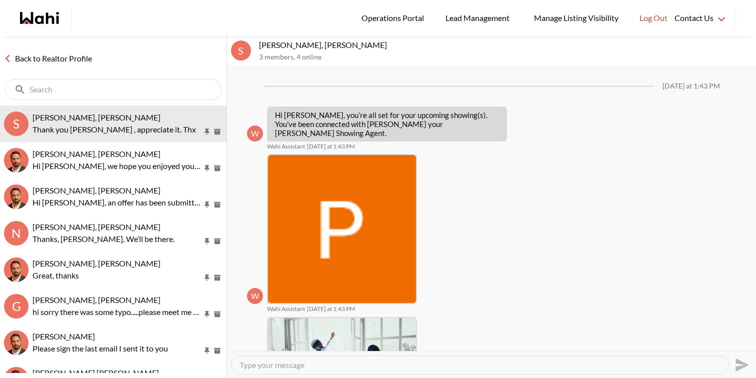
scroll to position [409, 0]
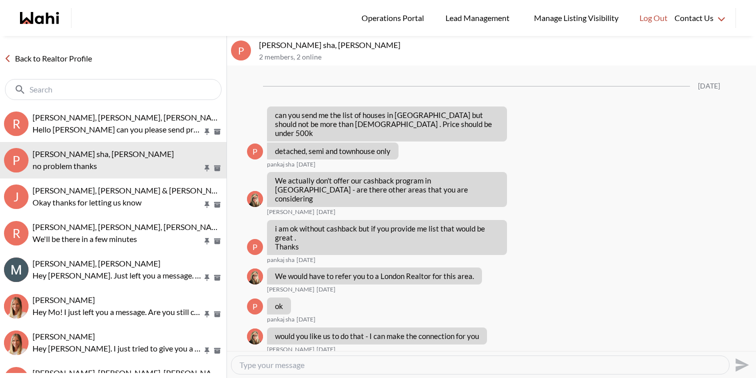
scroll to position [880, 0]
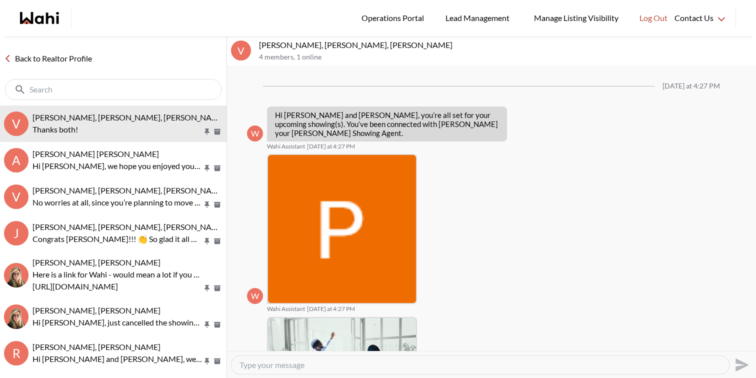
scroll to position [544, 0]
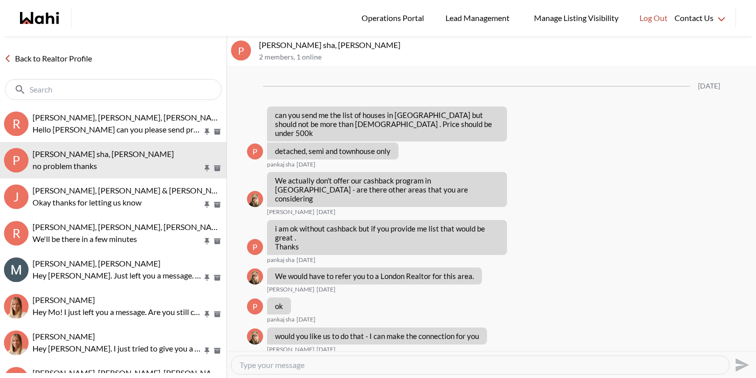
scroll to position [880, 0]
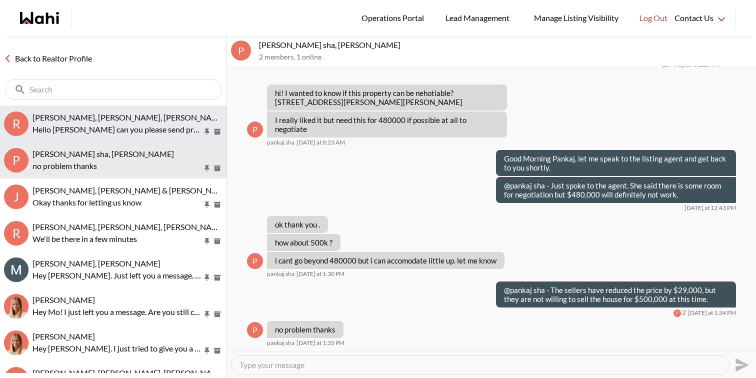
click at [99, 122] on div "Rory Fairweather, Amber F, Michelle Hello Michelle can you please send property…" at bounding box center [127, 123] width 190 height 23
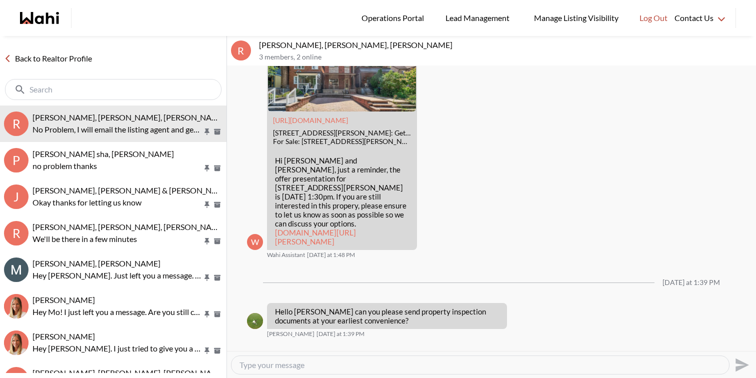
scroll to position [815, 0]
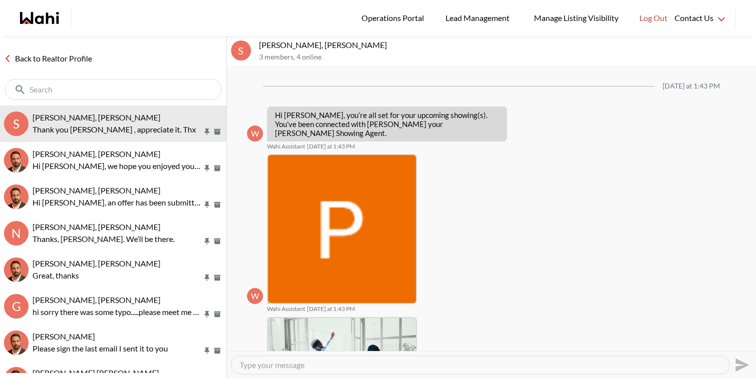
scroll to position [409, 0]
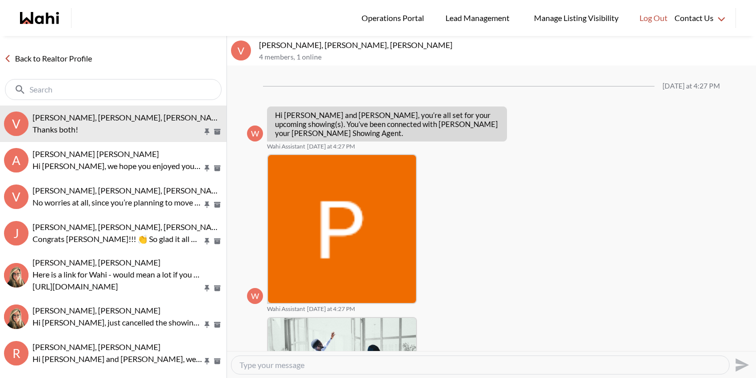
scroll to position [544, 0]
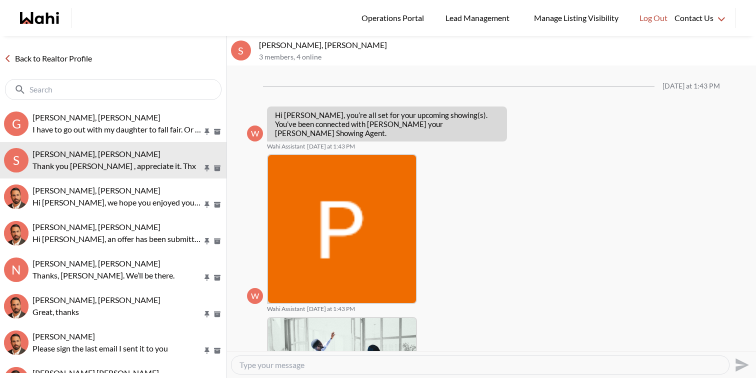
scroll to position [409, 0]
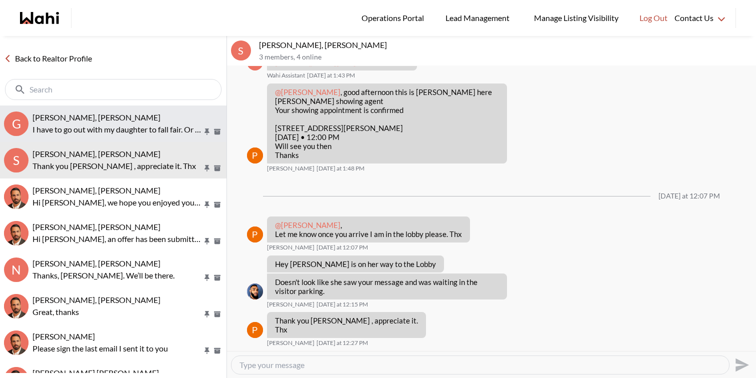
click at [132, 125] on p "I have to go out with my daughter to fall fair. Or if time can be changed to ev…" at bounding box center [117, 129] width 170 height 12
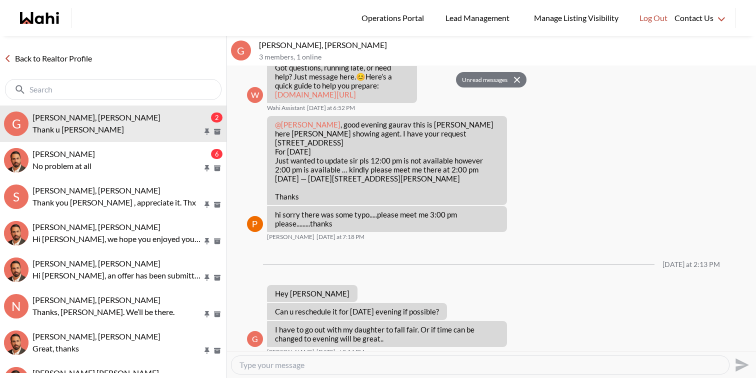
scroll to position [494, 0]
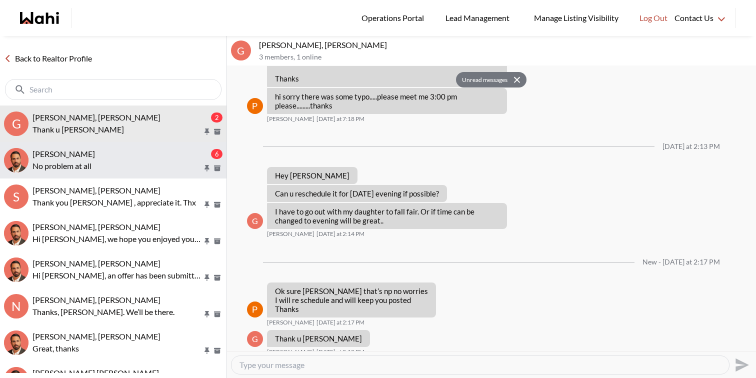
click at [126, 162] on p "No problem at all" at bounding box center [117, 166] width 170 height 12
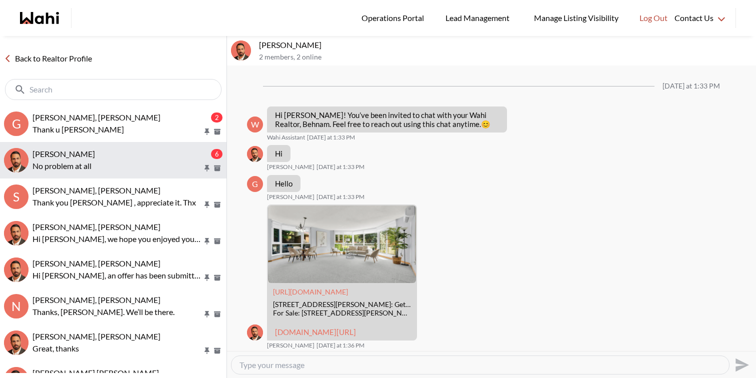
scroll to position [368, 0]
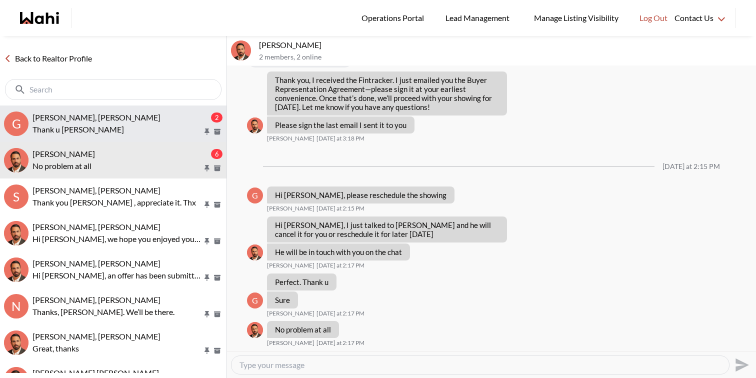
click at [137, 136] on button "G [PERSON_NAME], [PERSON_NAME] 2 Thank u [PERSON_NAME]" at bounding box center [113, 123] width 226 height 36
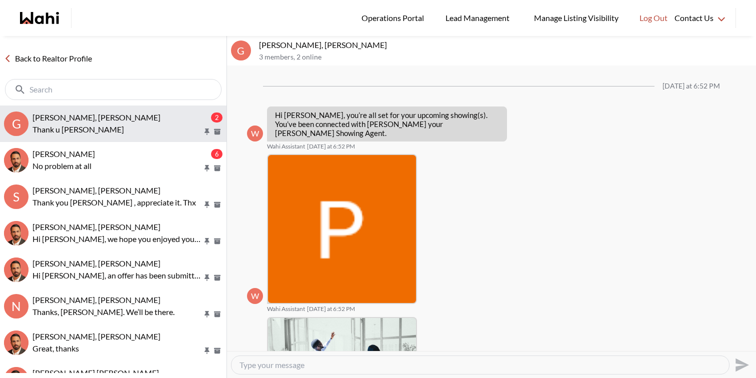
scroll to position [454, 0]
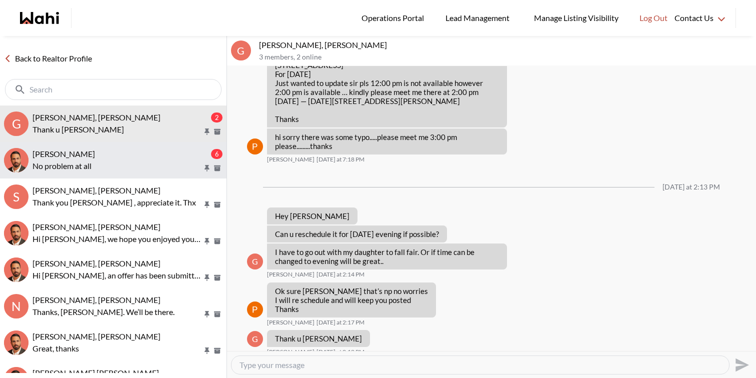
click at [149, 174] on button "[PERSON_NAME] 6 No problem at all" at bounding box center [113, 160] width 226 height 36
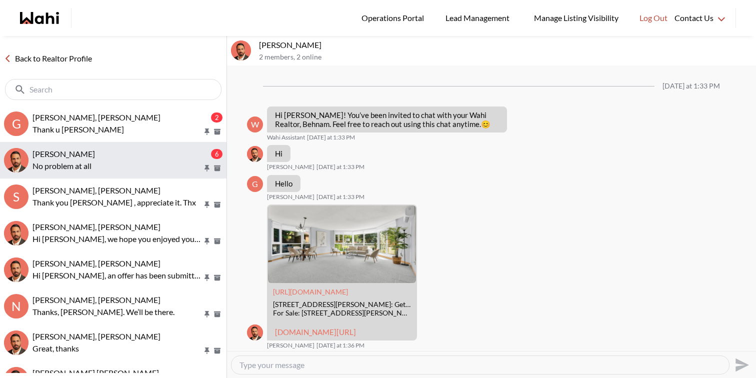
scroll to position [368, 0]
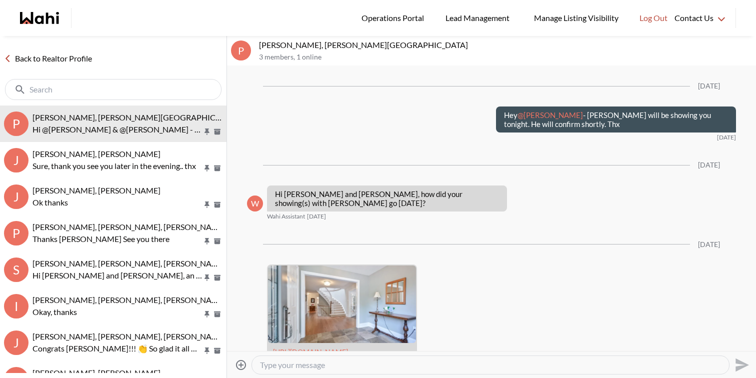
scroll to position [1367, 0]
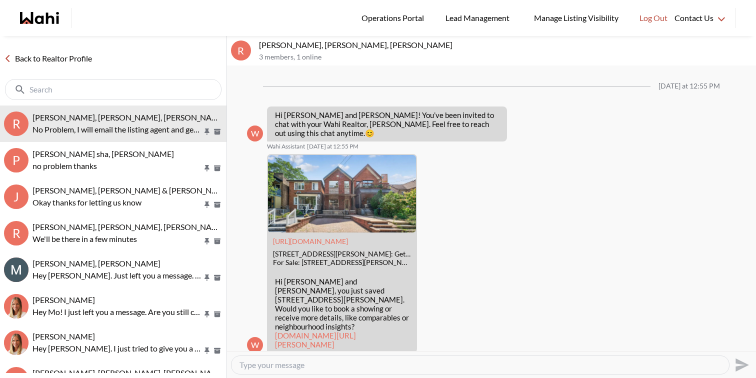
scroll to position [775, 0]
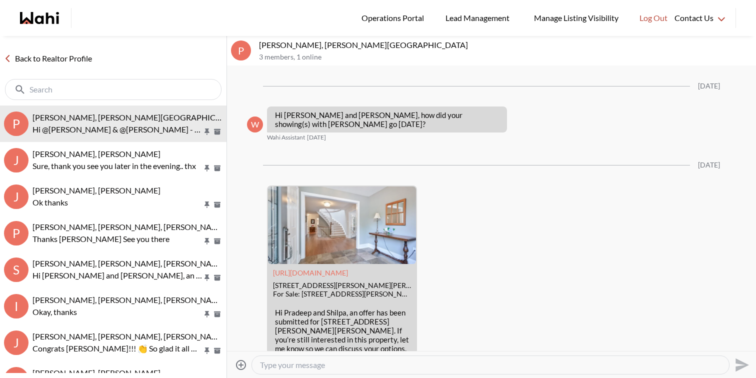
scroll to position [1288, 0]
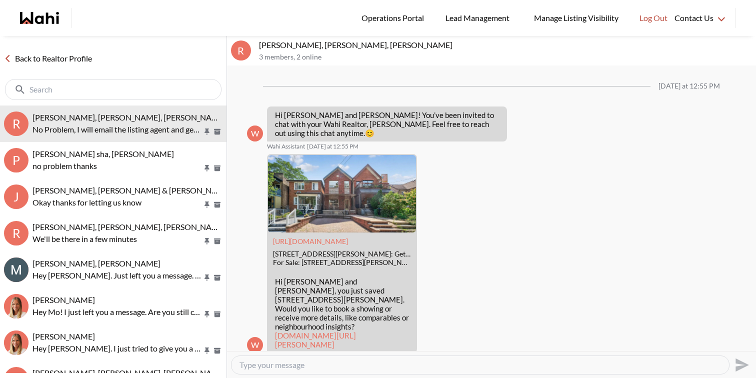
scroll to position [775, 0]
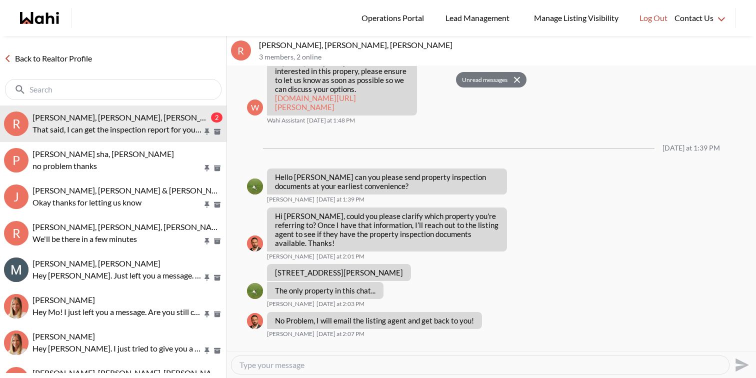
scroll to position [890, 0]
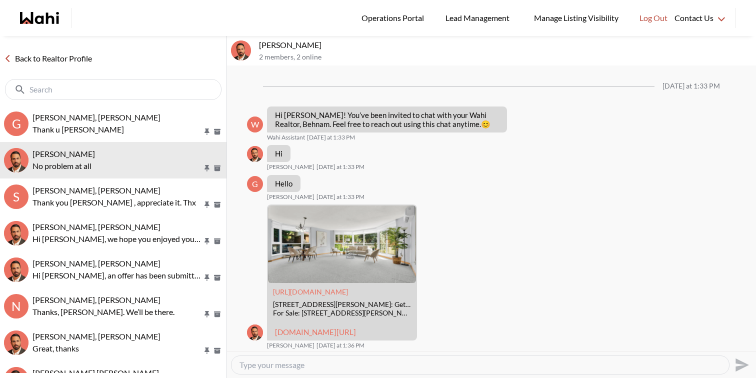
scroll to position [368, 0]
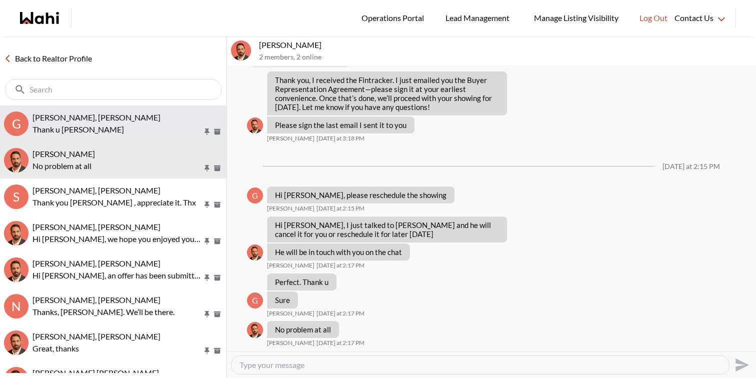
click at [117, 108] on button "G [PERSON_NAME], [PERSON_NAME] Thank u [PERSON_NAME]" at bounding box center [113, 123] width 226 height 36
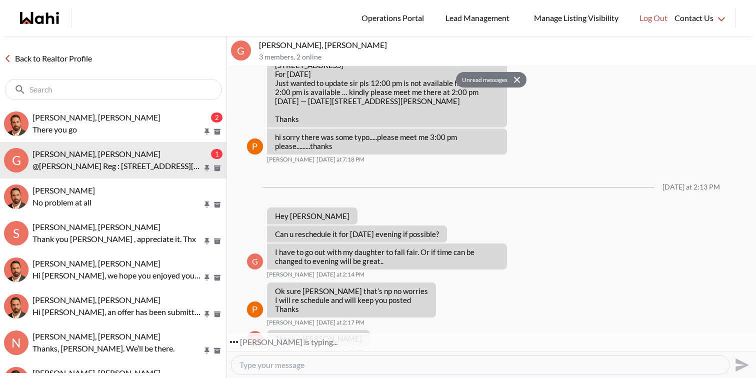
scroll to position [551, 0]
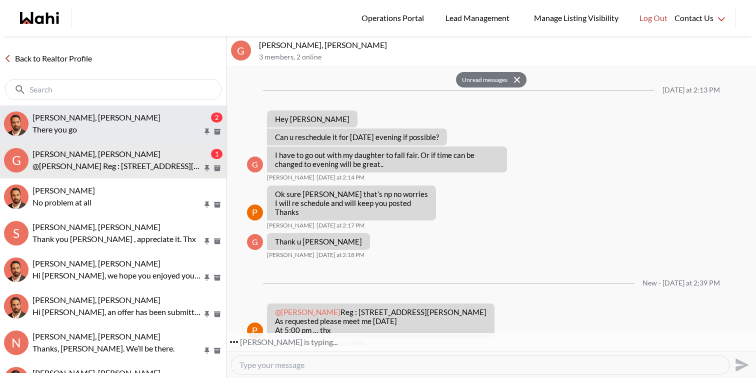
click at [126, 121] on div "[PERSON_NAME], [PERSON_NAME]" at bounding box center [120, 117] width 176 height 10
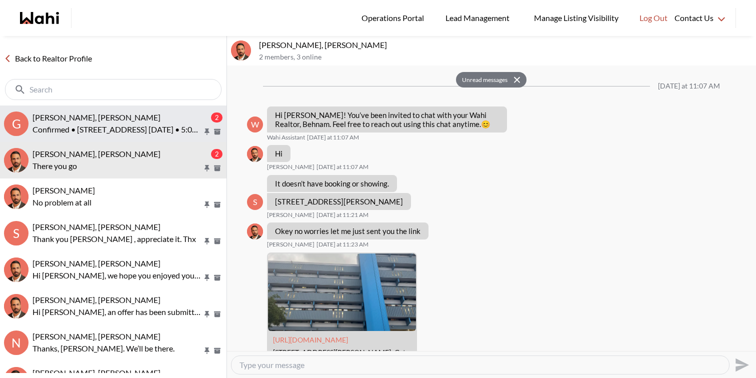
click at [118, 130] on p "Confirmed • [STREET_ADDRESS] [DATE] • 5:00 PM Thx." at bounding box center [117, 129] width 170 height 12
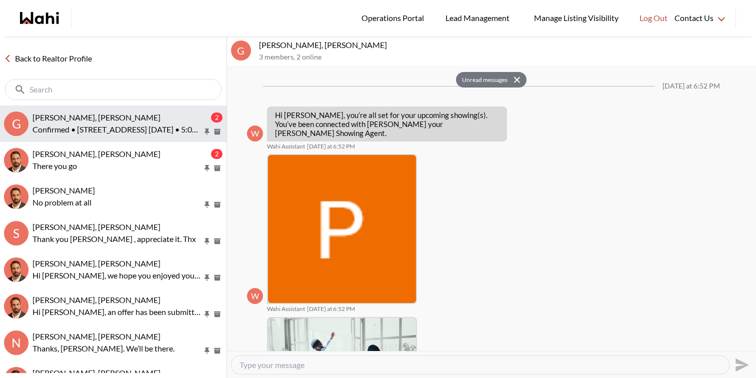
scroll to position [596, 0]
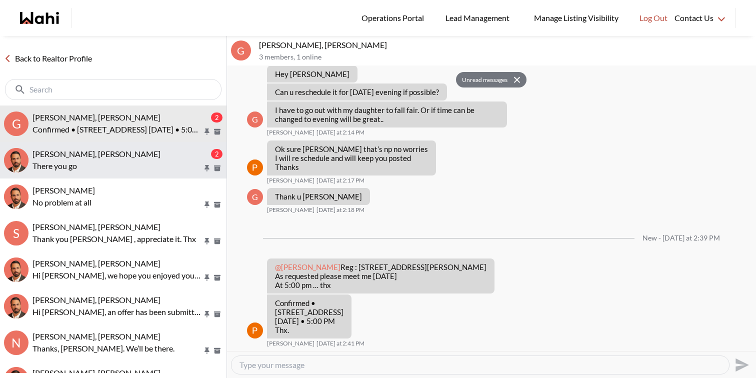
click at [127, 170] on p "There you go" at bounding box center [117, 166] width 170 height 12
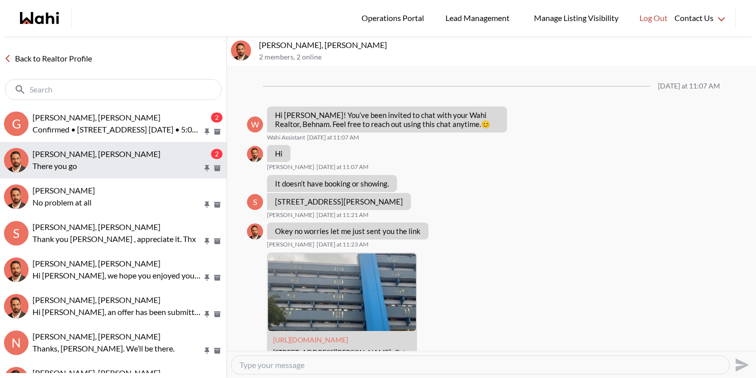
scroll to position [1098, 0]
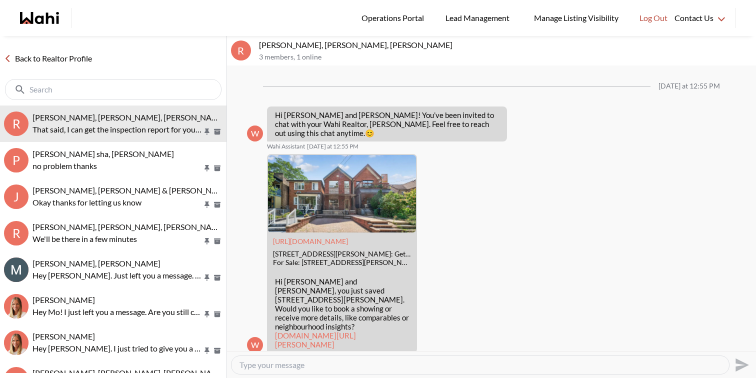
scroll to position [838, 0]
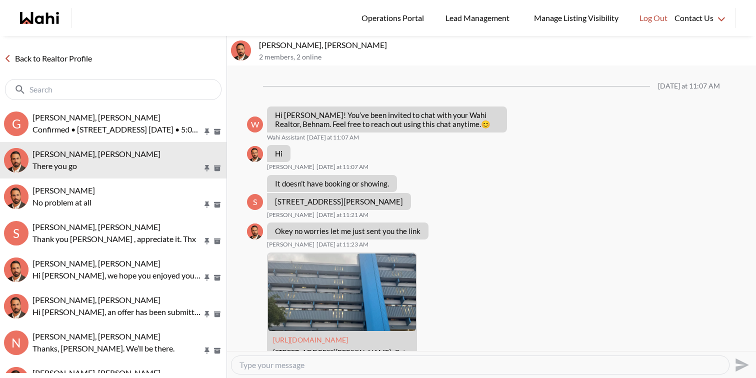
scroll to position [1098, 0]
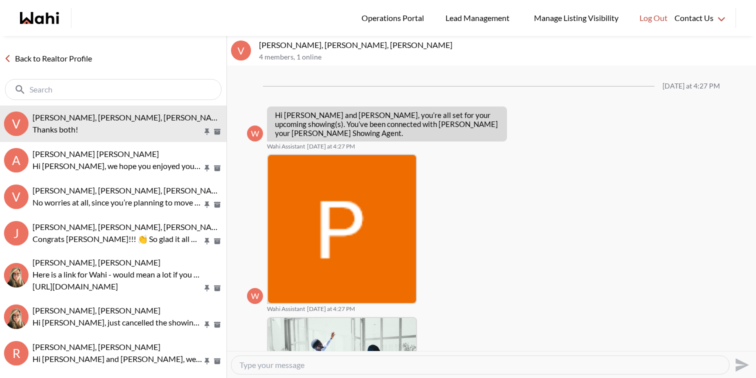
scroll to position [544, 0]
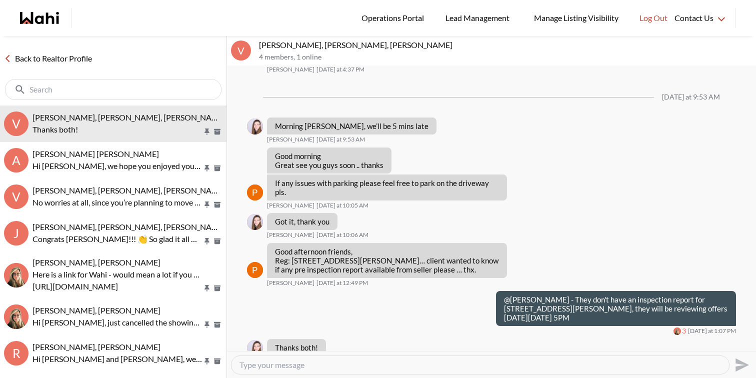
click at [285, 368] on textarea "Type your message" at bounding box center [479, 365] width 481 height 10
type textarea "Our pleasure"
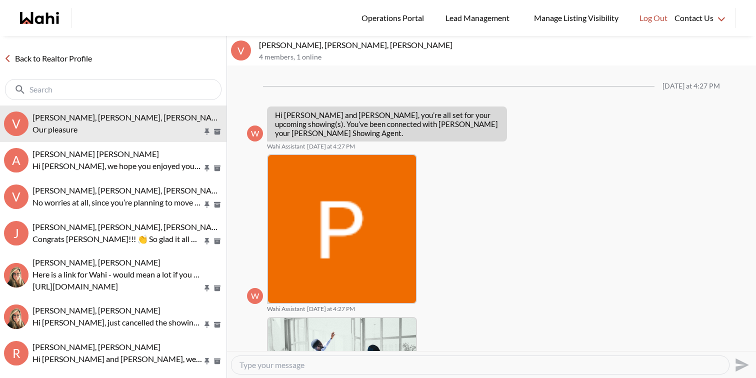
scroll to position [573, 0]
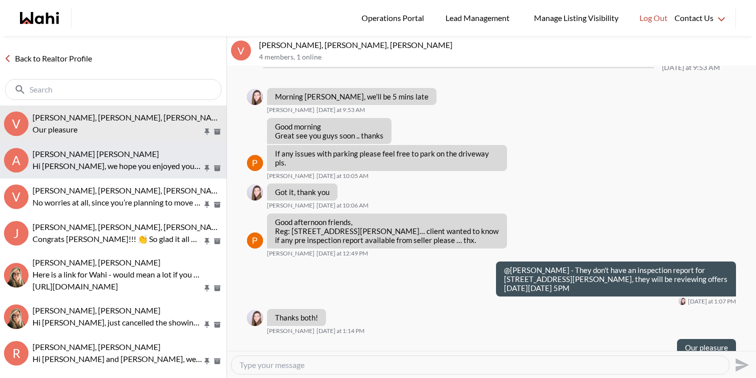
click at [135, 173] on button "A [PERSON_NAME] [PERSON_NAME] Hi [PERSON_NAME], we hope you enjoyed your showin…" at bounding box center [113, 160] width 226 height 36
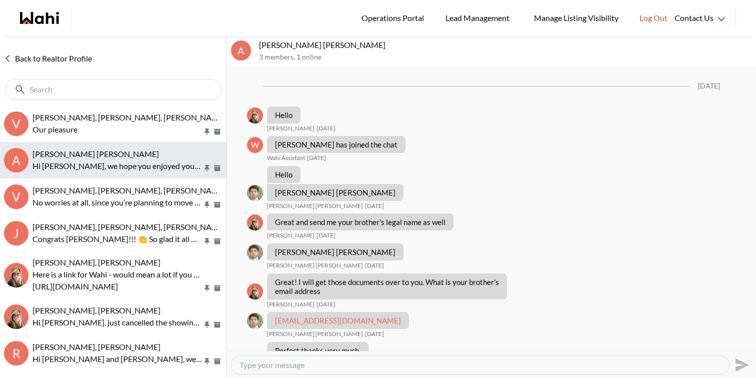
scroll to position [785, 0]
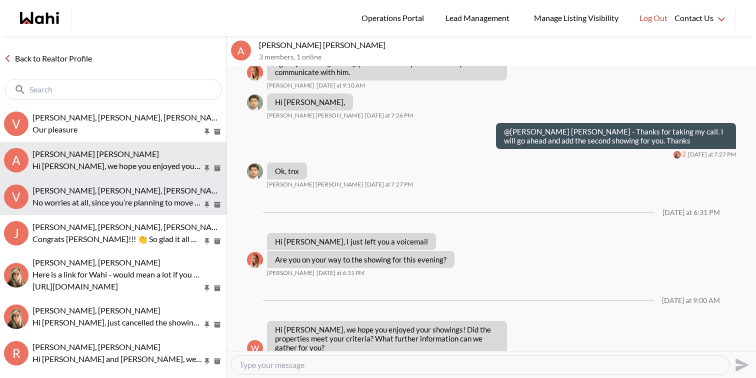
click at [140, 197] on p "No worries at all, since you’re planning to move in yourself, the seller can gi…" at bounding box center [117, 202] width 170 height 12
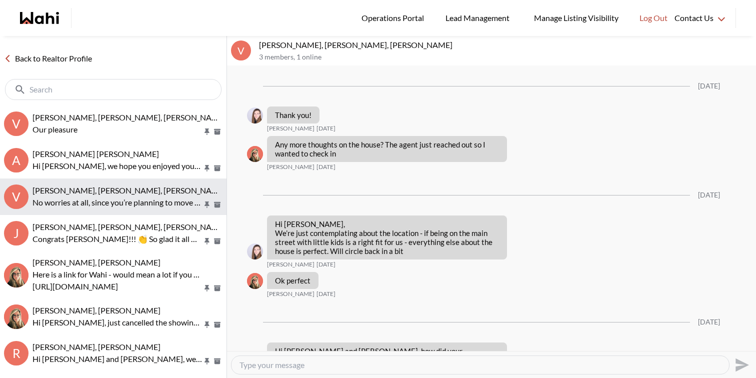
scroll to position [1333, 0]
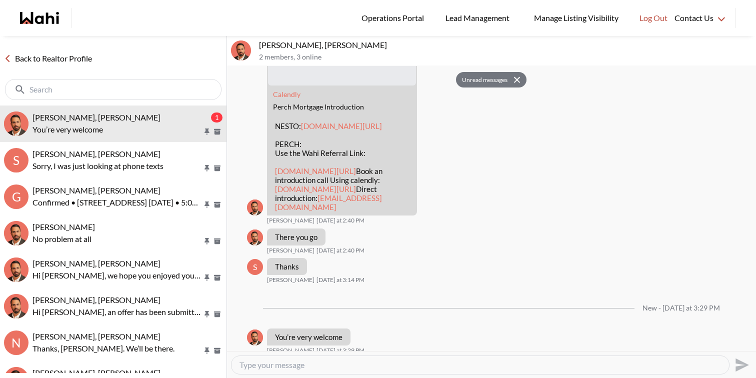
scroll to position [1198, 0]
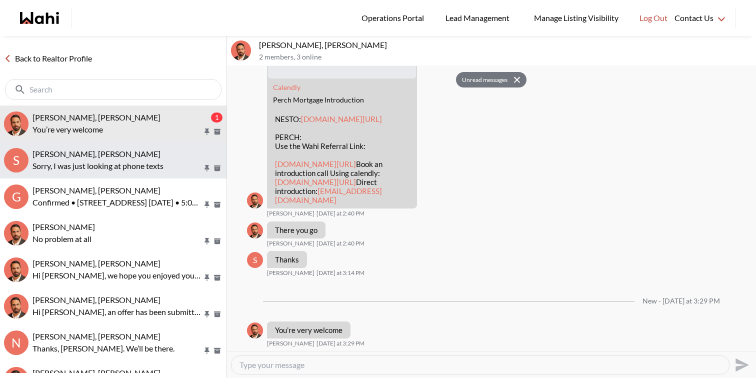
click at [151, 158] on div "[PERSON_NAME], [PERSON_NAME]" at bounding box center [127, 154] width 190 height 10
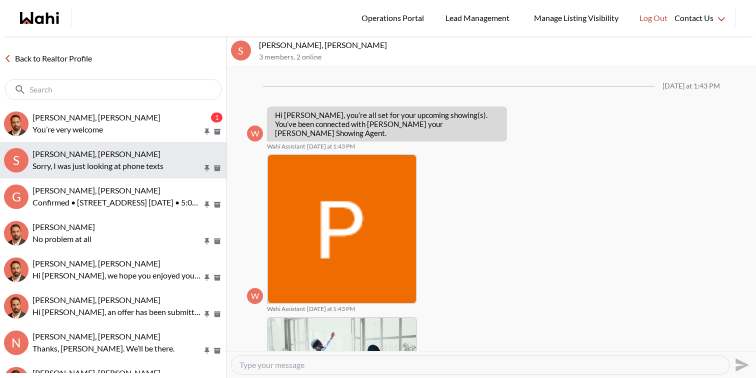
scroll to position [438, 0]
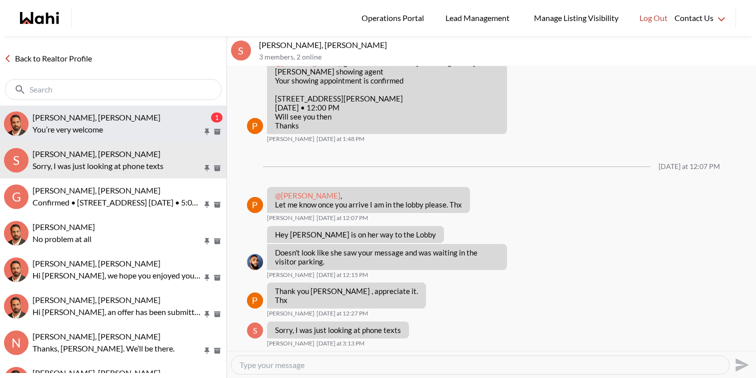
click at [151, 128] on p "You’re very welcome" at bounding box center [117, 129] width 170 height 12
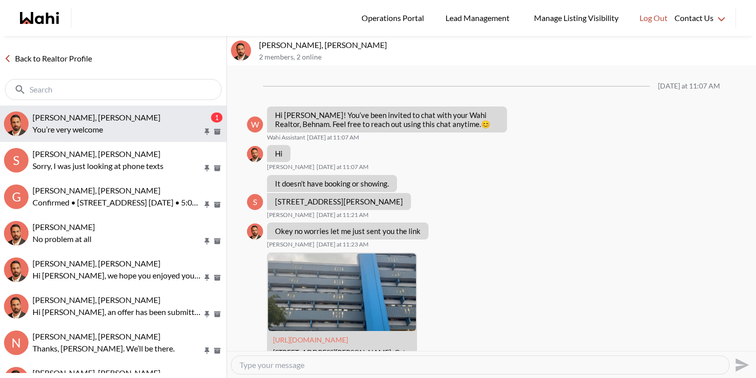
scroll to position [1157, 0]
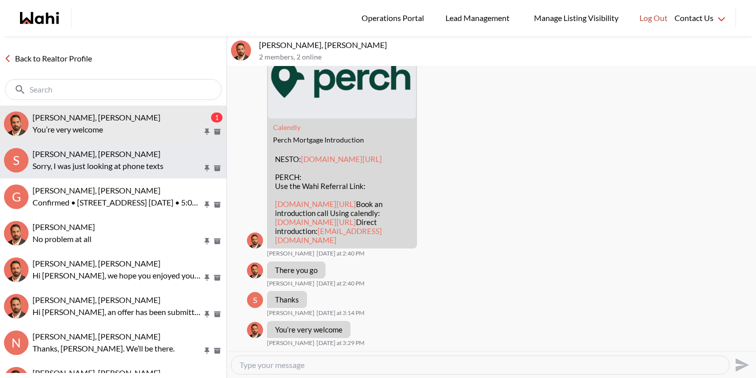
click at [153, 165] on p "Sorry, I was just looking at phone texts" at bounding box center [117, 166] width 170 height 12
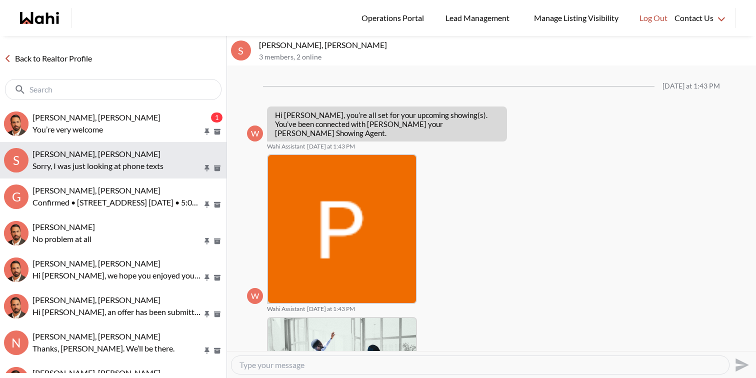
scroll to position [438, 0]
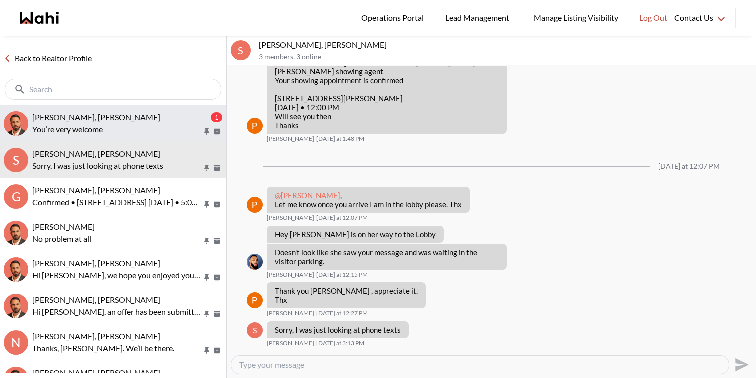
click at [134, 121] on div "Suzie Persaud, Behnam" at bounding box center [120, 117] width 176 height 10
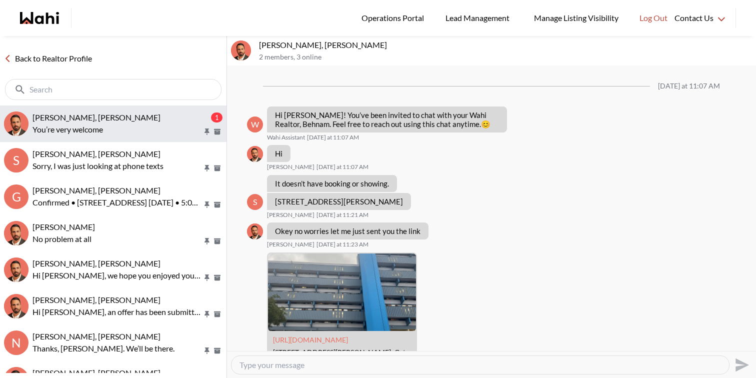
scroll to position [1157, 0]
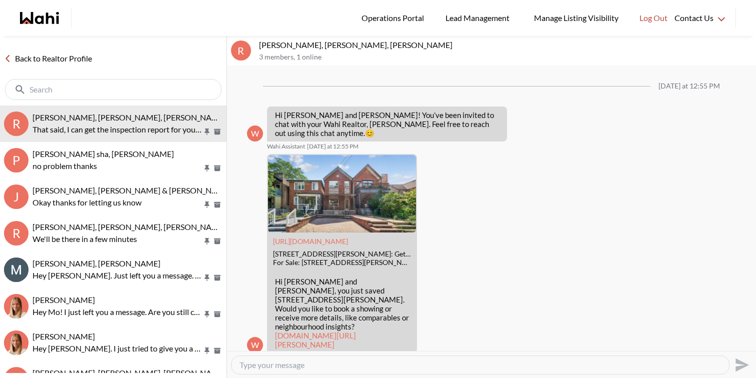
scroll to position [838, 0]
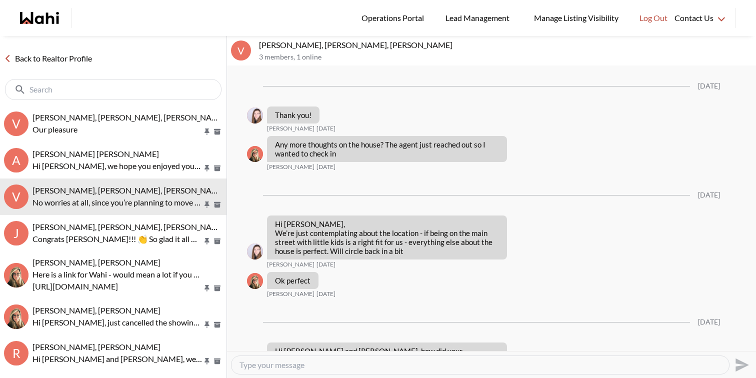
scroll to position [1333, 0]
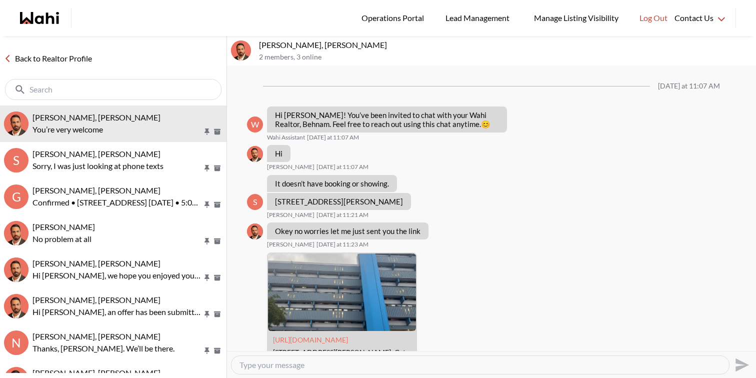
scroll to position [1157, 0]
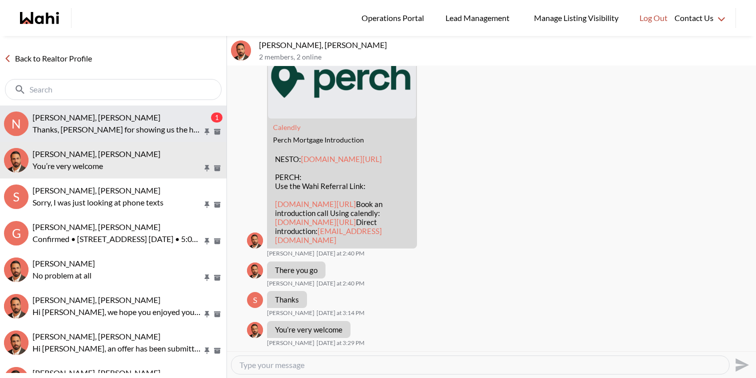
click at [97, 108] on button "N Nidhi Singh, Paul, Behnam 1 Thanks, Paul for showing us the house." at bounding box center [113, 123] width 226 height 36
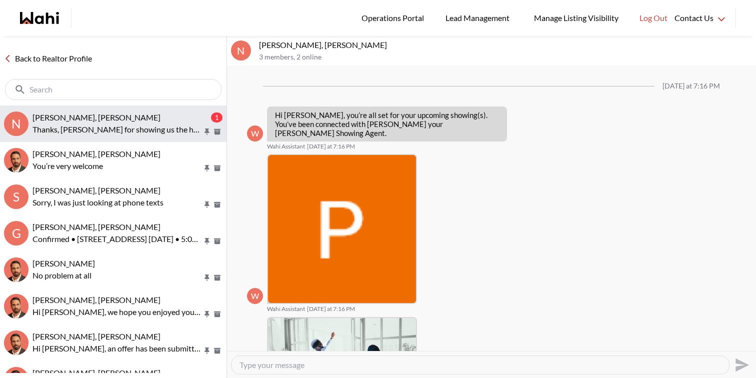
scroll to position [361, 0]
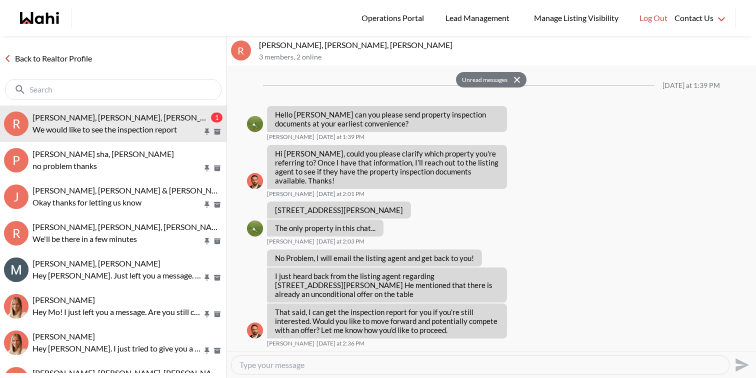
scroll to position [908, 0]
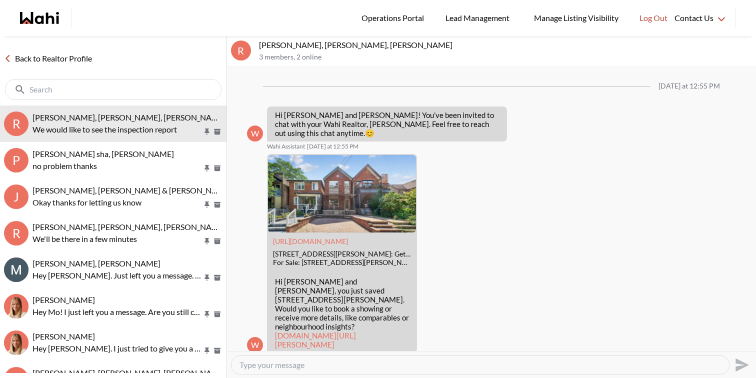
scroll to position [868, 0]
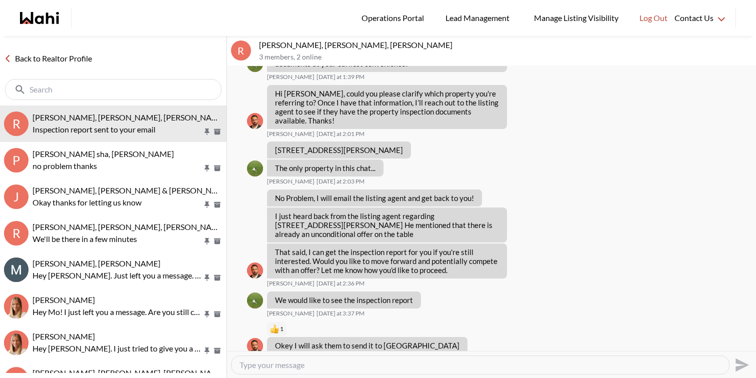
scroll to position [984, 0]
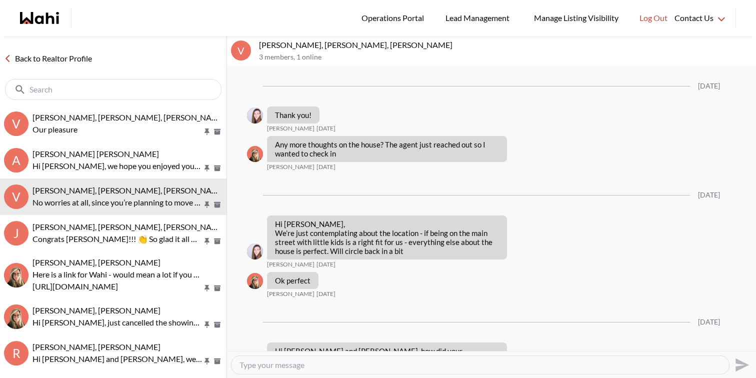
scroll to position [1333, 0]
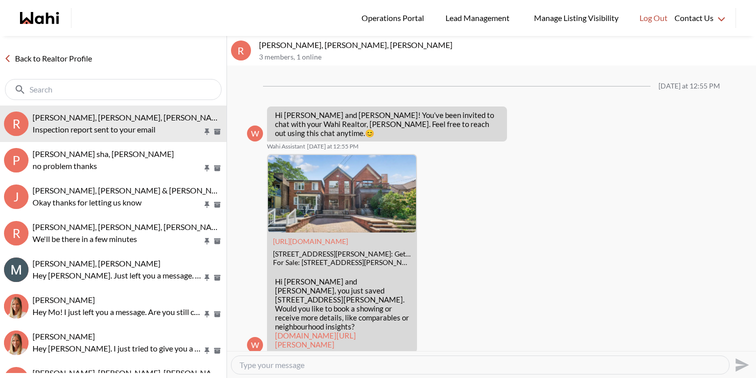
scroll to position [931, 0]
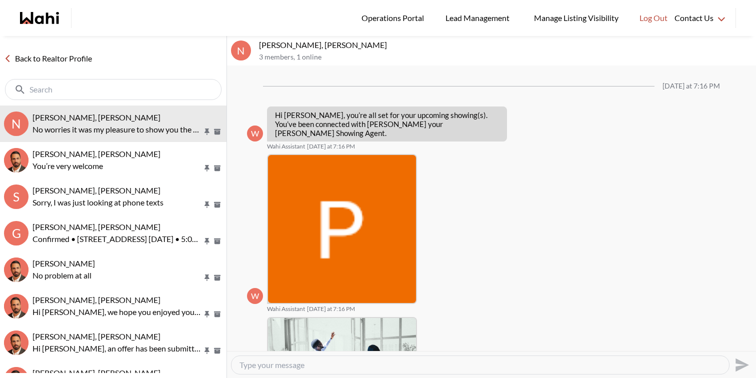
scroll to position [400, 0]
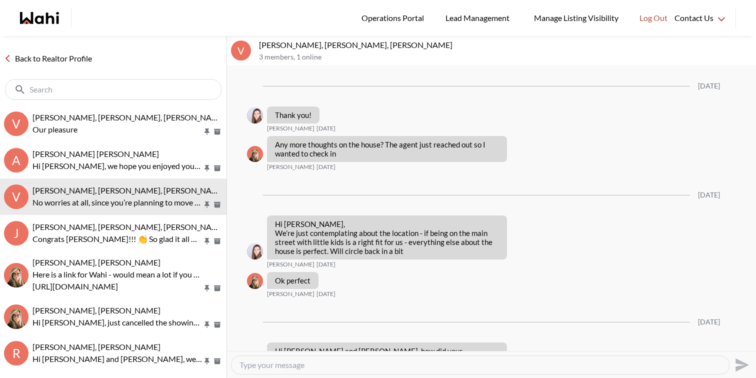
scroll to position [1333, 0]
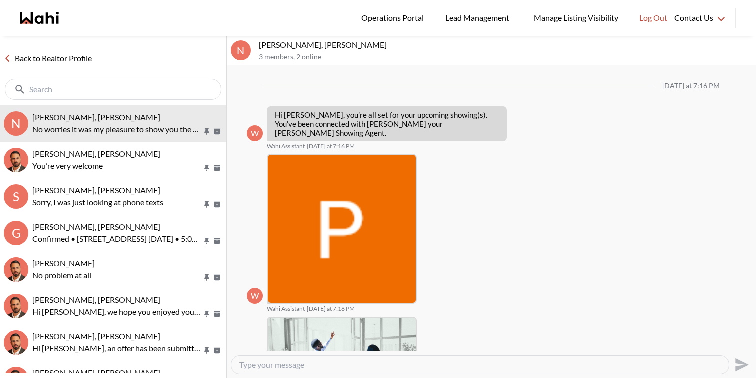
scroll to position [400, 0]
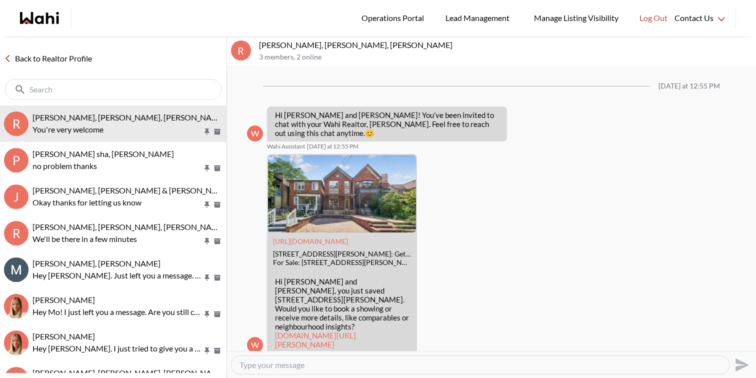
scroll to position [991, 0]
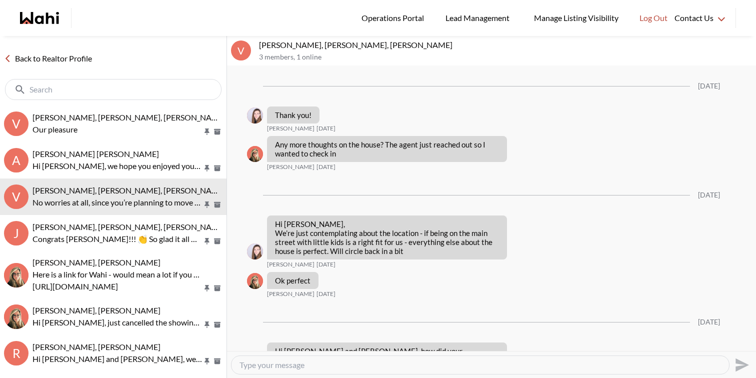
scroll to position [1333, 0]
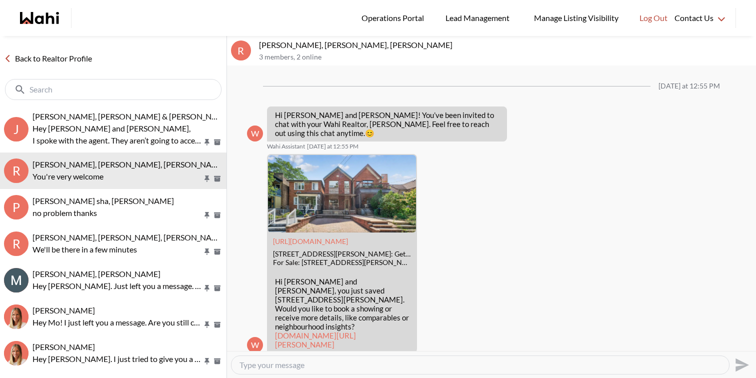
scroll to position [991, 0]
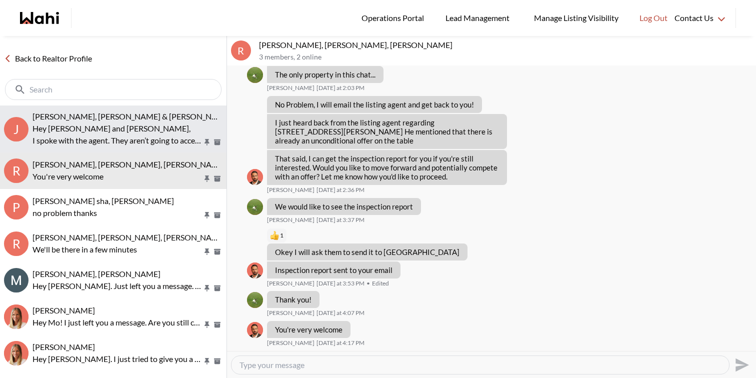
click at [128, 124] on p "Hey [PERSON_NAME] and [PERSON_NAME]," at bounding box center [117, 128] width 170 height 12
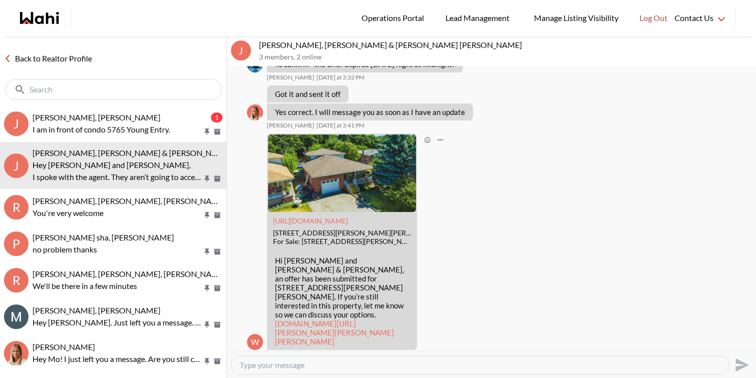
scroll to position [345, 0]
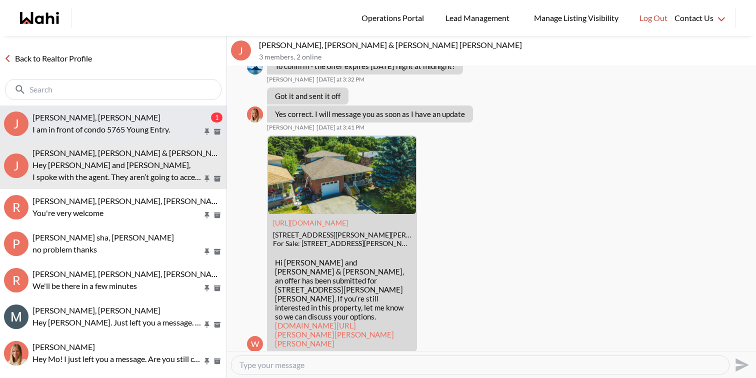
click at [159, 127] on p "I am in front of condo 5765 Young Entry." at bounding box center [117, 129] width 170 height 12
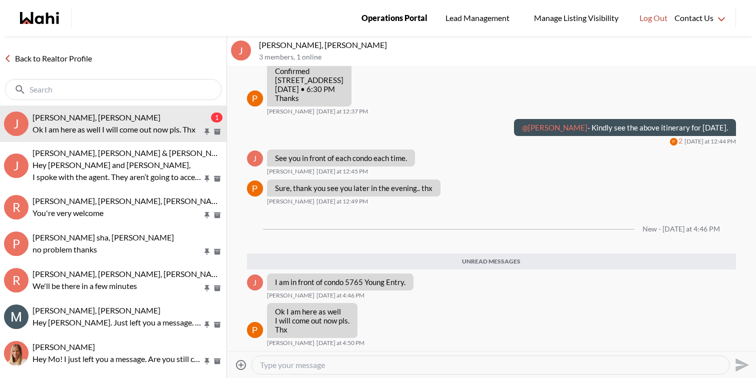
scroll to position [577, 0]
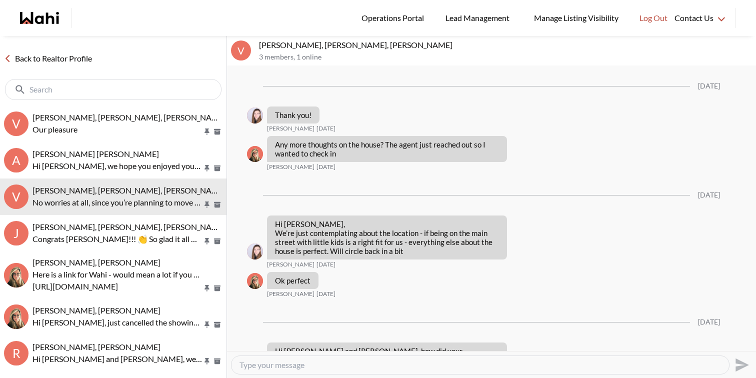
scroll to position [1333, 0]
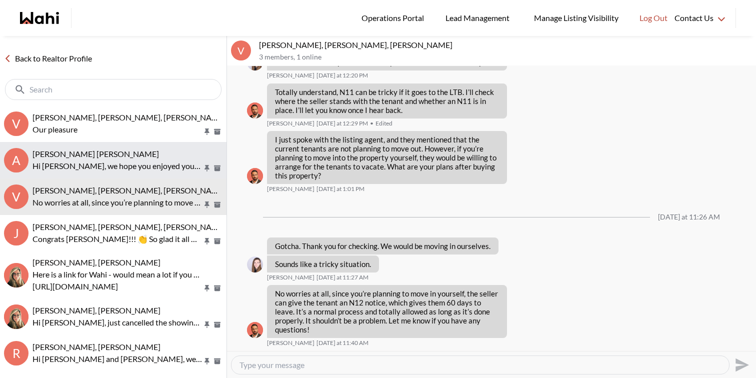
click at [98, 150] on span "[PERSON_NAME] [PERSON_NAME]" at bounding box center [95, 153] width 126 height 9
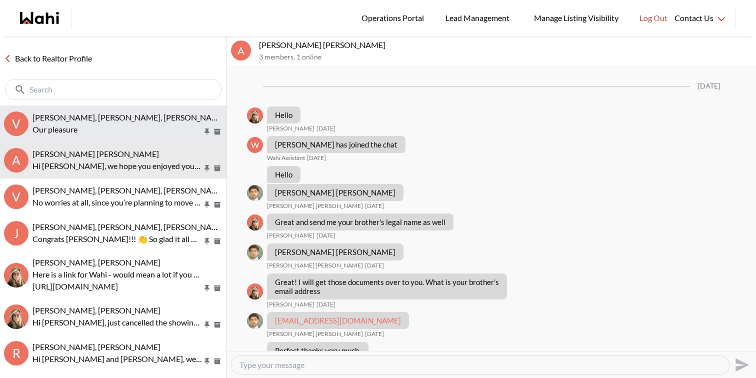
scroll to position [785, 0]
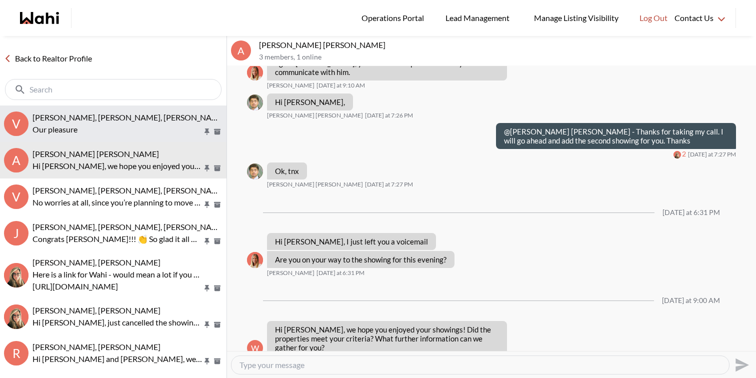
click at [102, 122] on div "Victoria Basova, Dylan Maloney, Paul, Barbara Our pleasure" at bounding box center [127, 123] width 190 height 23
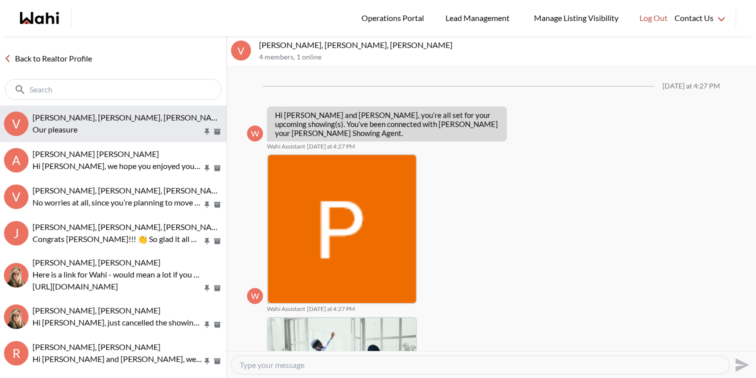
scroll to position [573, 0]
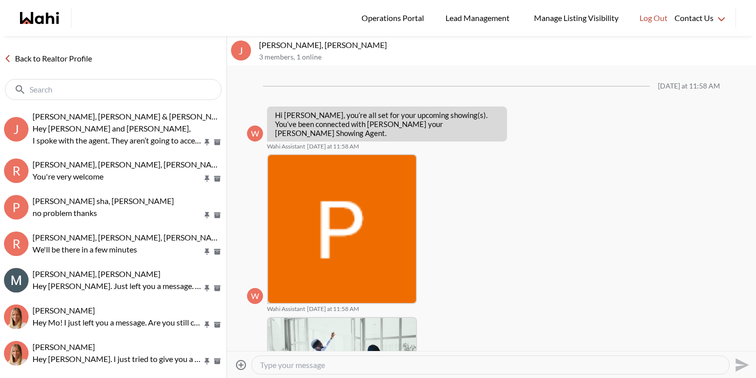
scroll to position [536, 0]
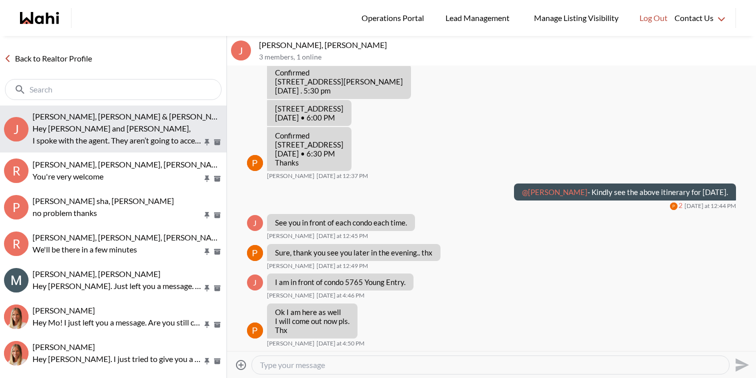
click at [139, 107] on button "J [PERSON_NAME], [PERSON_NAME] & [PERSON_NAME] [PERSON_NAME] [PERSON_NAME] and …" at bounding box center [113, 128] width 226 height 47
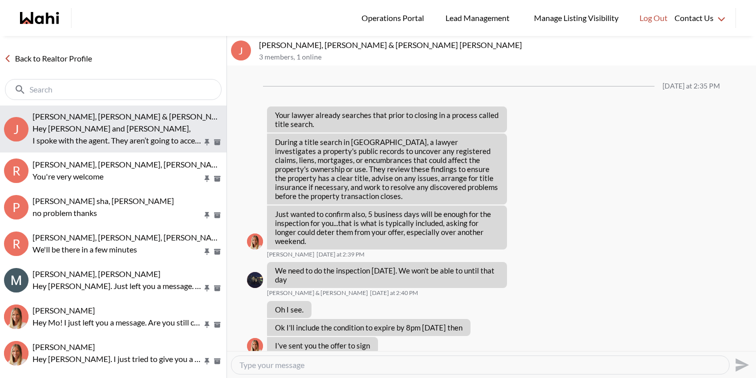
scroll to position [1352, 0]
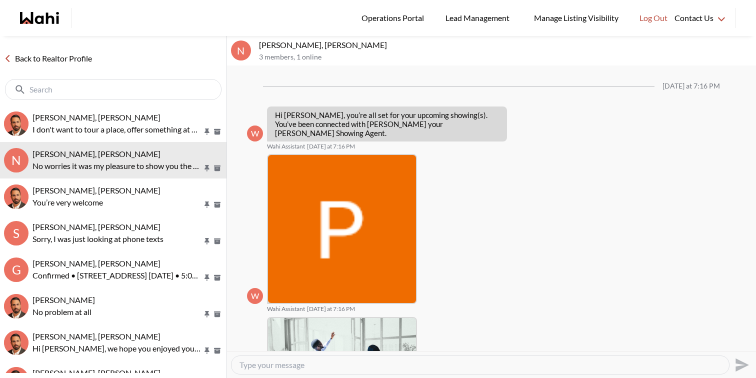
scroll to position [400, 0]
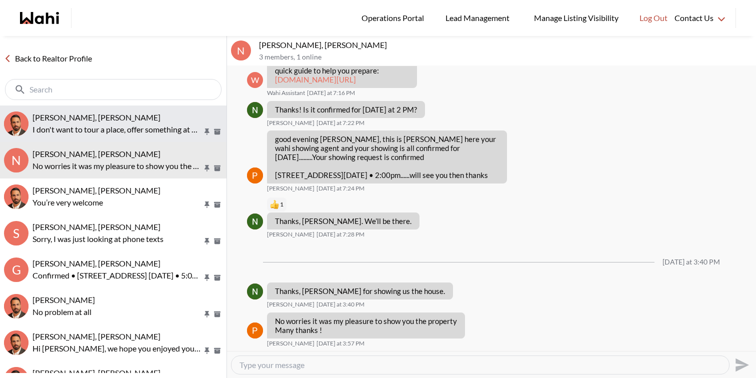
click at [128, 114] on div "[PERSON_NAME], [PERSON_NAME]" at bounding box center [127, 117] width 190 height 10
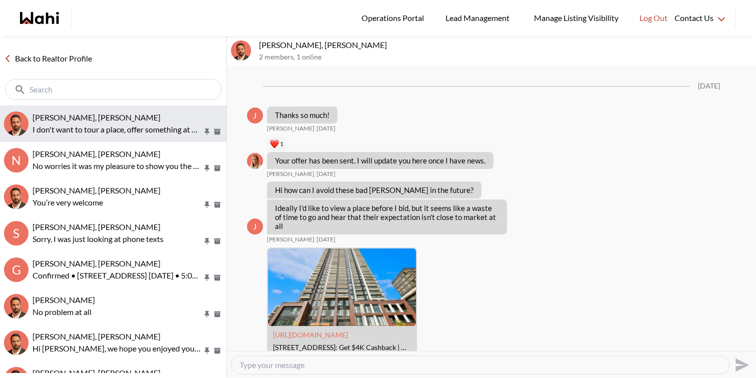
scroll to position [1139, 0]
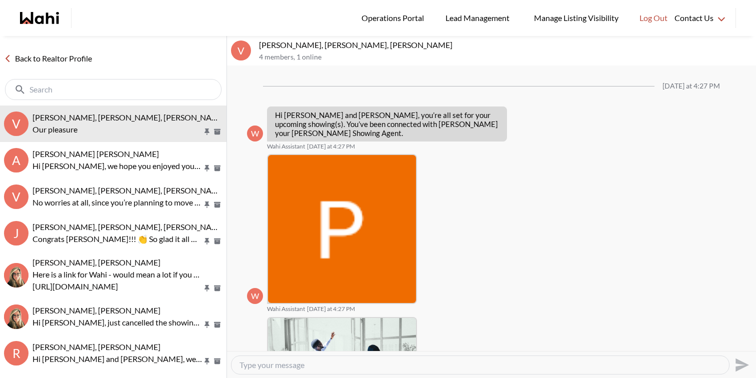
scroll to position [573, 0]
